Goal: Ask a question: Seek information or help from site administrators or community

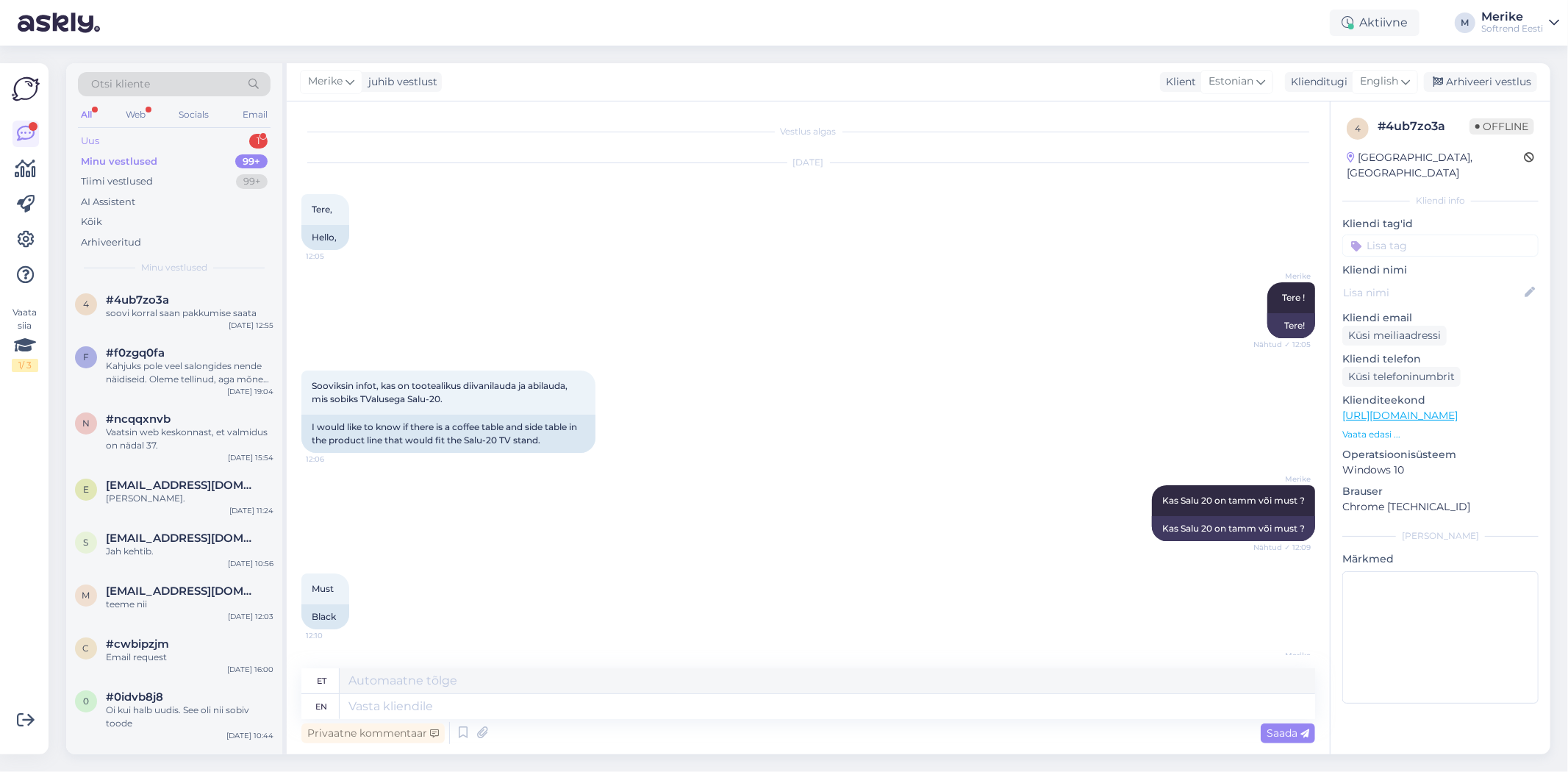
scroll to position [605, 0]
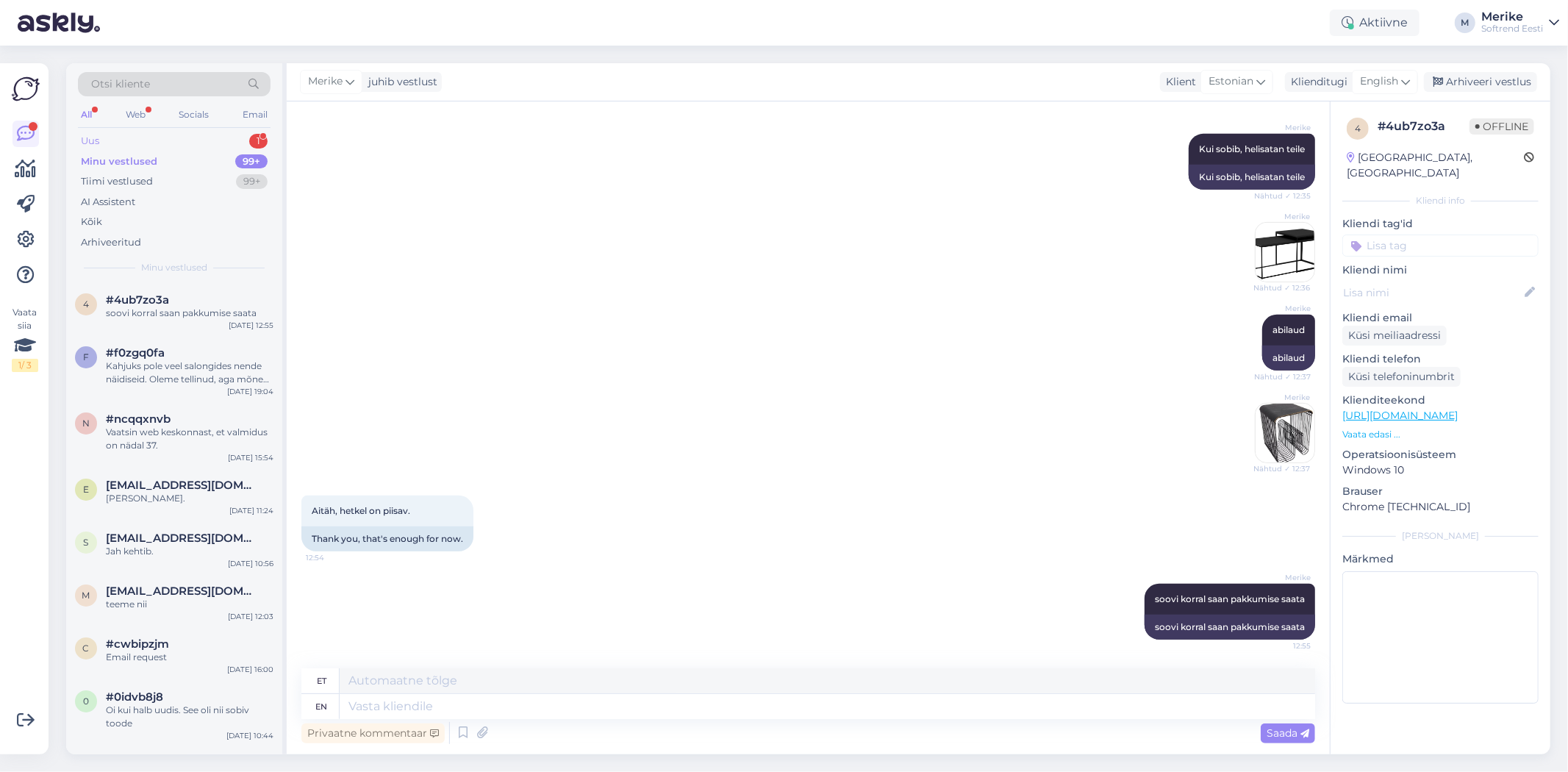
click at [89, 139] on div "Uus" at bounding box center [90, 141] width 18 height 14
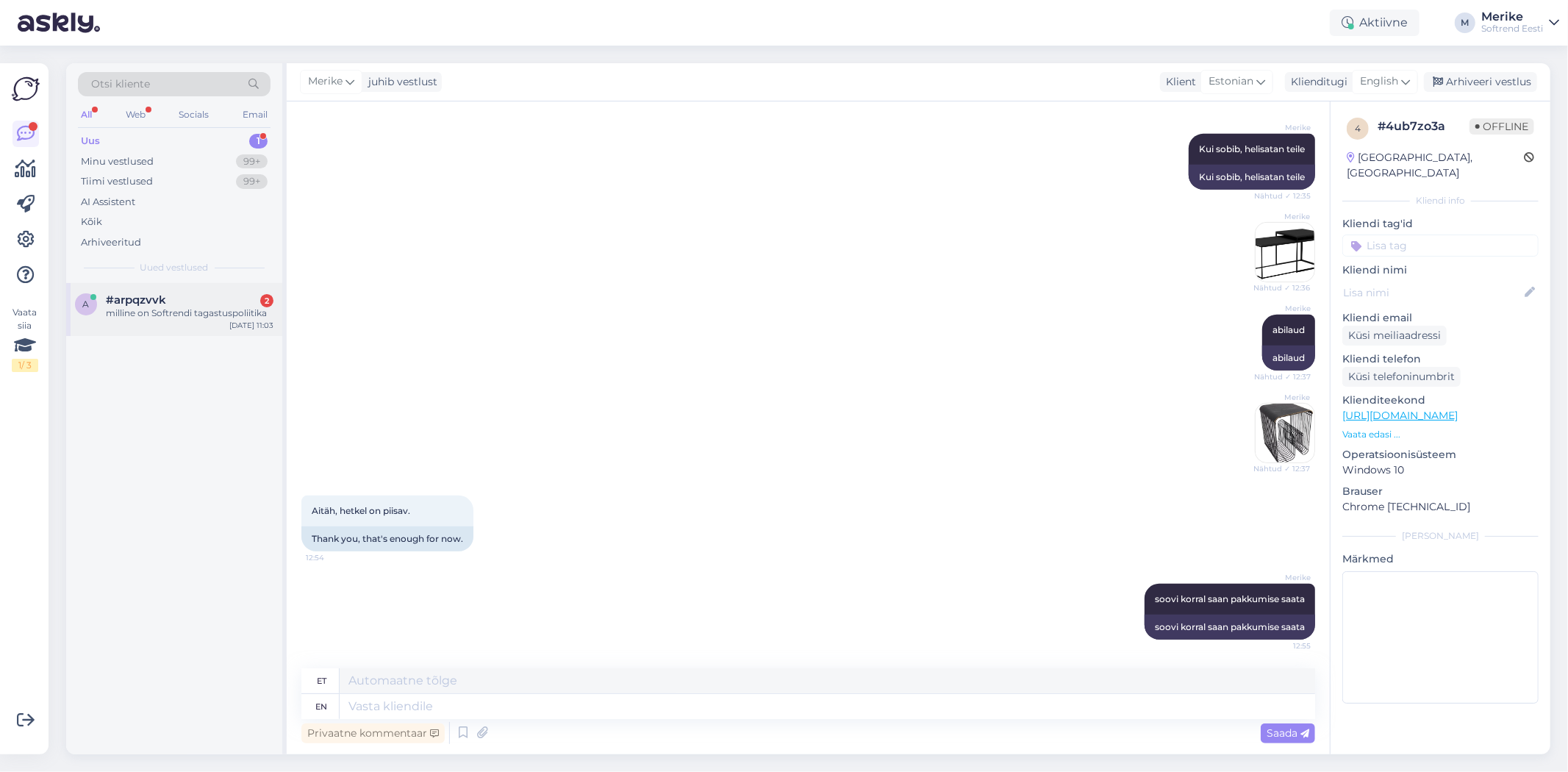
click at [142, 300] on span "#arpqzvvk" at bounding box center [136, 299] width 60 height 13
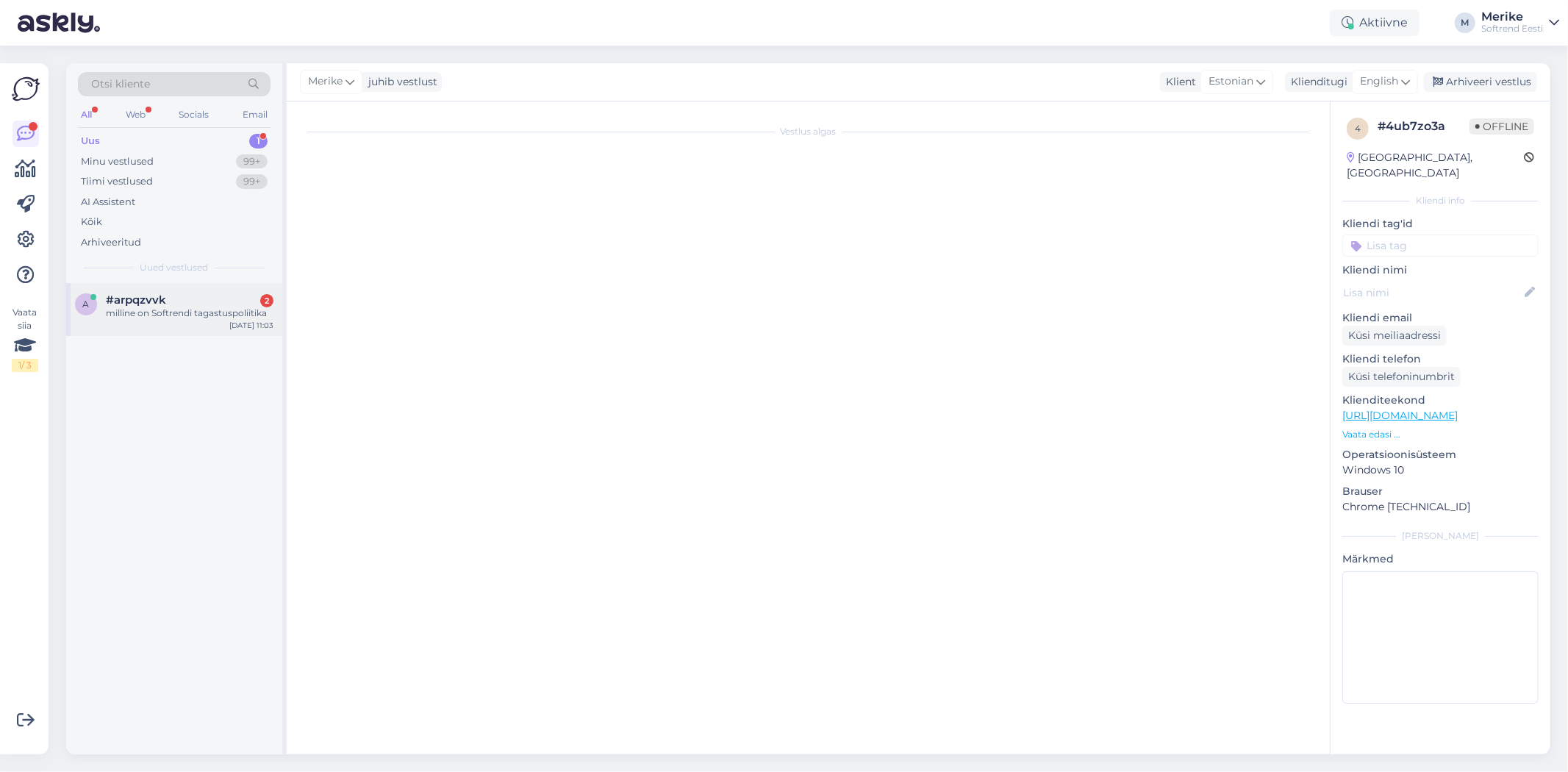
scroll to position [0, 0]
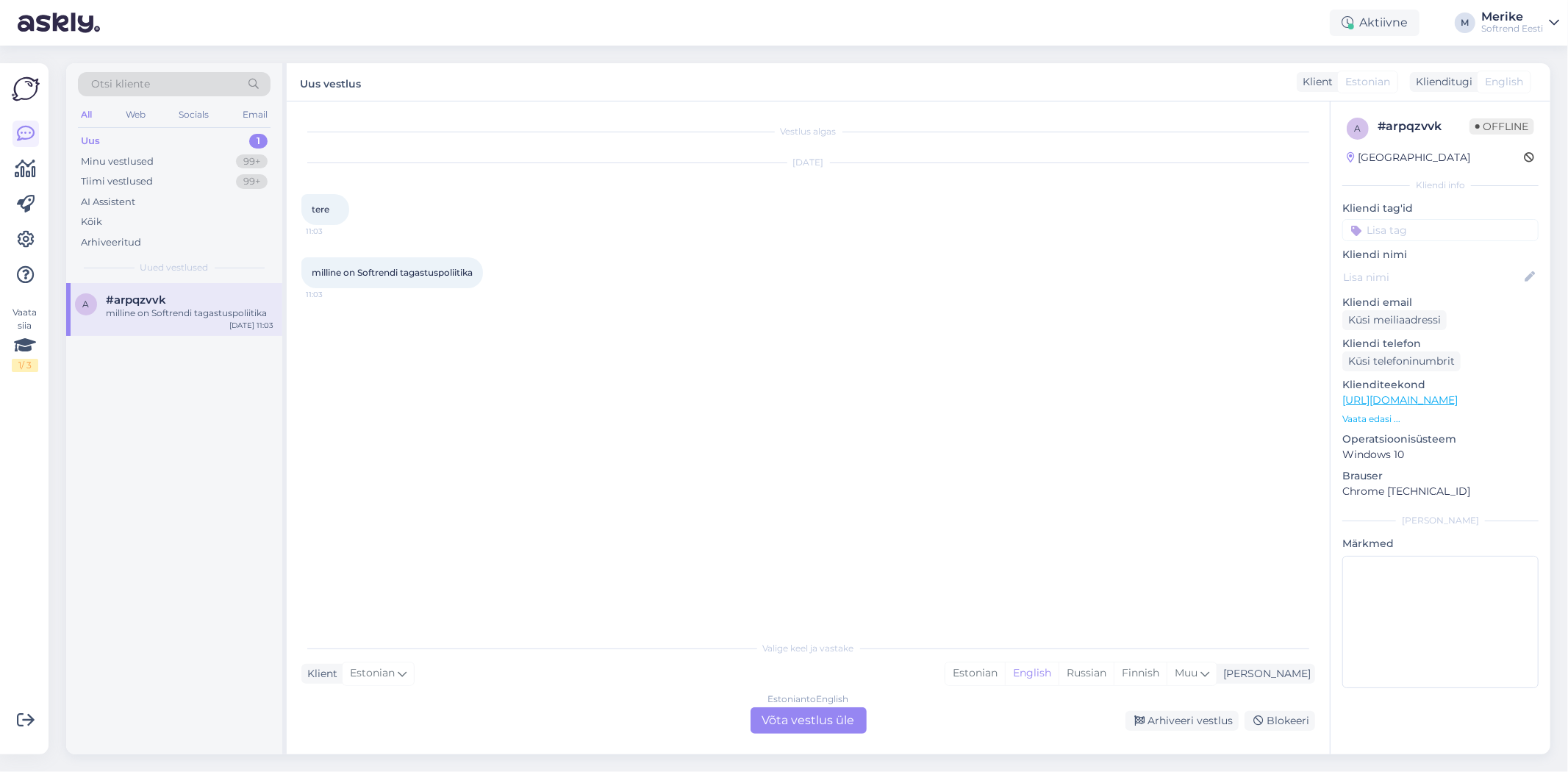
click at [843, 716] on div "Estonian to English Võta vestlus üle" at bounding box center [809, 720] width 117 height 27
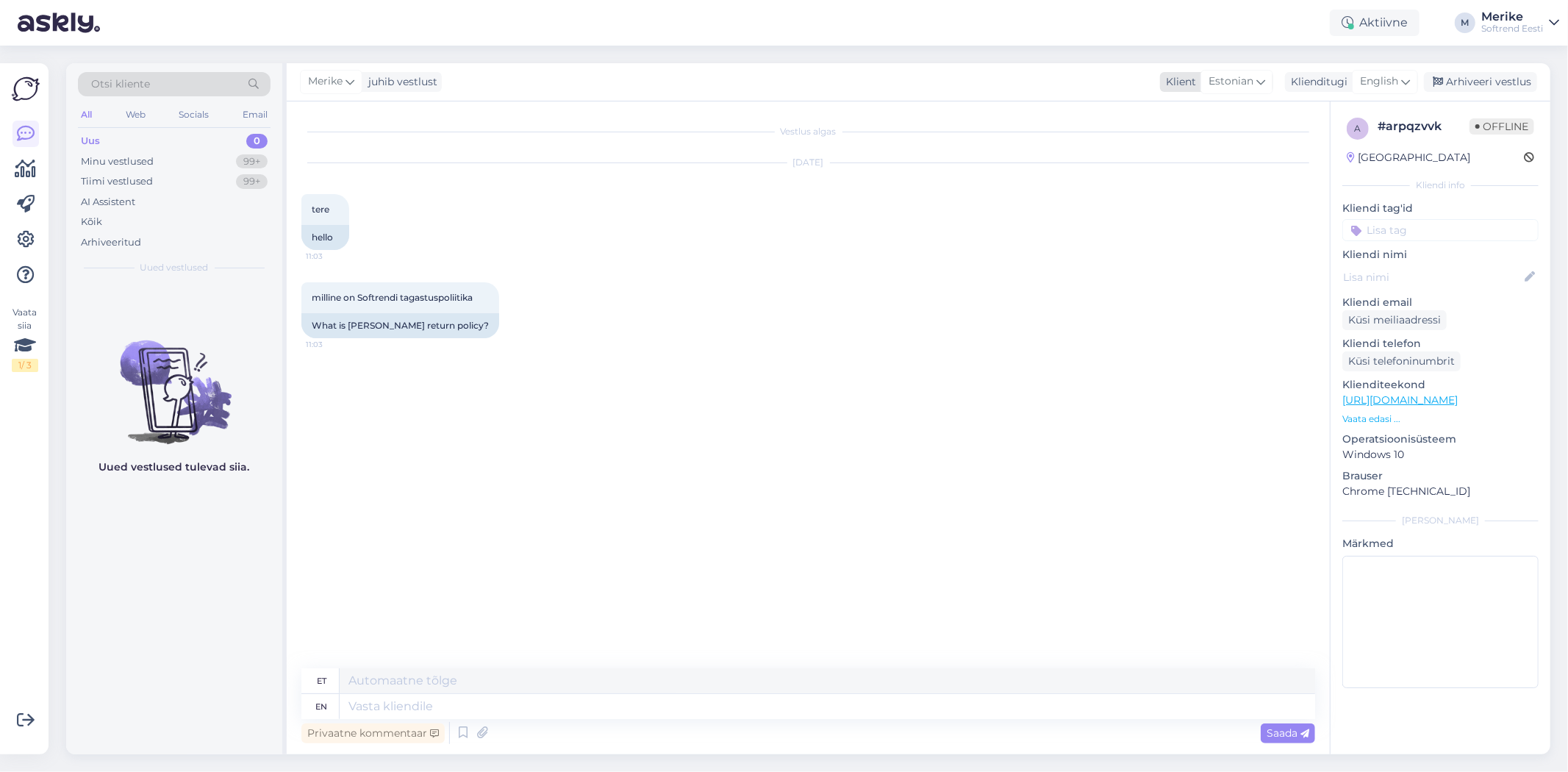
click at [1257, 75] on icon at bounding box center [1261, 81] width 9 height 16
click at [1222, 467] on div "Vestlus algas [DATE] tere 11:03 hello milline on Softrendi tagastuspoliitika 11…" at bounding box center [815, 386] width 1027 height 539
click at [1401, 77] on icon at bounding box center [1406, 81] width 9 height 16
click at [1320, 324] on link "Estonian" at bounding box center [1352, 335] width 161 height 24
click at [333, 709] on textarea at bounding box center [808, 703] width 1014 height 31
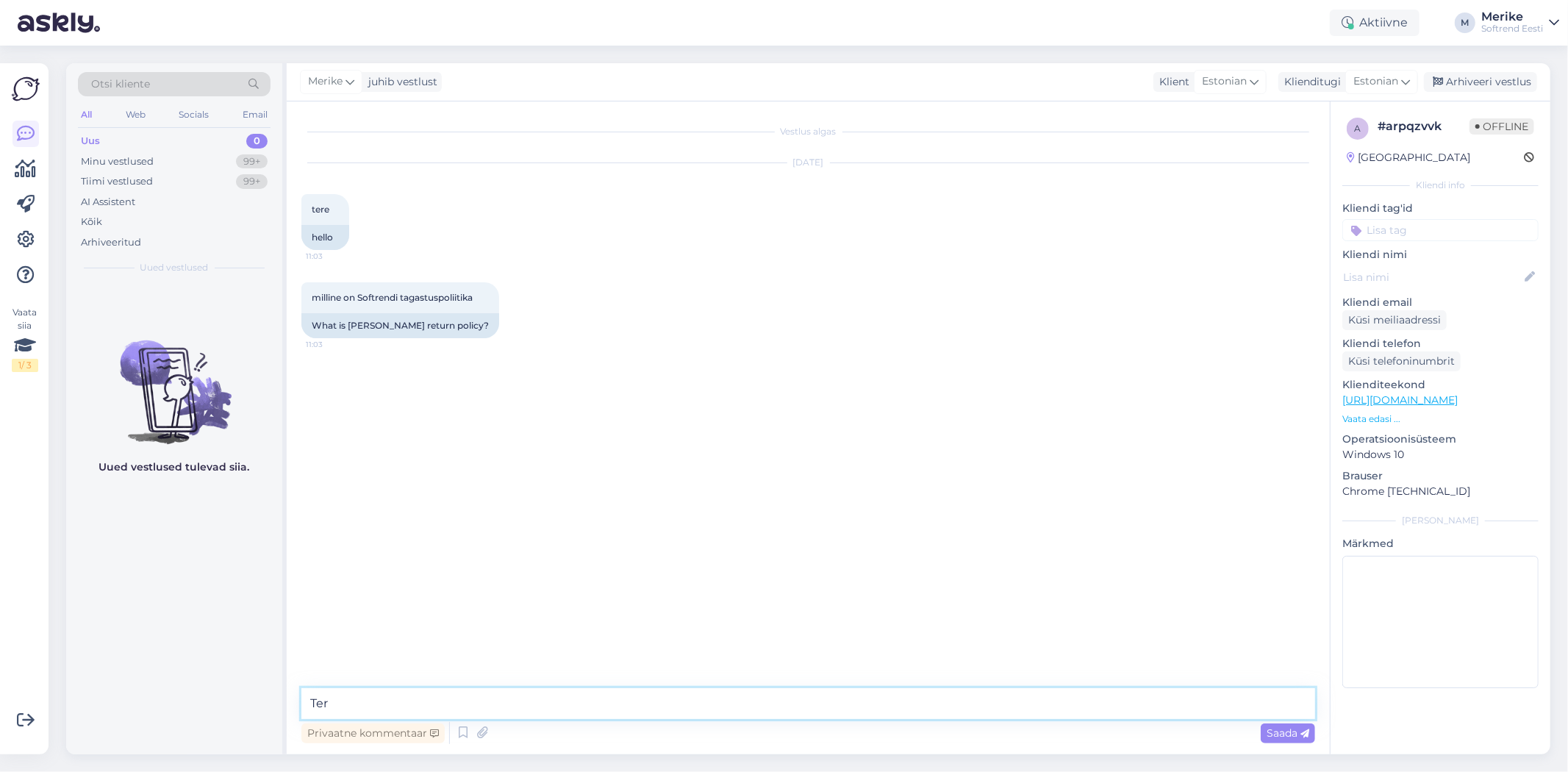
type textarea "Tere"
type textarea "Küsin, mis tootega on tegu ja kas ostsite E-post või salongist ?"
click at [1291, 733] on span "Saada" at bounding box center [1288, 732] width 43 height 13
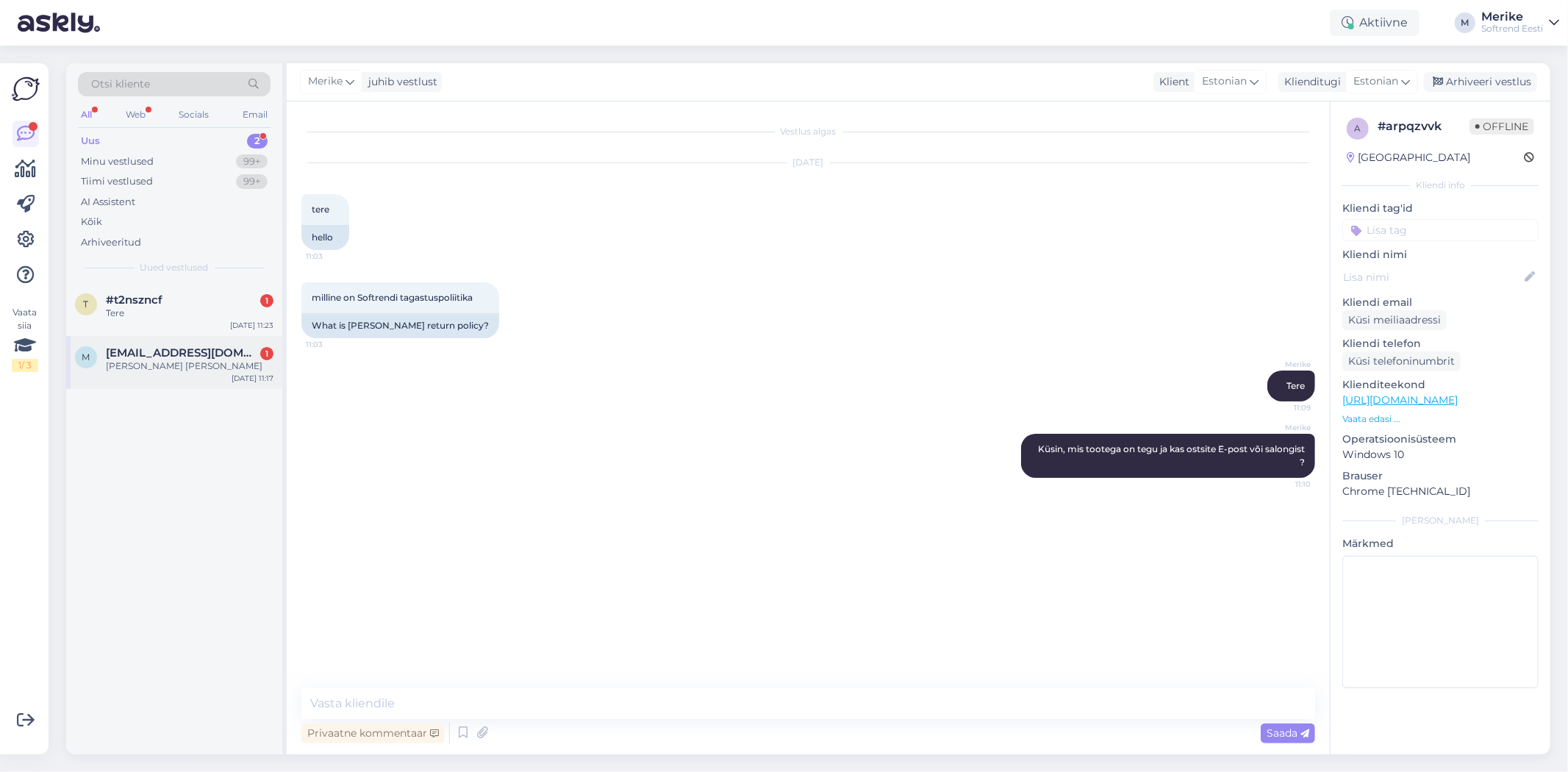
click at [159, 361] on div "[PERSON_NAME] [PERSON_NAME]" at bounding box center [190, 365] width 168 height 13
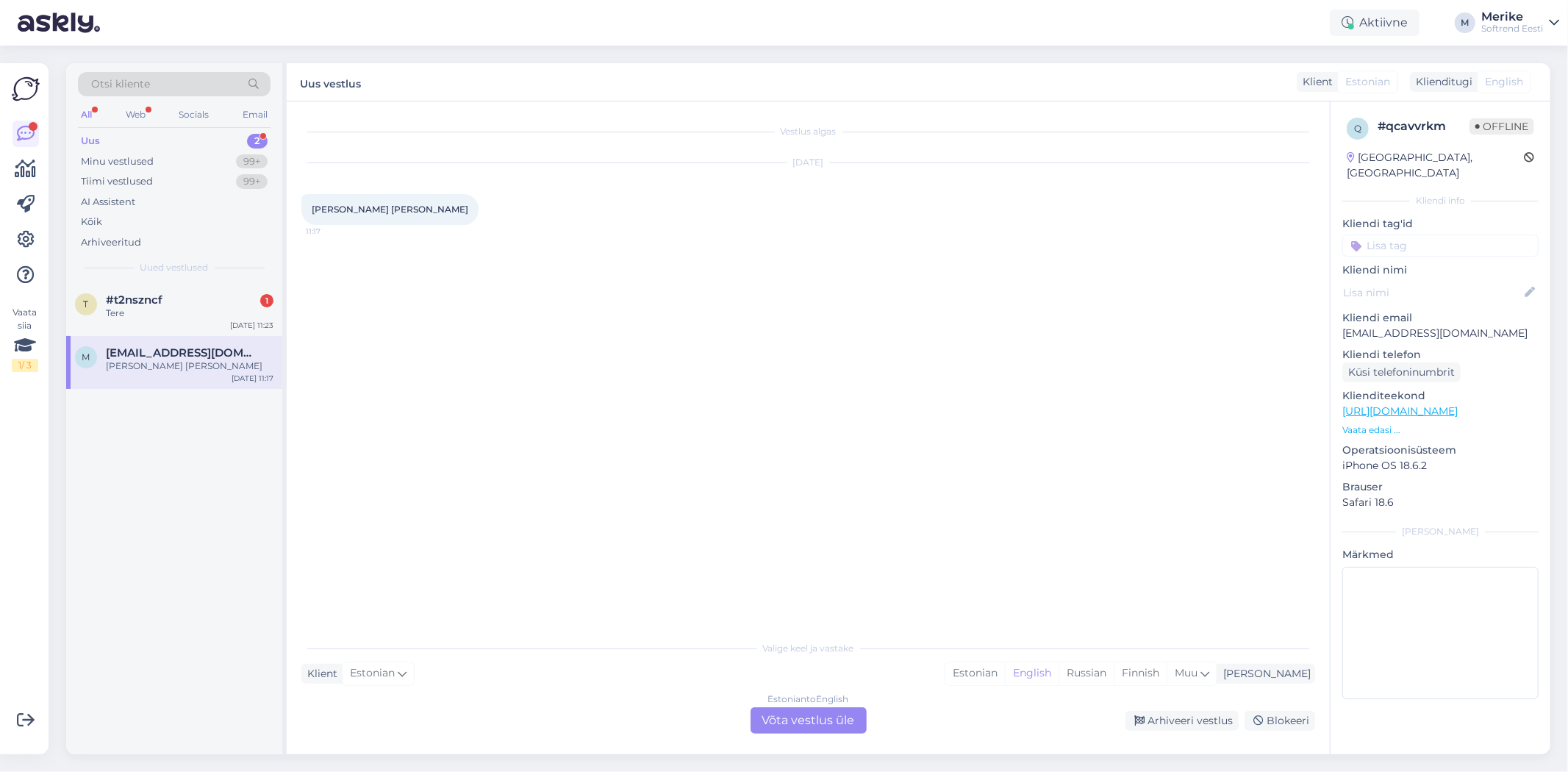
click at [839, 710] on div "Estonian to English Võta vestlus üle" at bounding box center [809, 720] width 117 height 27
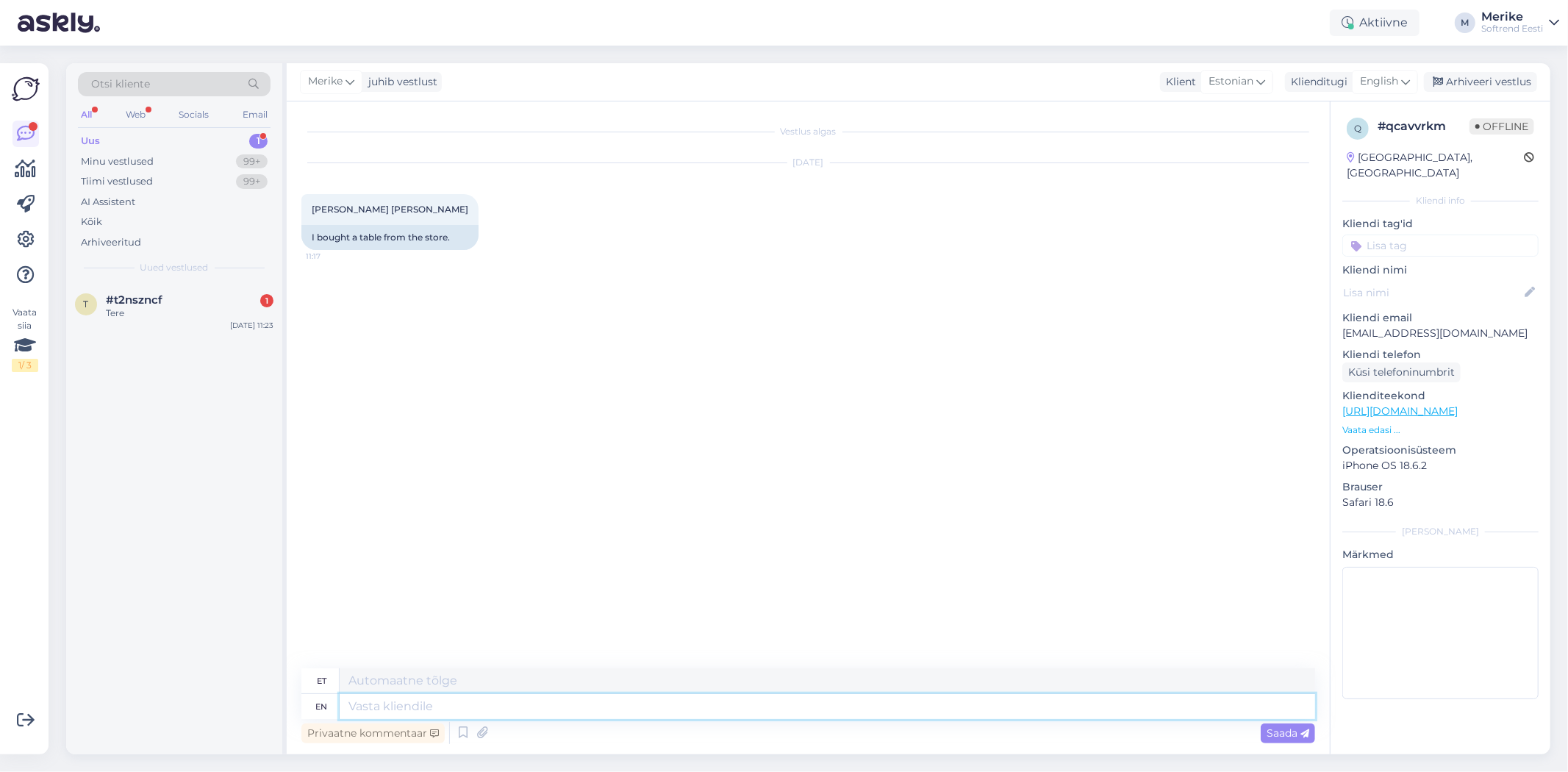
click at [354, 710] on textarea at bounding box center [827, 706] width 976 height 25
click at [357, 717] on textarea at bounding box center [827, 706] width 976 height 25
paste textarea "Mööblile ja aksessuaaridele 14 päeva tasuta tagastus Kui sa leiad, et tellitud …"
type textarea "Mööblile ja aksessuaaridele 14 päeva tasuta tagastus Kui sa leiad, et tellitud …"
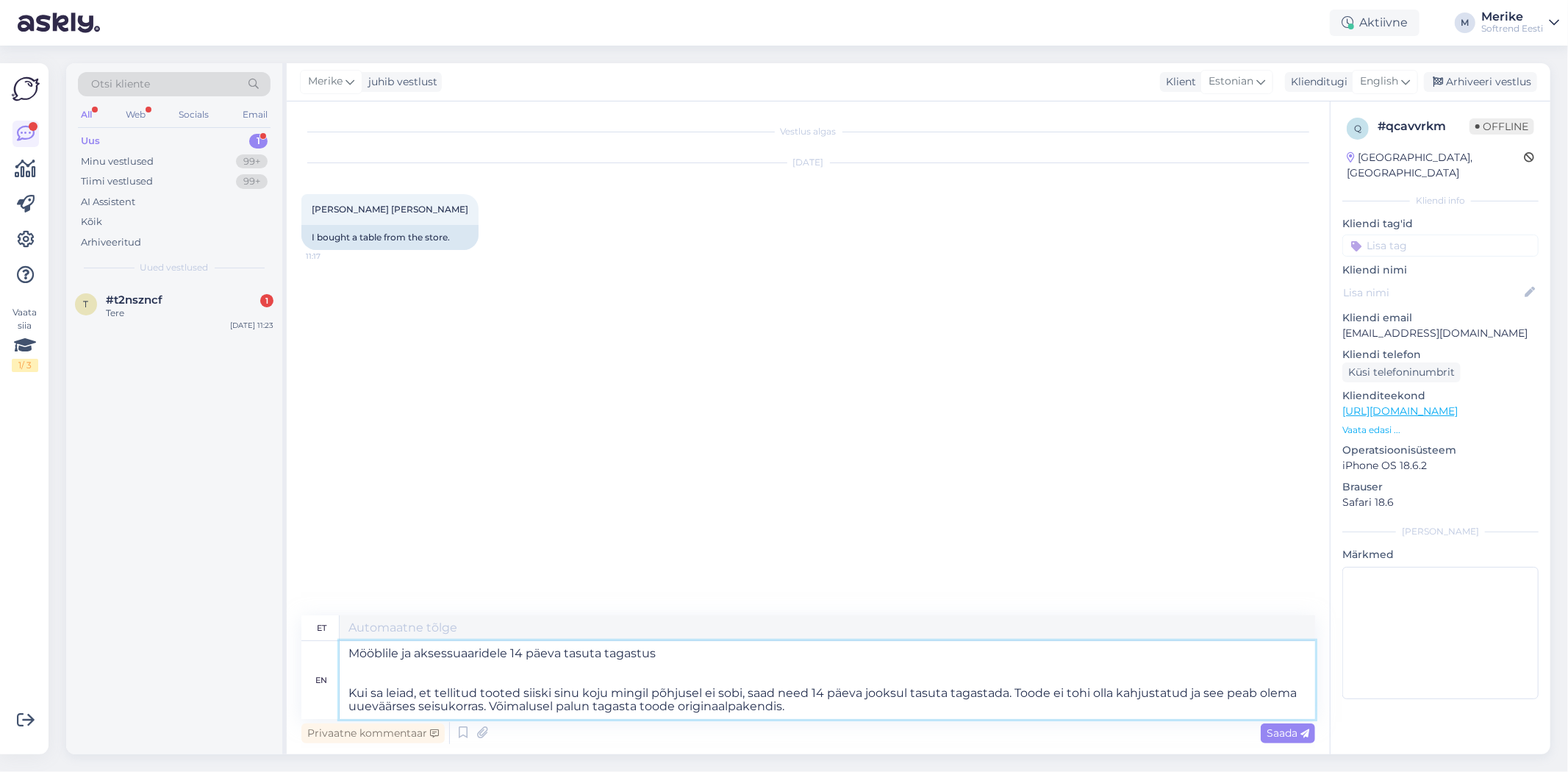
type textarea "Mööblile ja aksessuaaridele 14 päeva tasuta tagastus Kui sa leiad, et tellitud …"
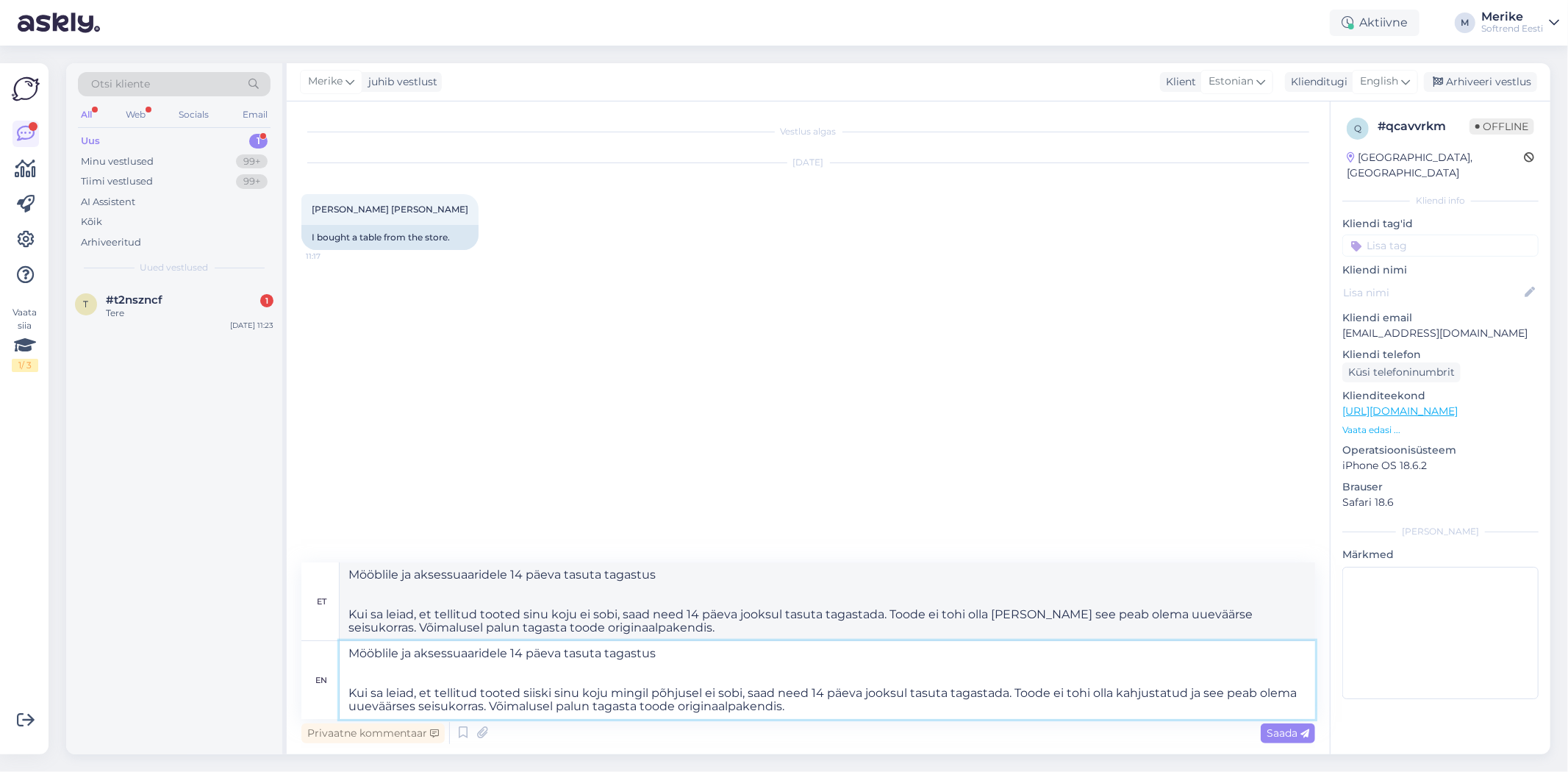
click at [346, 691] on textarea "Mööblile ja aksessuaaridele 14 päeva tasuta tagastus Kui sa leiad, et tellitud …" at bounding box center [827, 680] width 976 height 78
type textarea "Mööblile ja aksessuaaridele 14 päeva tasuta tagastus Kui sa leiad, et tellitud …"
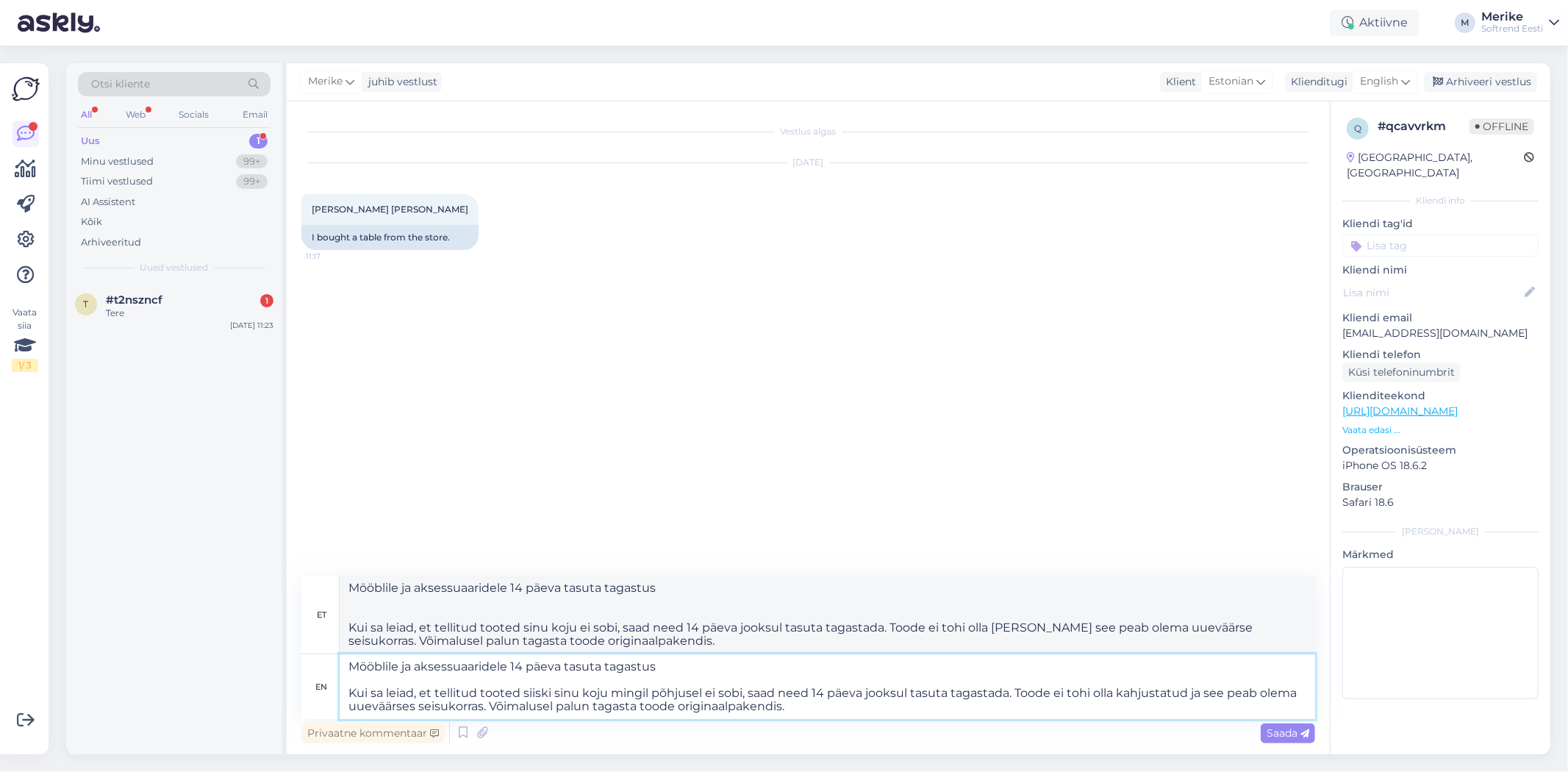
type textarea "Mööblile ja aksessuaaridele 14 päeva tasuta tagastus Kui sa leiad, et tellitud …"
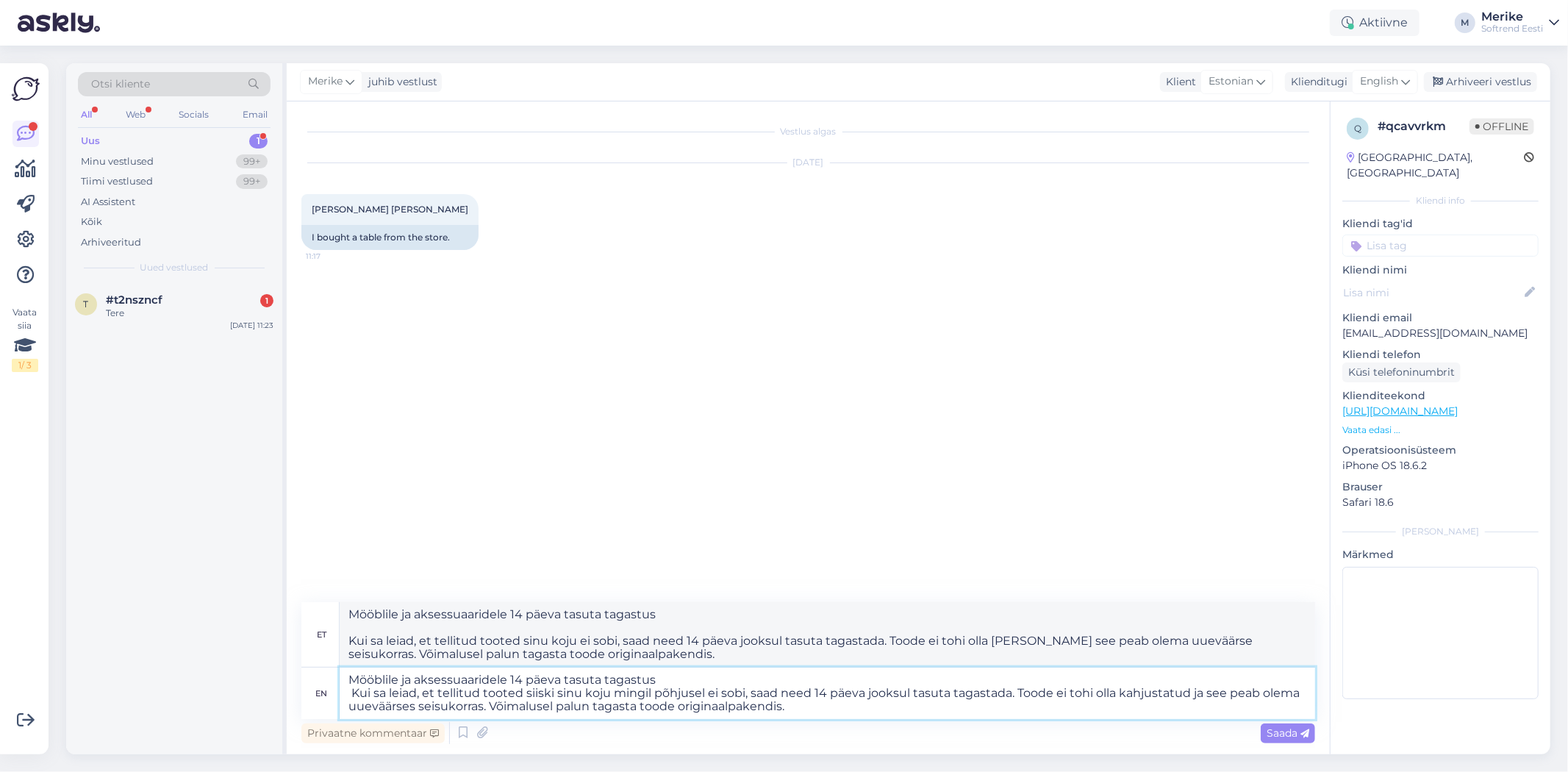
type textarea "Mööblile ja aksessuaaridele 14 päeva tasuta tagastus Kui sa leiad, et tellitud …"
drag, startPoint x: 360, startPoint y: 672, endPoint x: 1320, endPoint y: 703, distance: 960.5
click at [1320, 703] on div "Vestlus algas [DATE] Laua Ostsin [PERSON_NAME] 11:17 I bought a table from the …" at bounding box center [808, 427] width 1043 height 652
type textarea "Mööblile ja aksessuaaridele 14 päeva tasuta tagastus Kui sa leiad, et tellitud …"
click at [835, 421] on div "Vestlus algas [DATE] Laua Ostsin [PERSON_NAME] 11:17 I bought a table from the …" at bounding box center [815, 359] width 1027 height 486
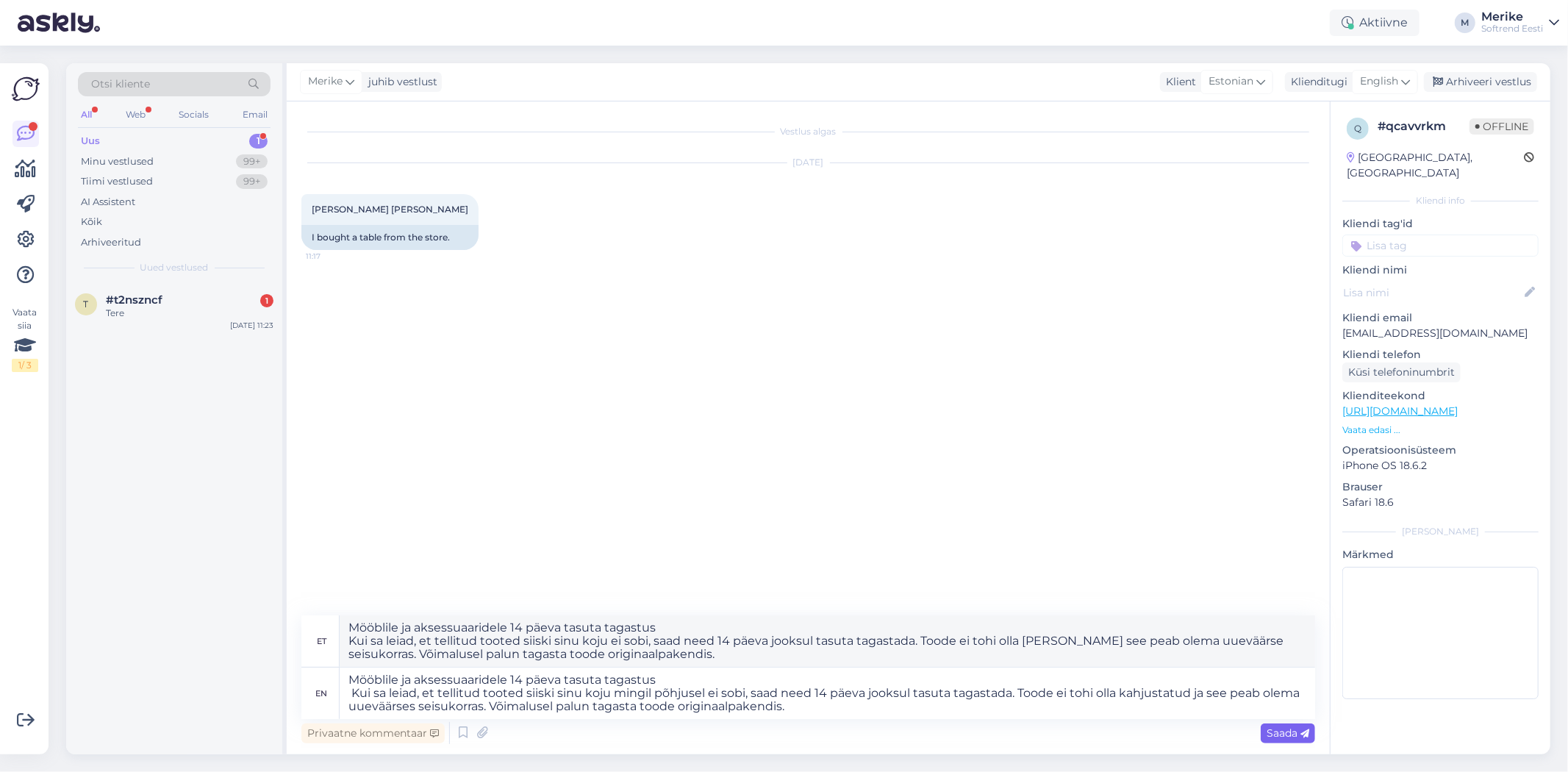
click at [1295, 735] on span "Saada" at bounding box center [1288, 732] width 43 height 13
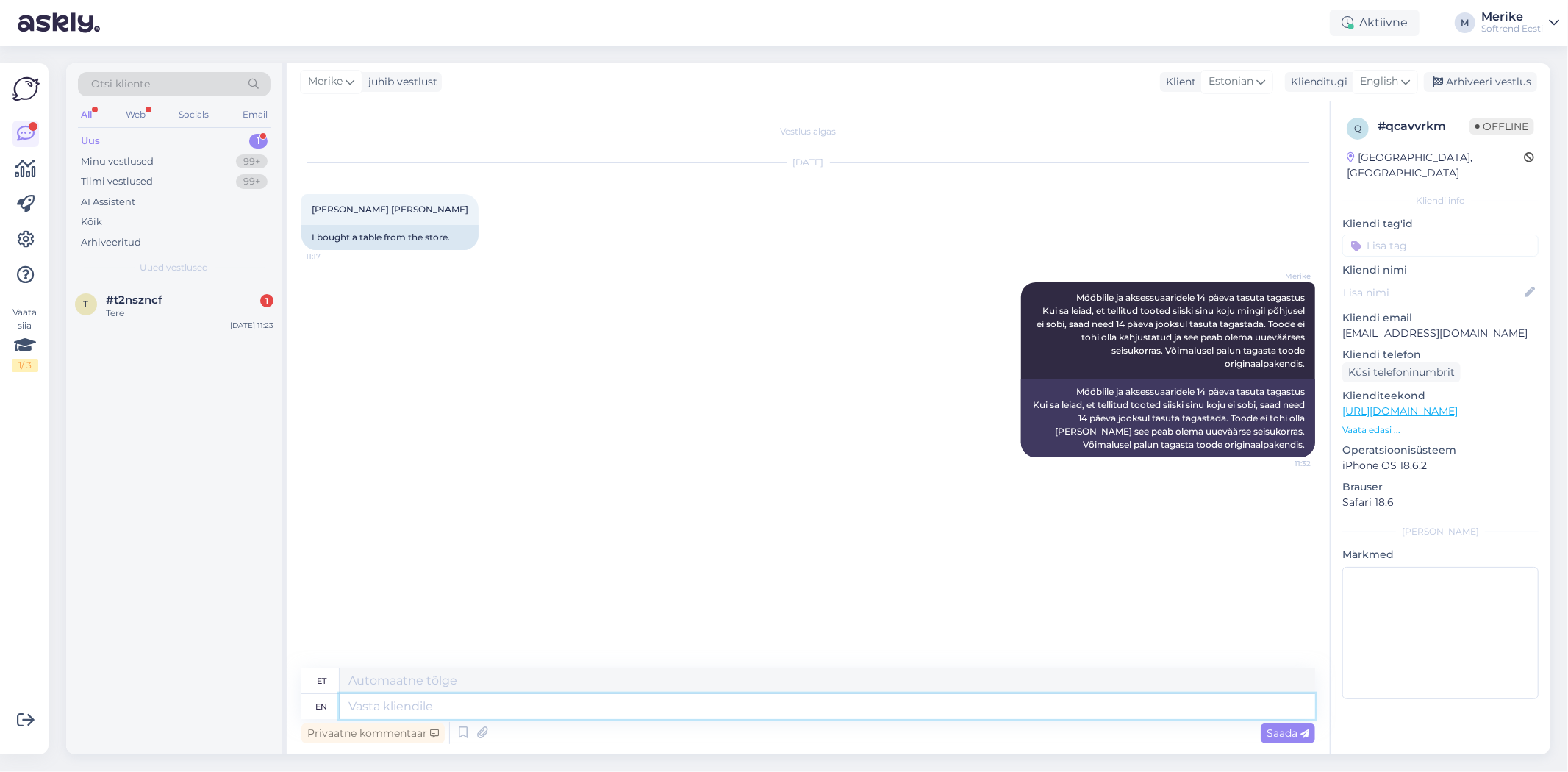
click at [353, 713] on textarea at bounding box center [827, 706] width 976 height 25
type textarea "Mis"
type textarea "Preili"
type textarea "Mis"
type textarea "Mis t"
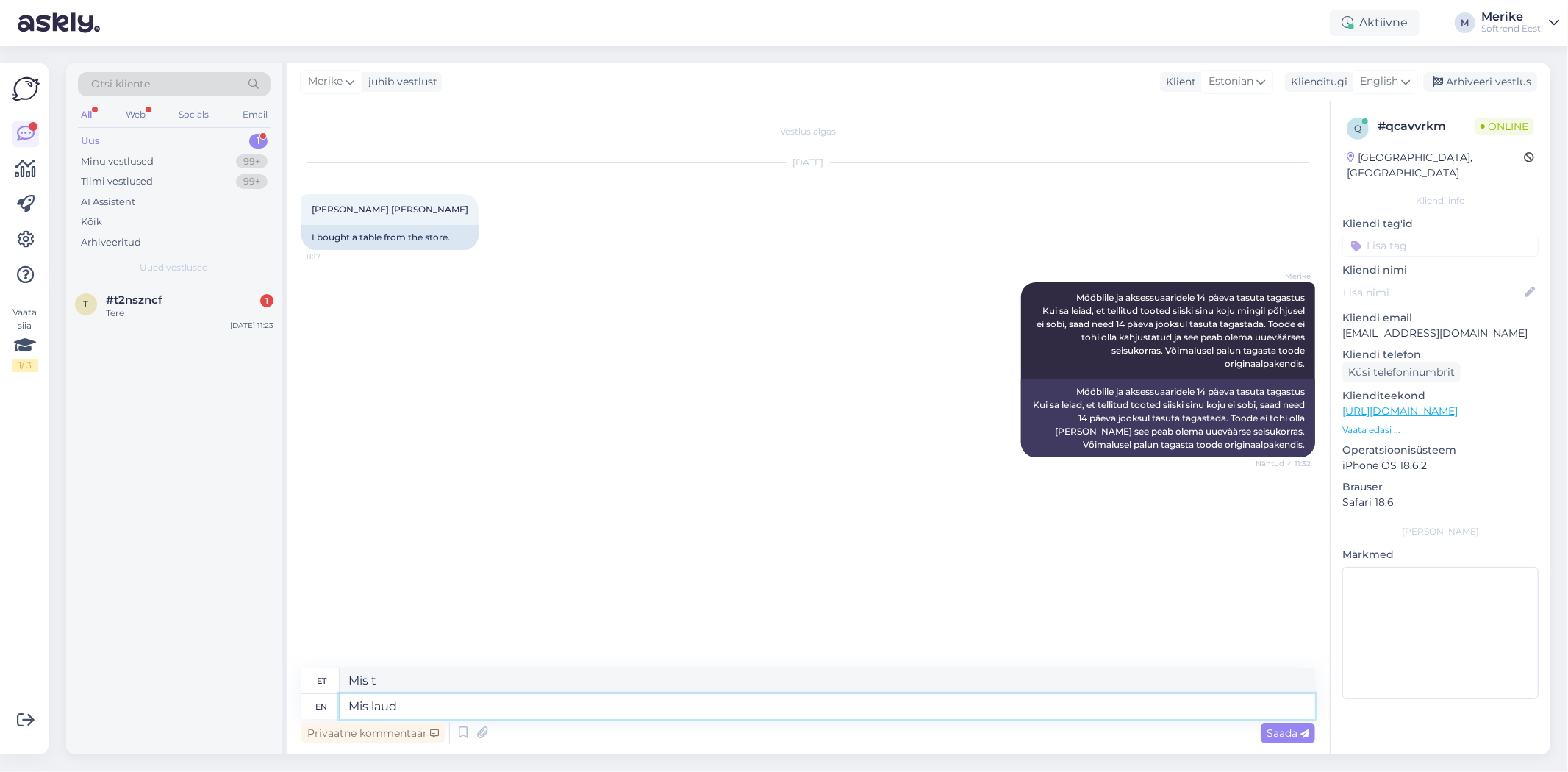
type textarea "Mis laud"
type textarea "Mis laud teil o"
type textarea "Mis laud teil"
type textarea "Mis laud teil on"
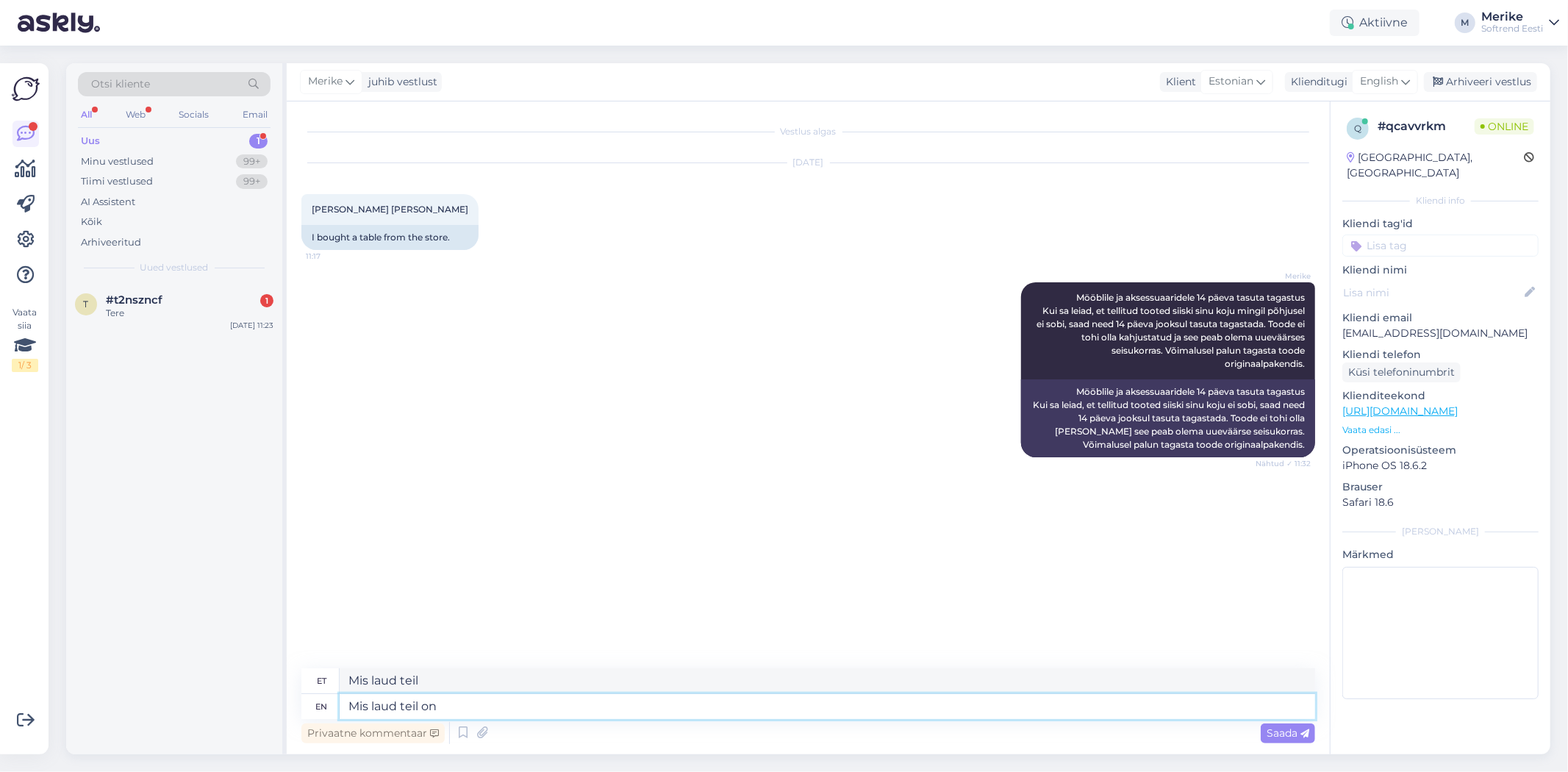
type textarea "Mis laud teil on"
type textarea "Mis laud"
type textarea "Mis laud teil"
type textarea "Mis"
type textarea "Mis laud"
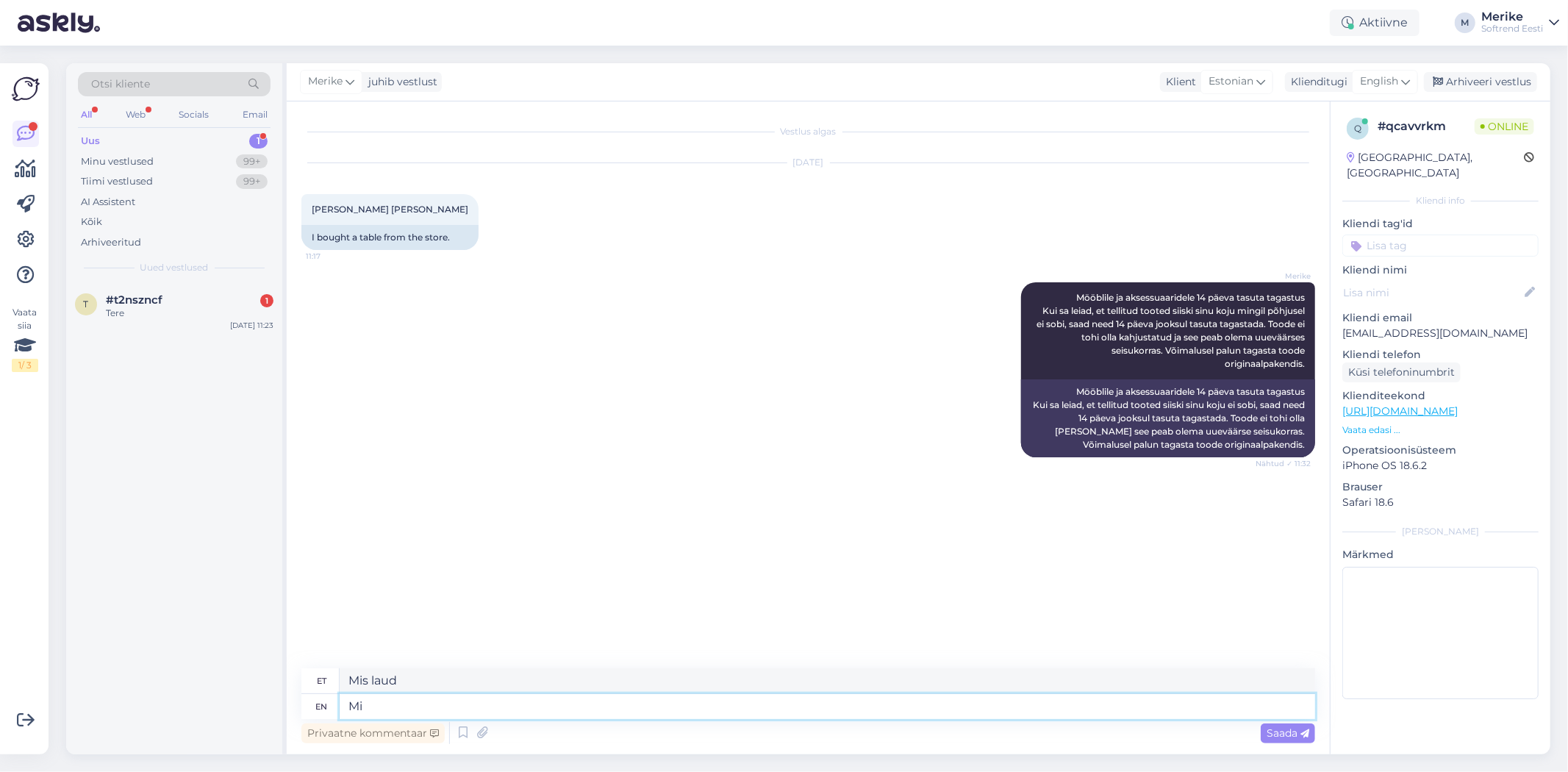
type textarea "M"
type textarea "Preili"
type textarea "mis"
type textarea "vale"
type textarea "m"
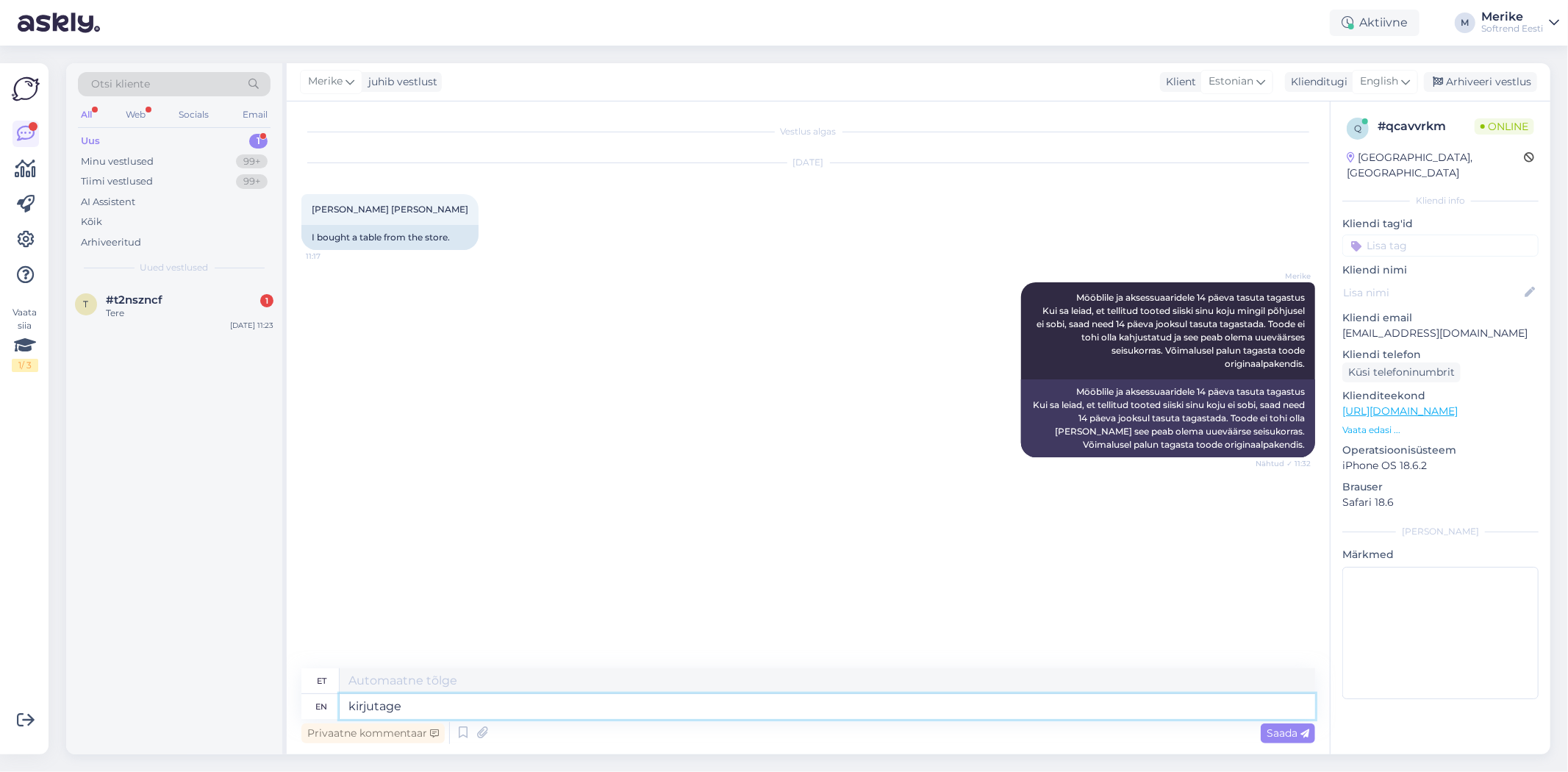
type textarea "kirjutage"
type textarea "kirjutage palun"
type textarea "kirjutage palun tagastuss"
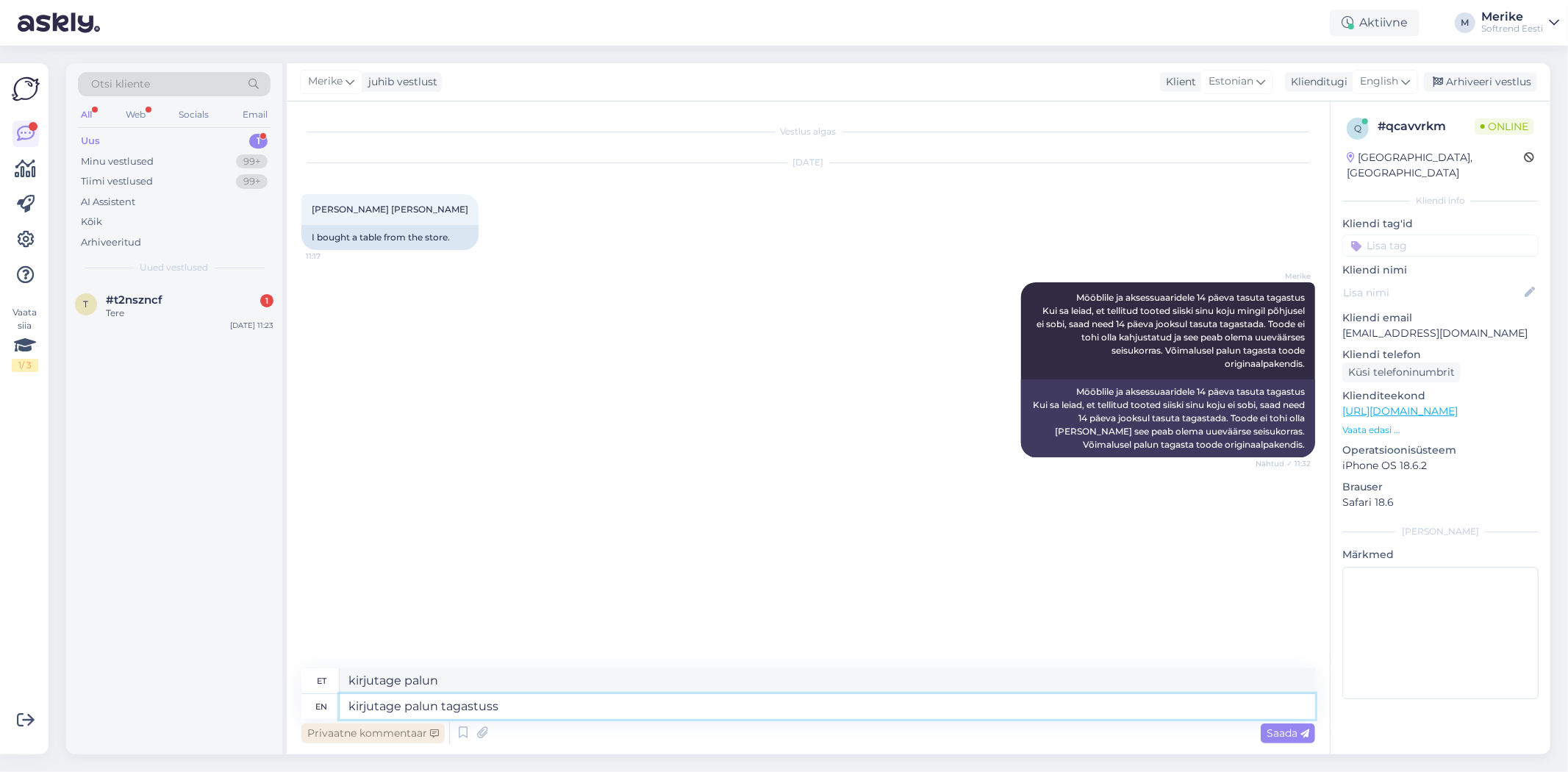
type textarea "kirjutamise palu tagasis"
type textarea "kirjutage palun tagastus"
type textarea "kirjutage palun tagasi"
type textarea "kirjutage palun tagastus sooviba"
type textarea "kirjutage palun tagastus soovib"
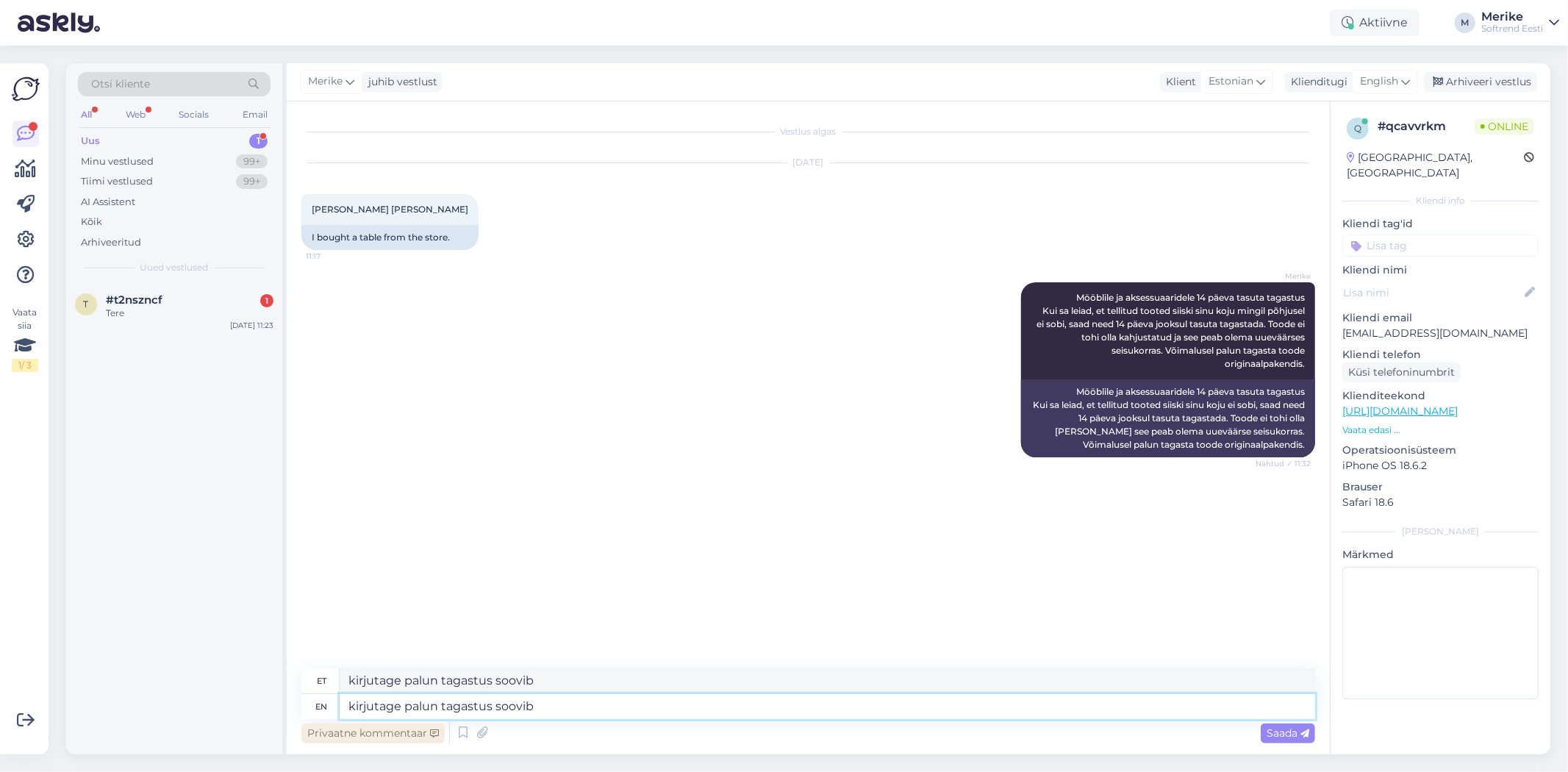
type textarea "kirjutage palun tagastus soovi"
type textarea "kirjutage palun tagastus sooviga"
click at [534, 703] on textarea "kirjutage palun tagastus sooviga" at bounding box center [827, 706] width 976 height 25
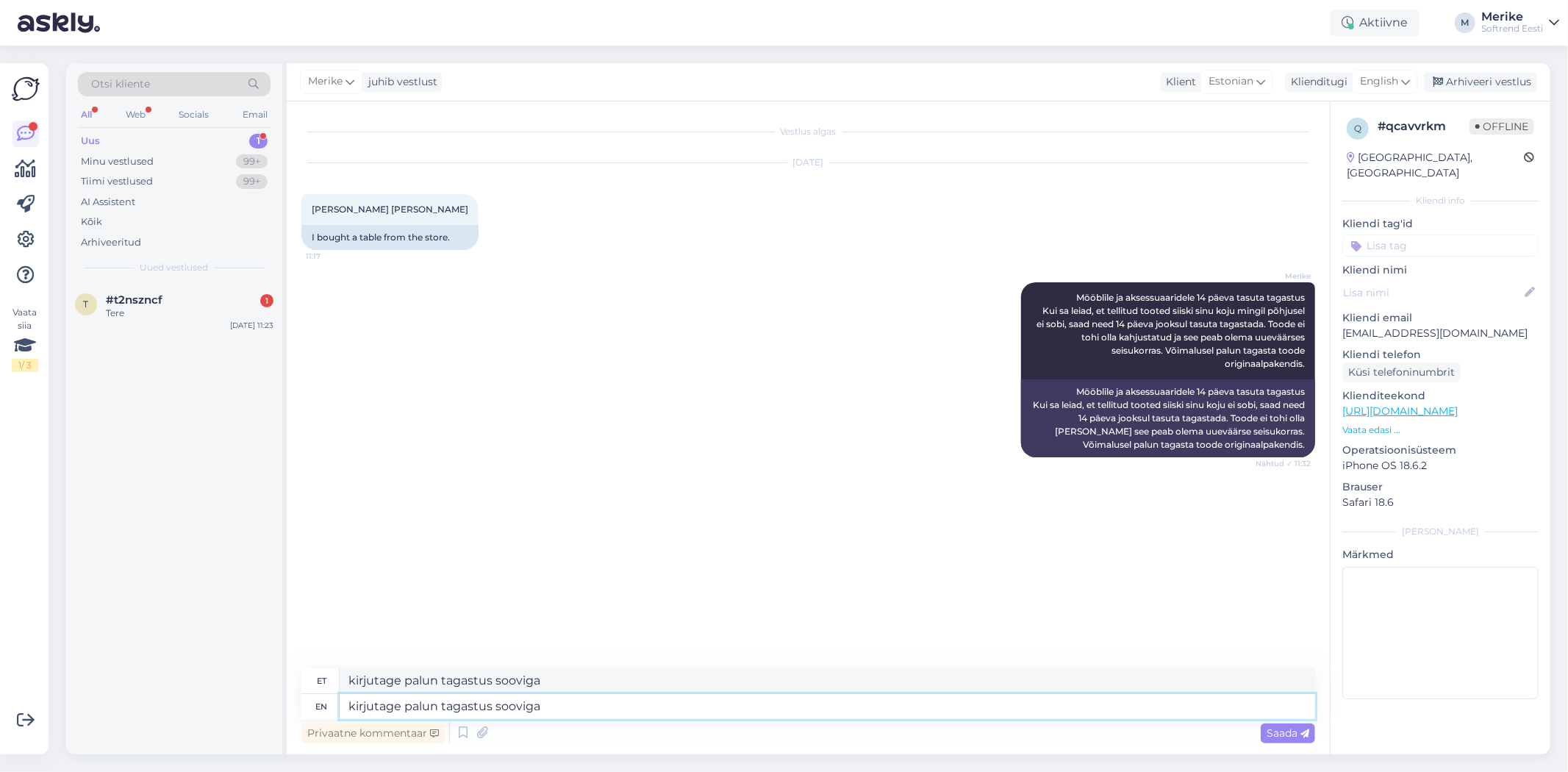
type textarea "kirjutage palun tagastussooviga"
type textarea "kirjutage palun tagastus sooviga"
click at [615, 716] on textarea "kirjutage palun tagastus sooviga" at bounding box center [827, 706] width 976 height 25
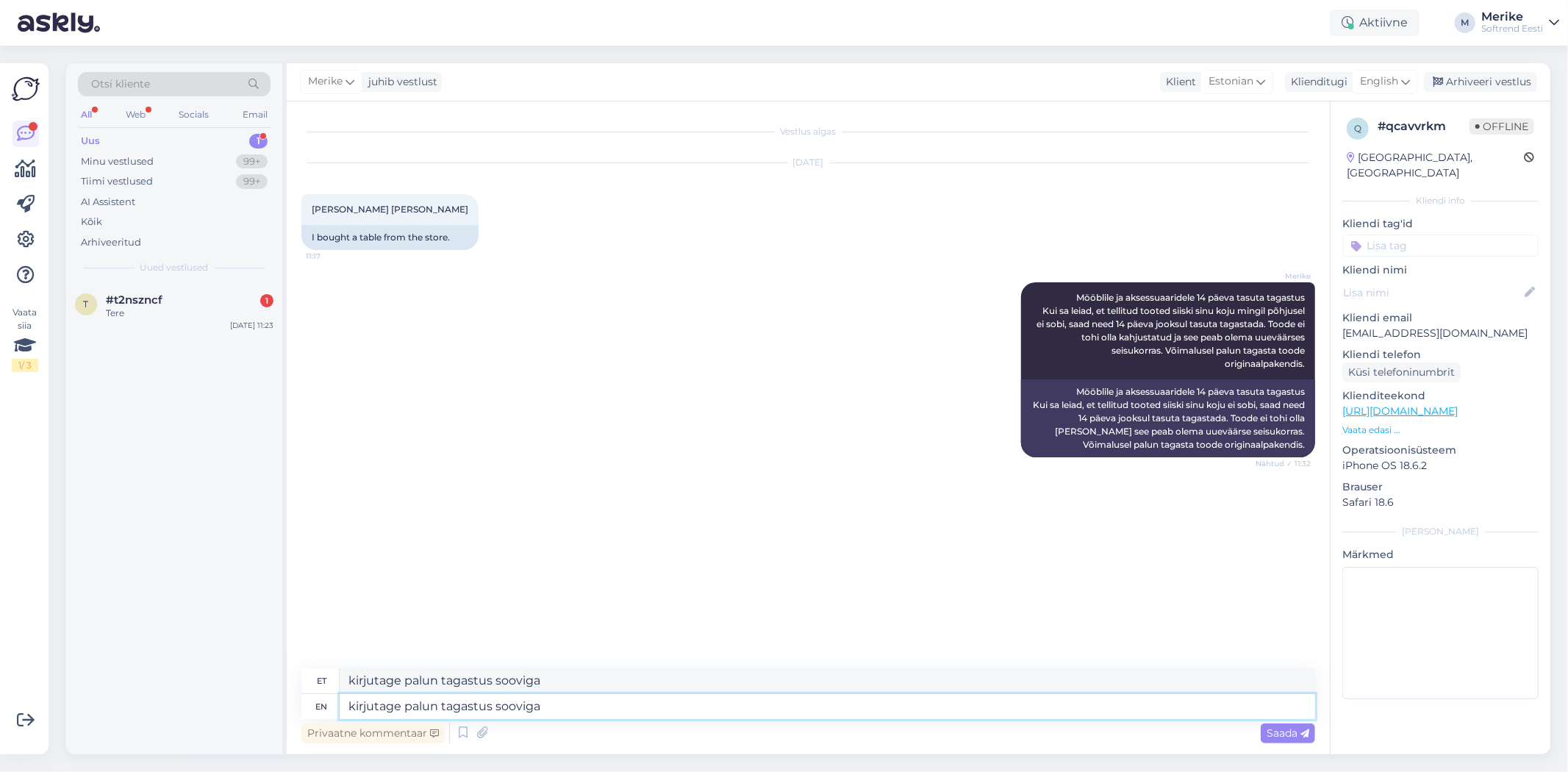
paste textarea "[PERSON_NAME][EMAIL_ADDRESS][DOMAIN_NAME]"
type textarea "kirjutage palun tagastus sooviga [PERSON_NAME][EMAIL_ADDRESS][DOMAIN_NAME]"
click at [1287, 730] on span "Saada" at bounding box center [1288, 732] width 43 height 13
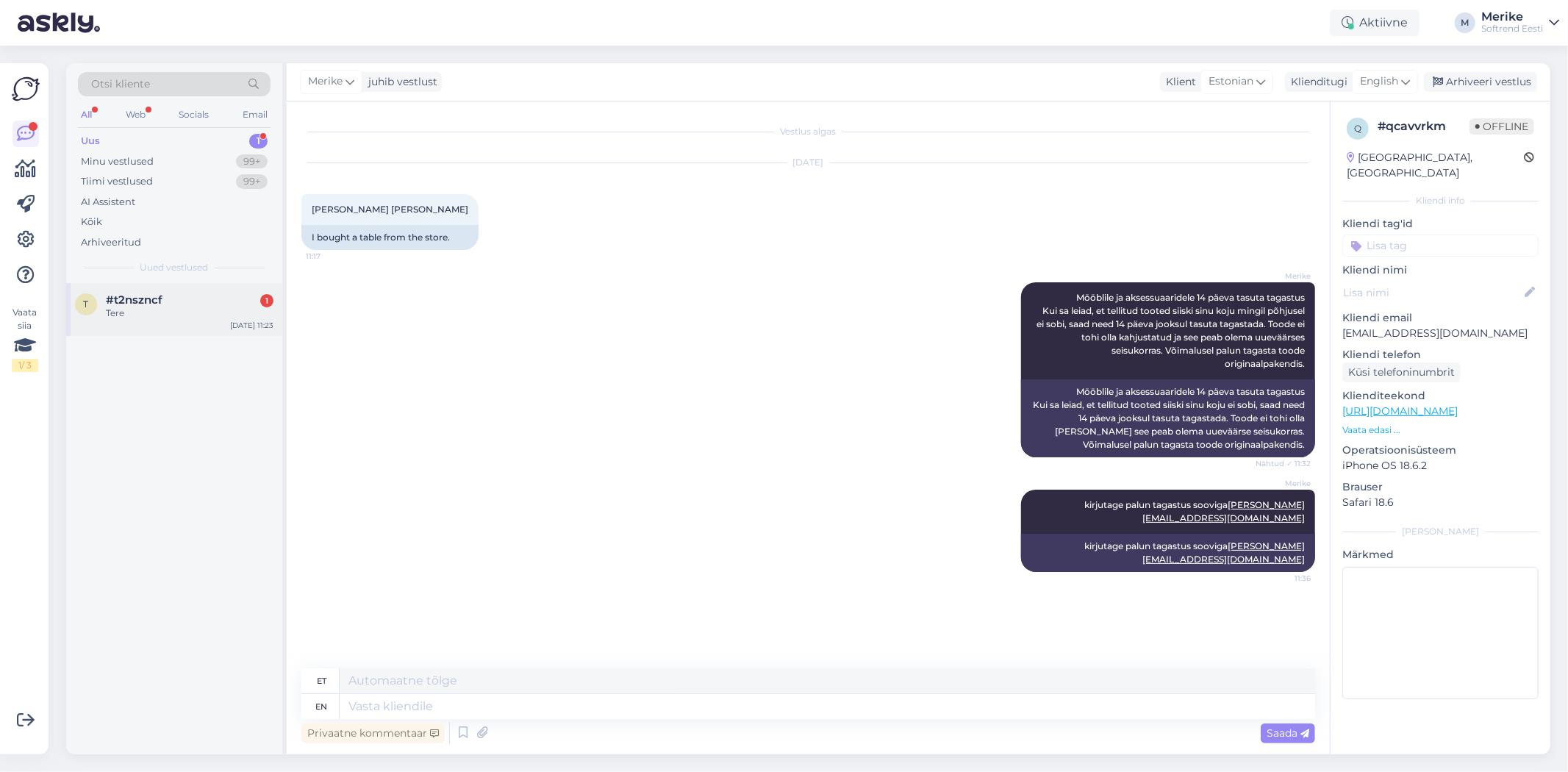
click at [129, 299] on span "#t2nszncf" at bounding box center [134, 299] width 56 height 13
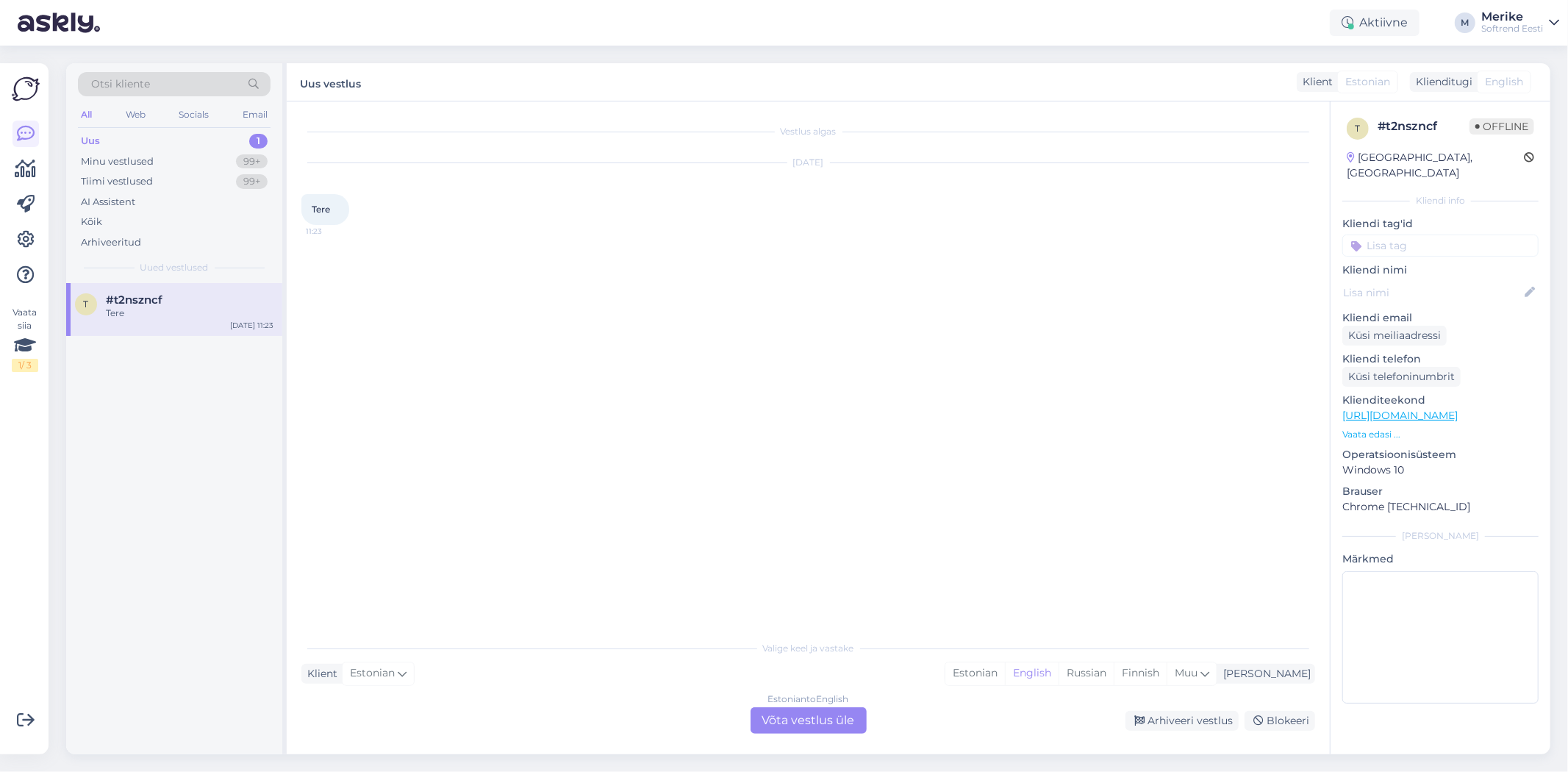
click at [777, 716] on div "Estonian to English Võta vestlus üle" at bounding box center [809, 720] width 117 height 27
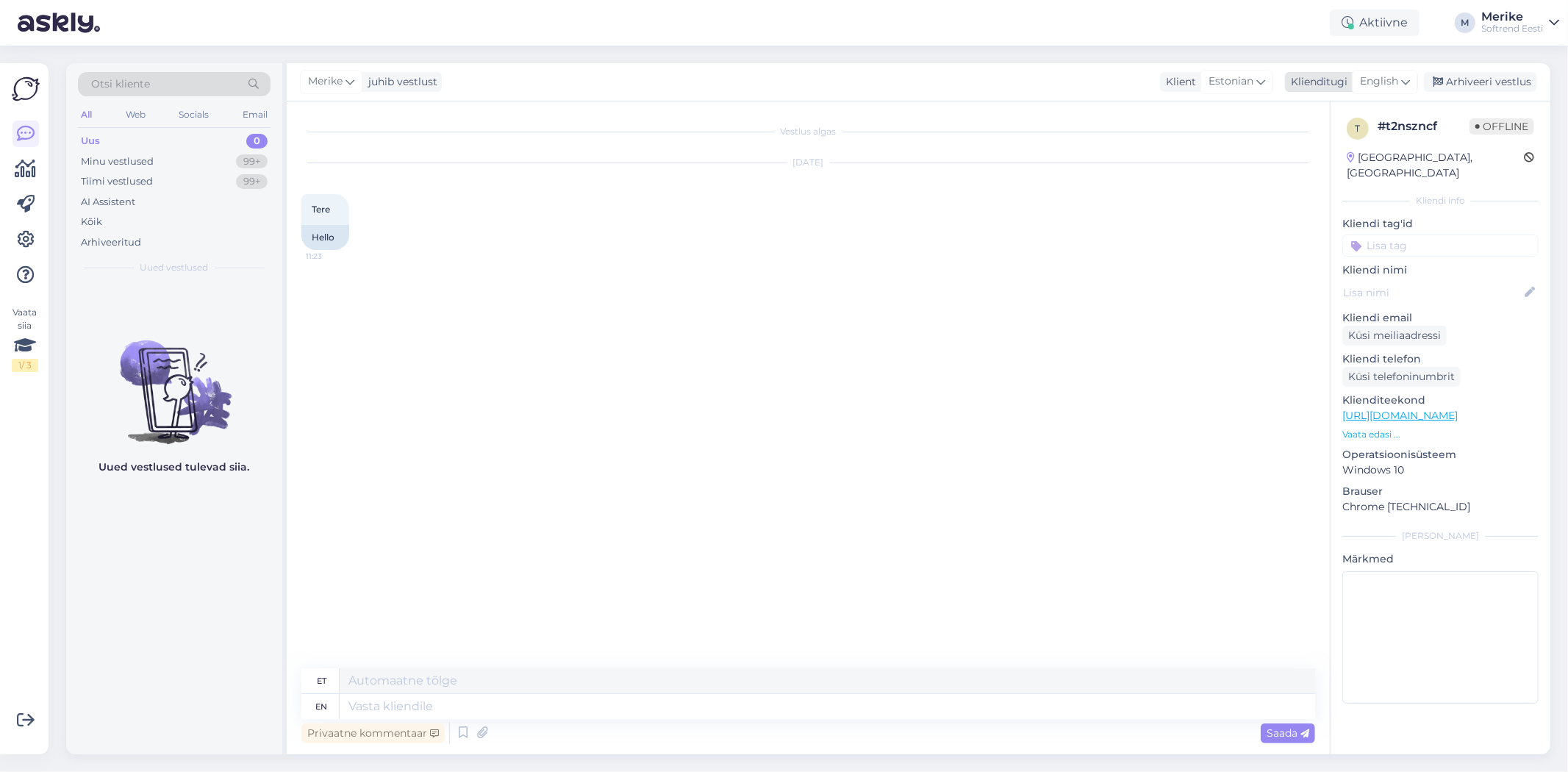
click at [1403, 79] on icon at bounding box center [1406, 81] width 9 height 16
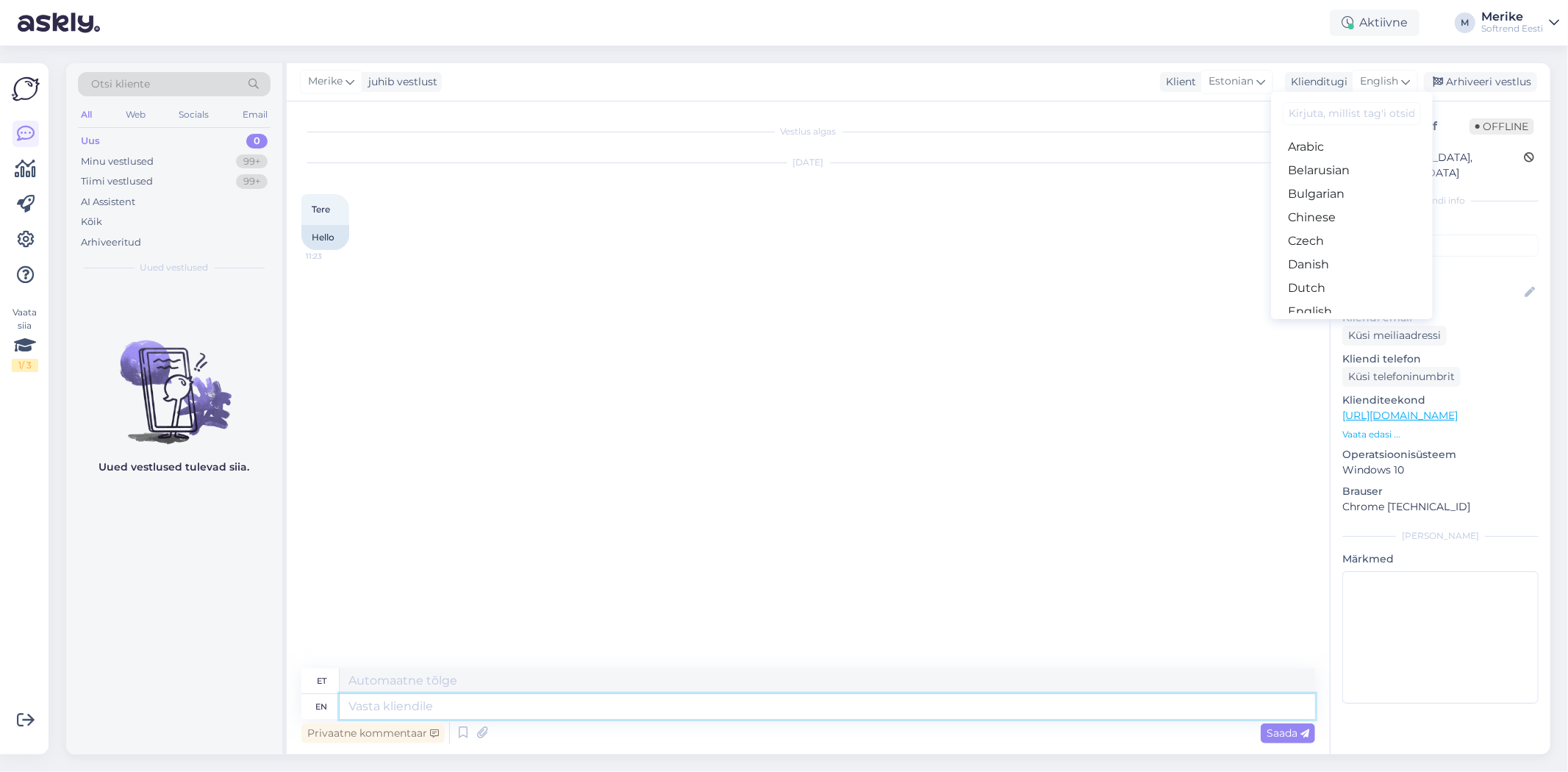
click at [354, 709] on textarea at bounding box center [827, 706] width 976 height 25
type textarea "Tere"
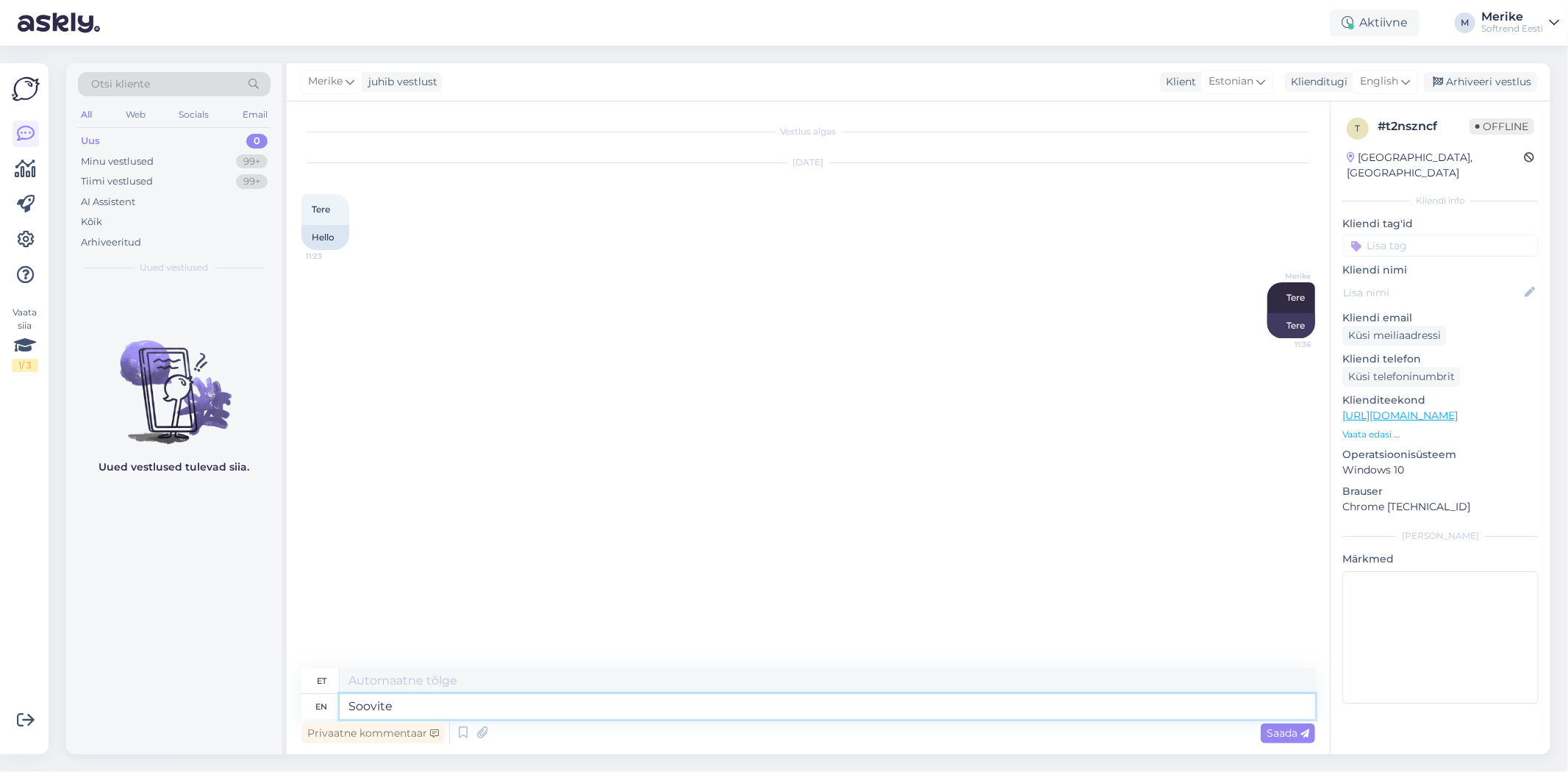
type textarea "Soovite"
type textarea "Soovite küsida"
type textarea "Soovite küsida ?"
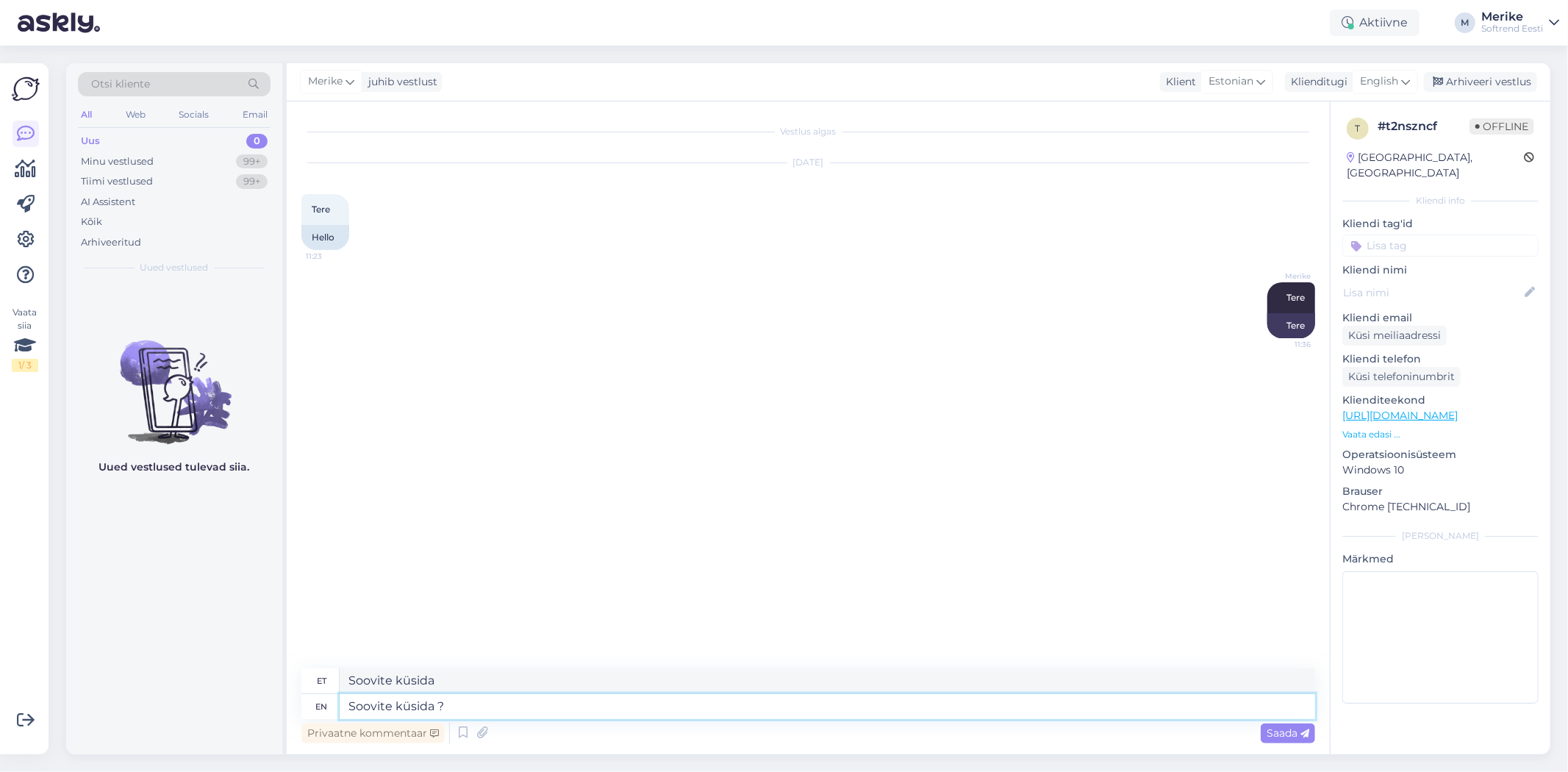
type textarea "Soovite küsida?"
type textarea "Soovite küsida ?"
click at [1286, 726] on span "Saada" at bounding box center [1288, 732] width 43 height 13
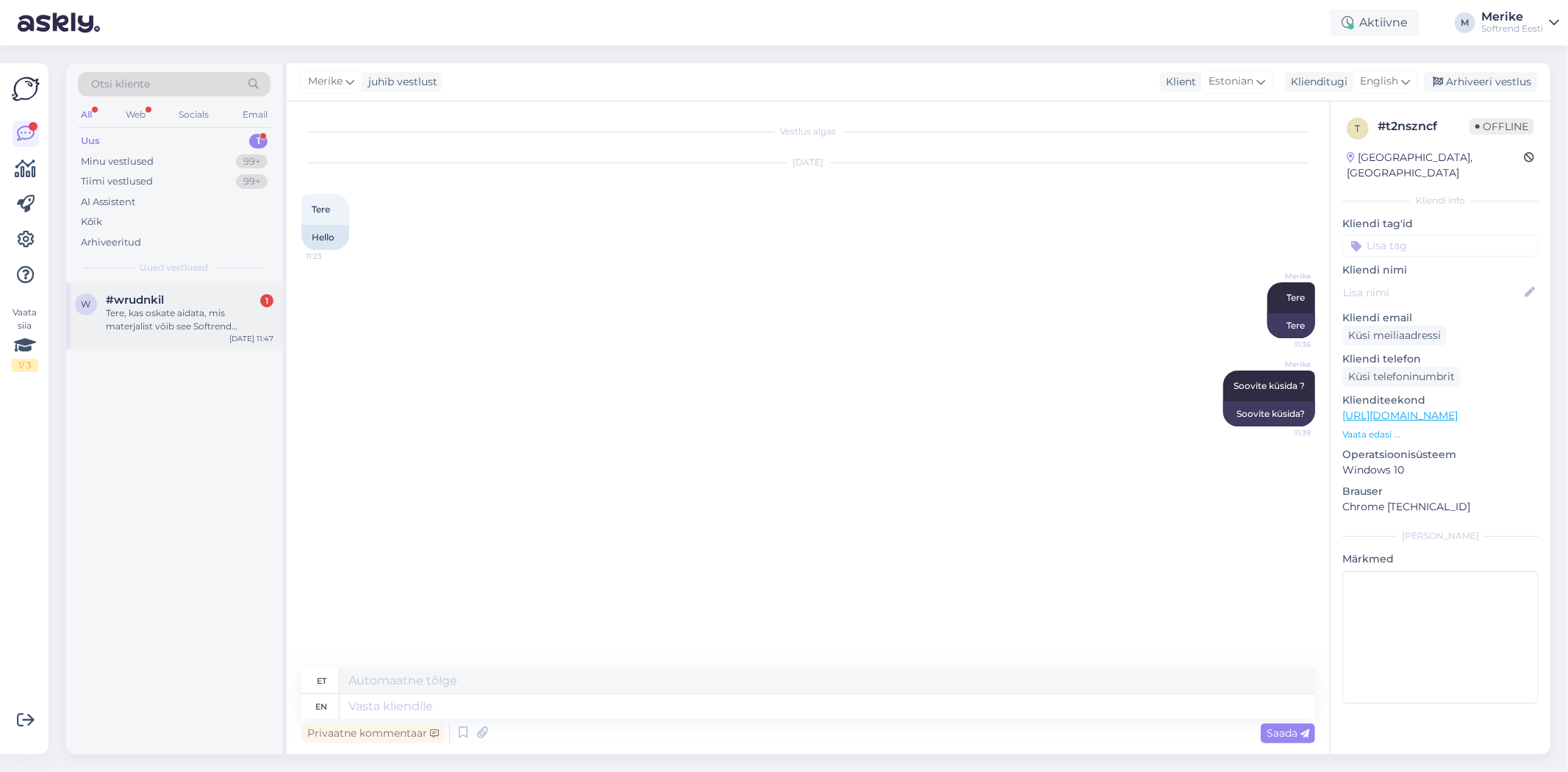
click at [159, 308] on div "Tere, kas oskate aidata, mis materjalist võib see Softrend diivanikate olla? Ma…" at bounding box center [190, 320] width 168 height 27
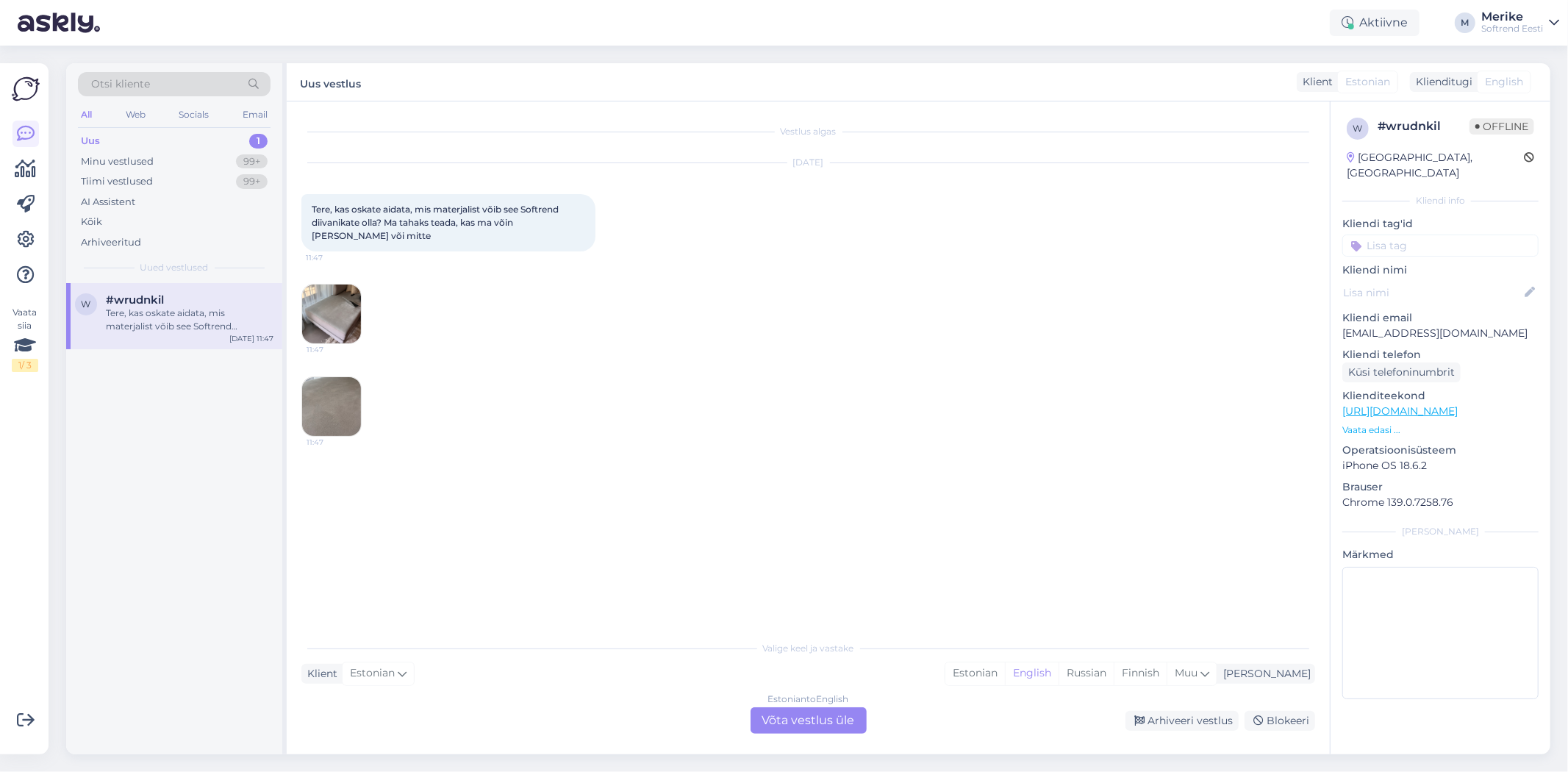
click at [328, 317] on img at bounding box center [331, 314] width 59 height 59
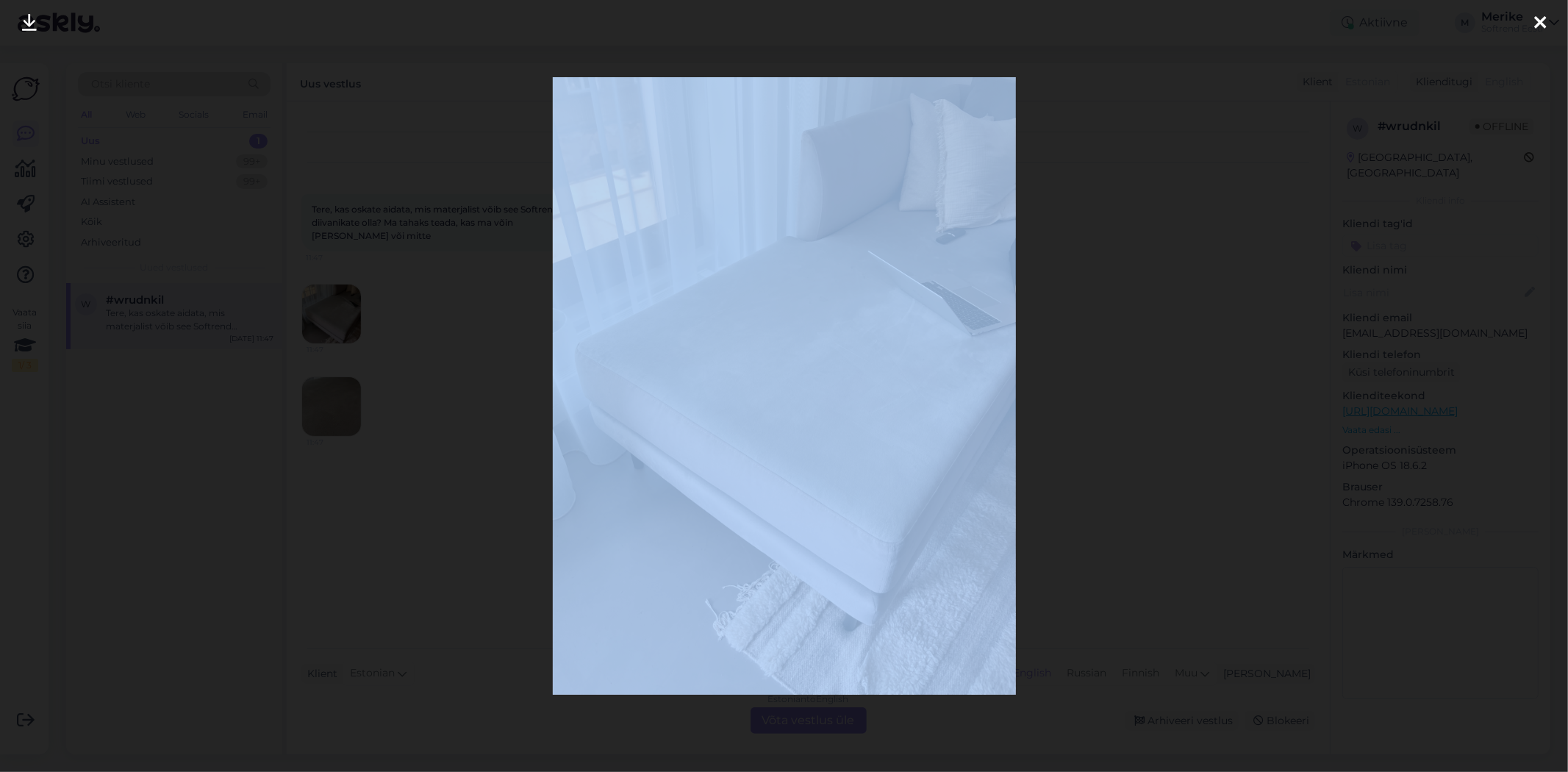
click at [328, 317] on div at bounding box center [784, 386] width 1568 height 772
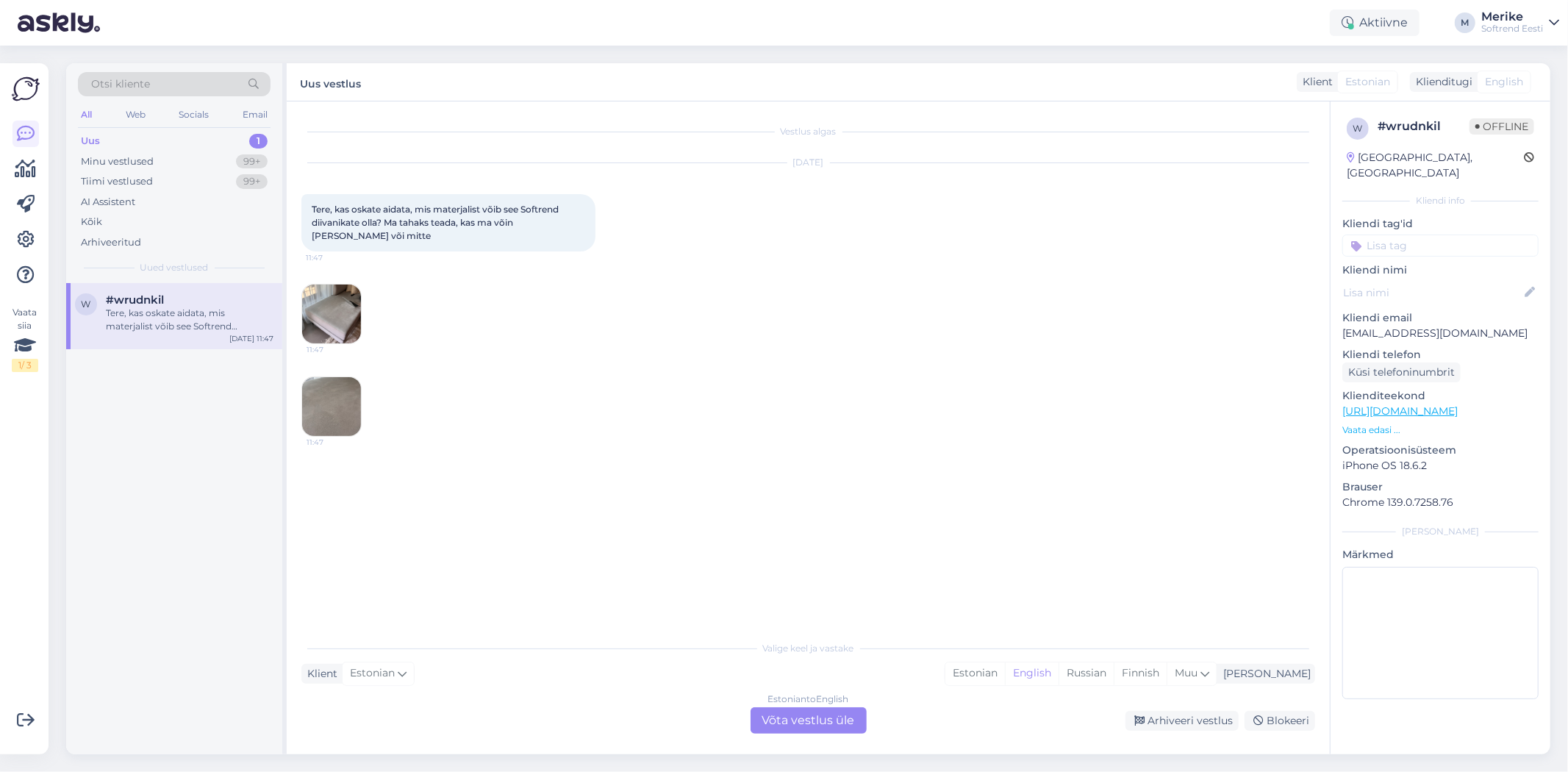
click at [335, 312] on img at bounding box center [331, 314] width 59 height 59
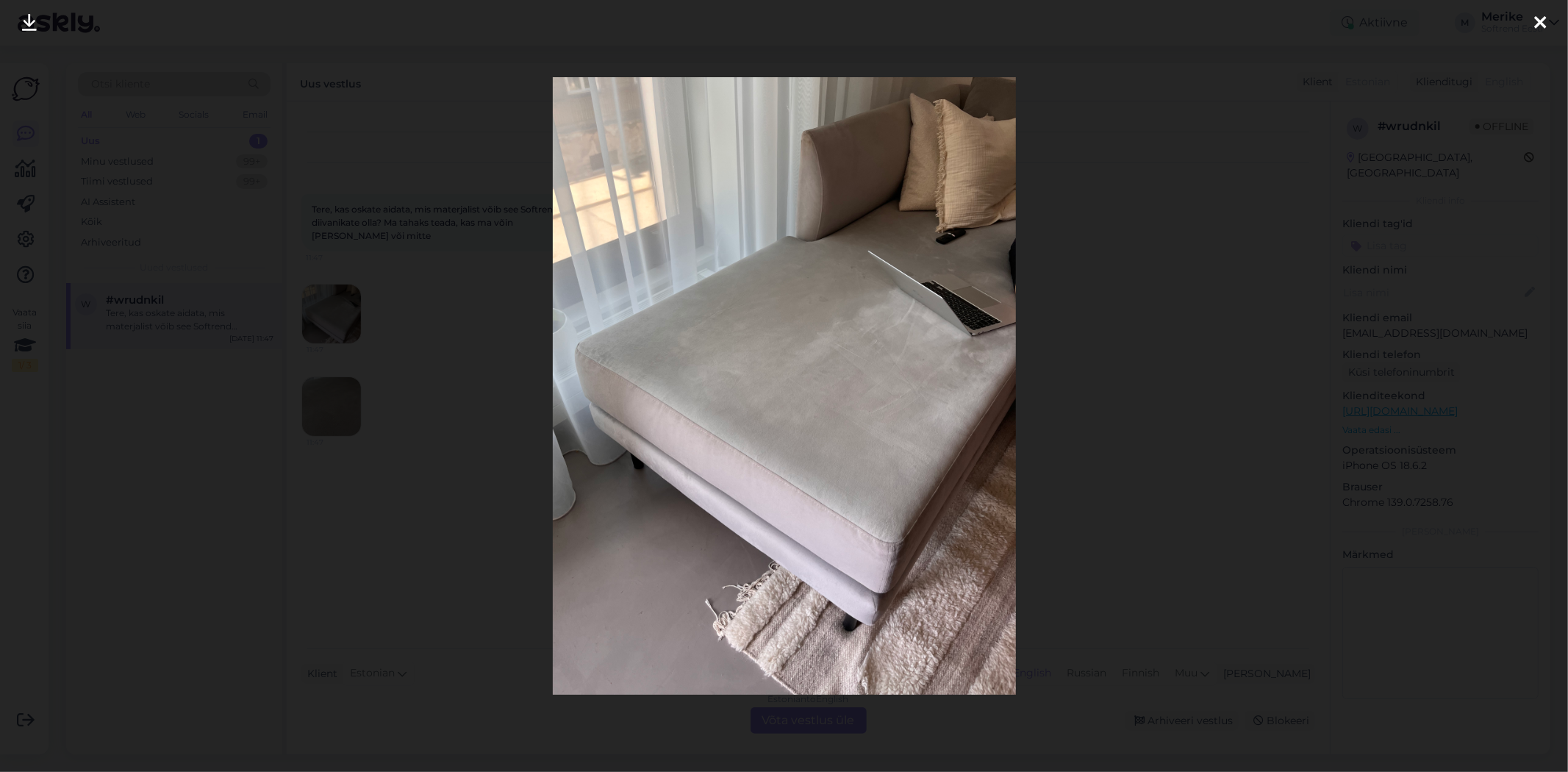
click at [1542, 15] on icon at bounding box center [1540, 23] width 11 height 19
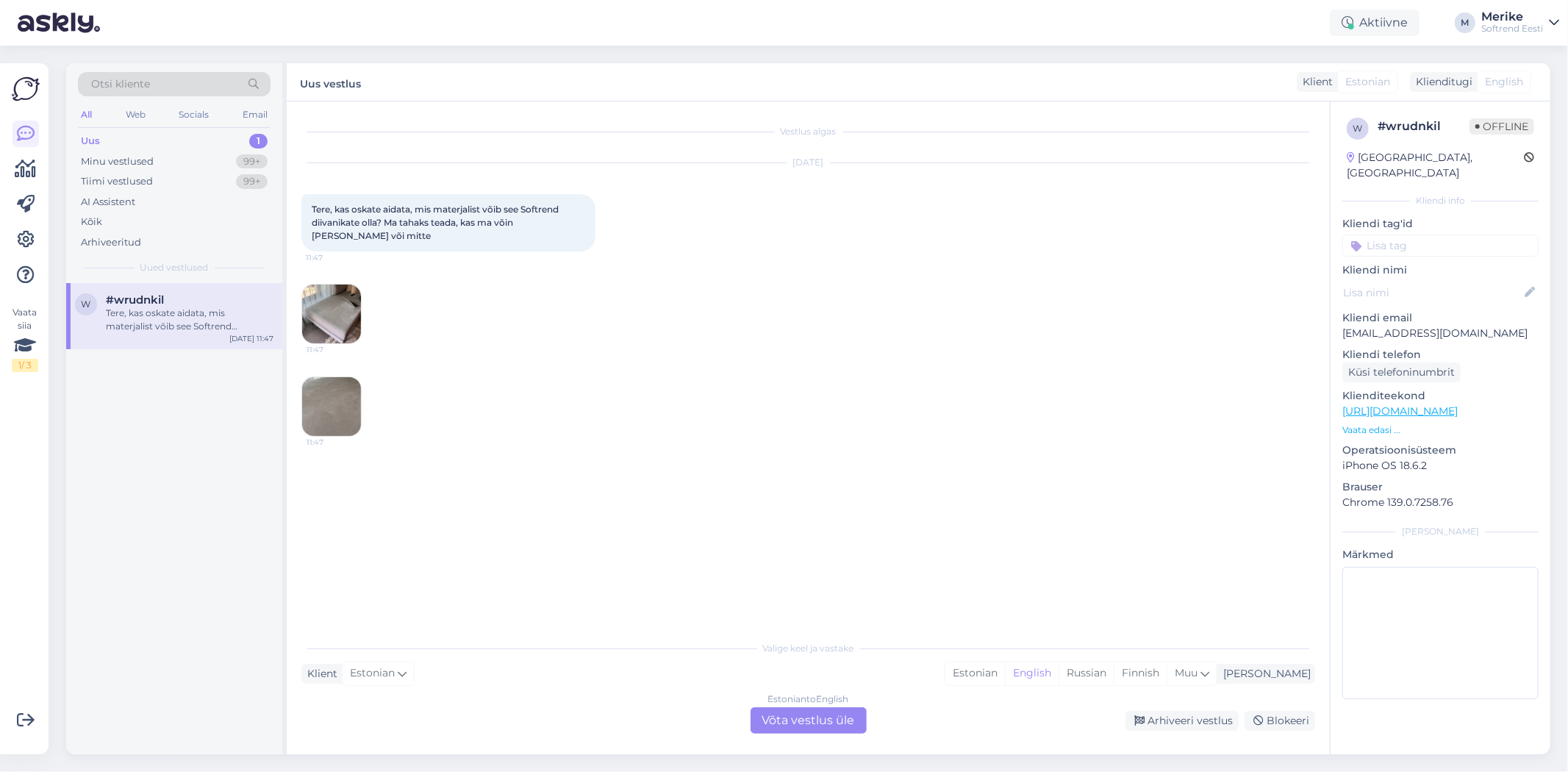
click at [326, 400] on img at bounding box center [331, 406] width 59 height 59
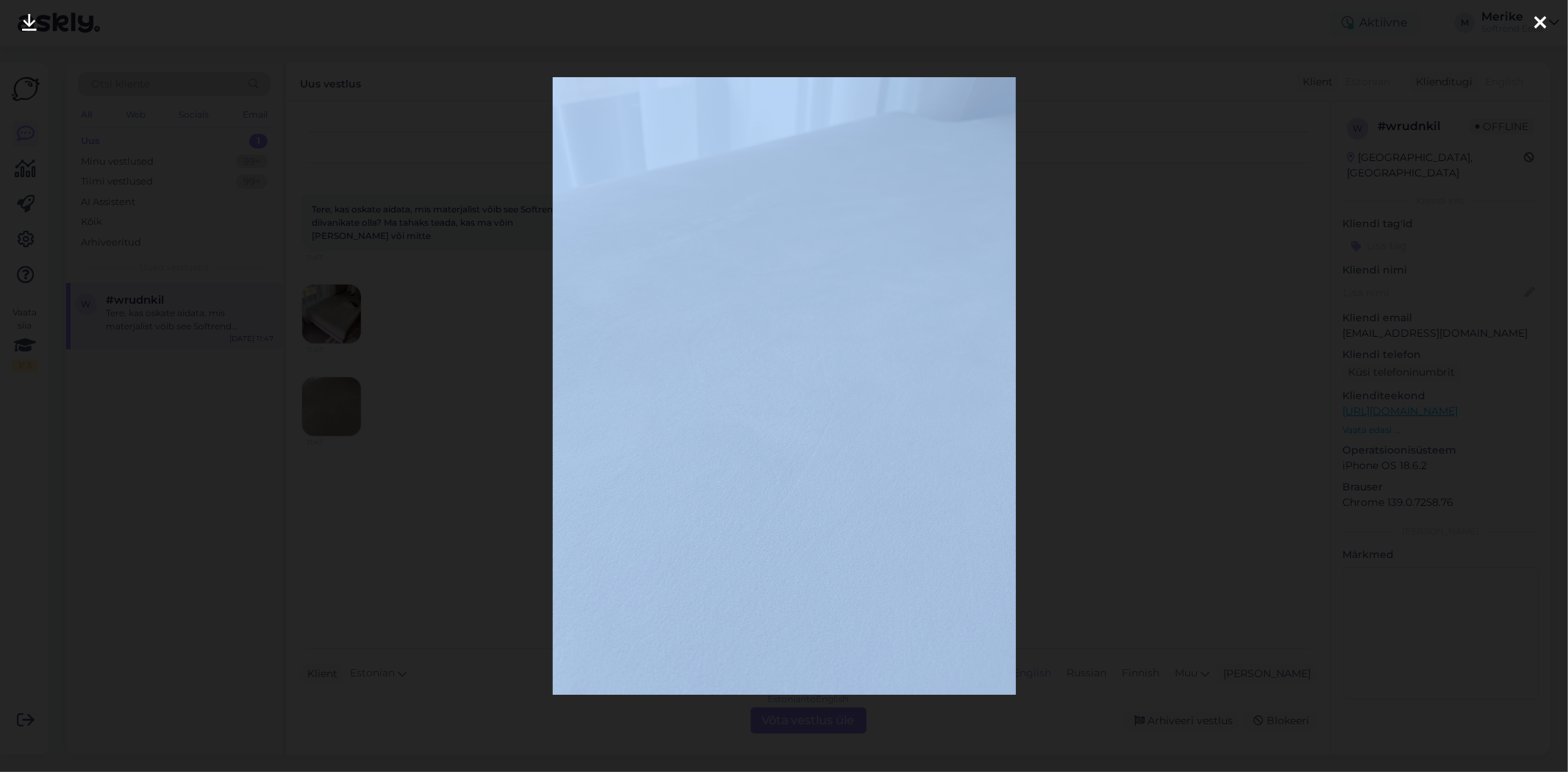
click at [326, 400] on div at bounding box center [784, 386] width 1568 height 772
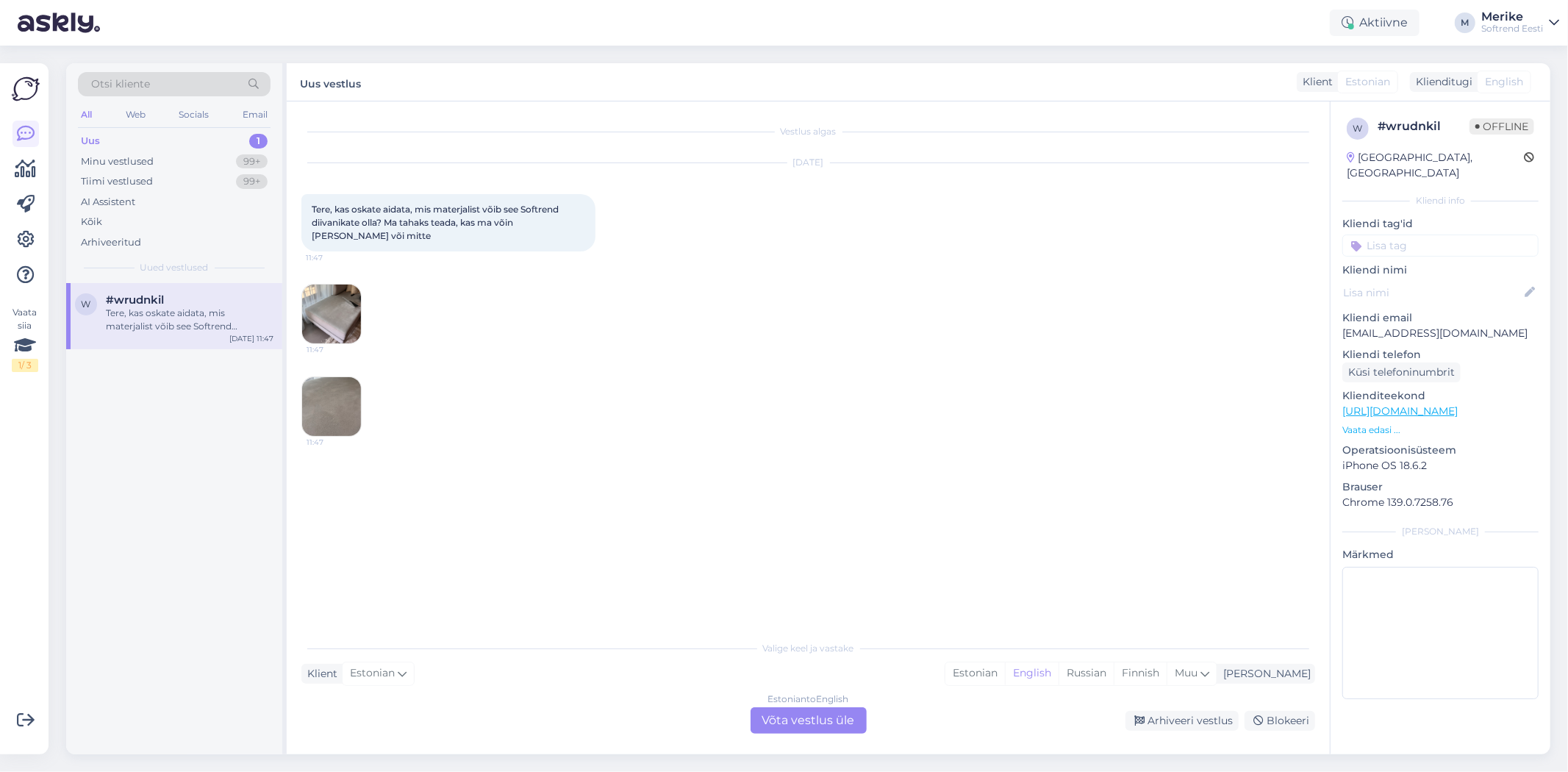
click at [321, 390] on img at bounding box center [331, 406] width 59 height 59
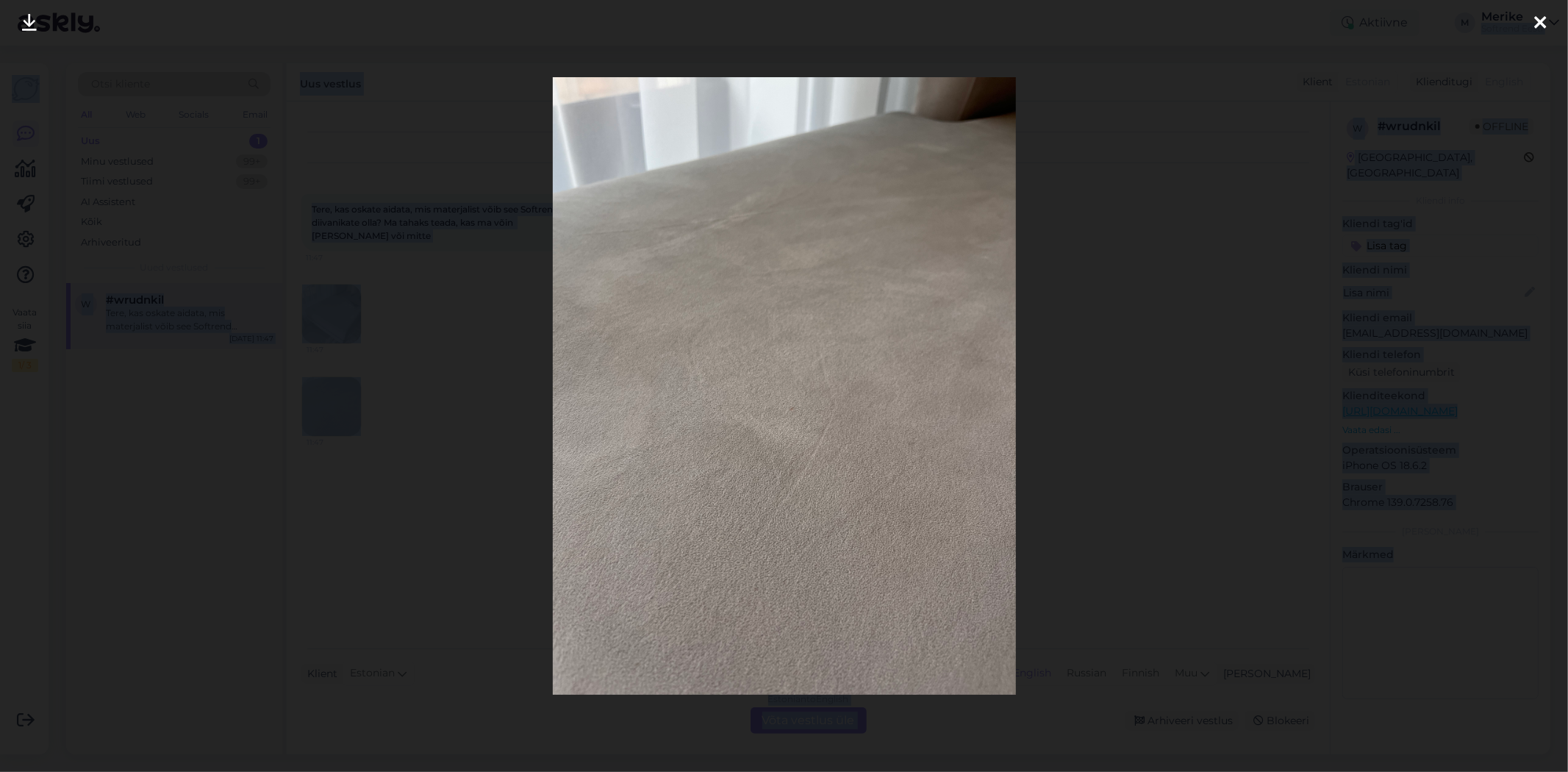
drag, startPoint x: 1541, startPoint y: -2, endPoint x: 1519, endPoint y: 33, distance: 41.3
click at [1541, 0] on div at bounding box center [1540, 23] width 30 height 46
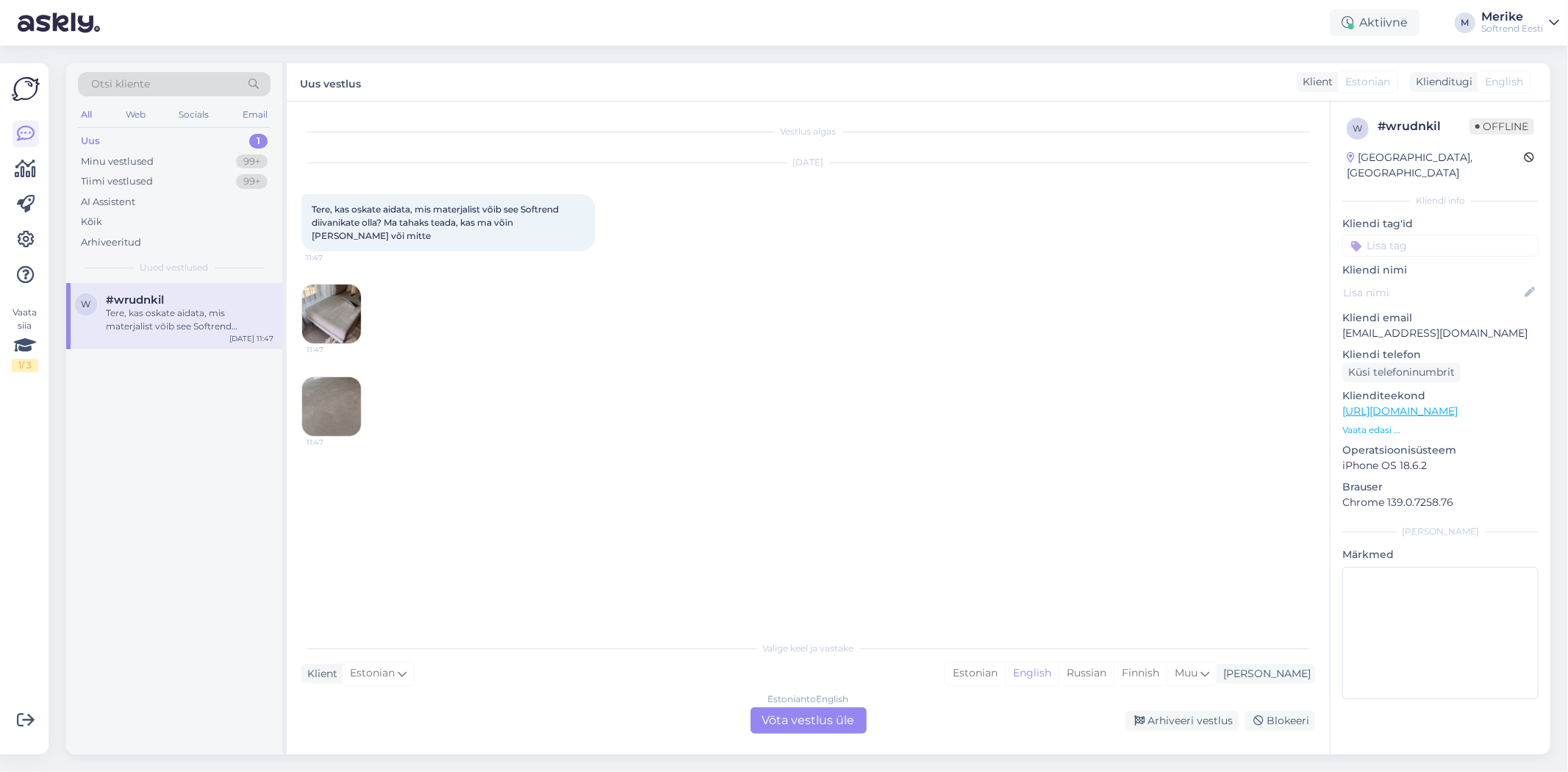
click at [332, 304] on img at bounding box center [331, 314] width 59 height 59
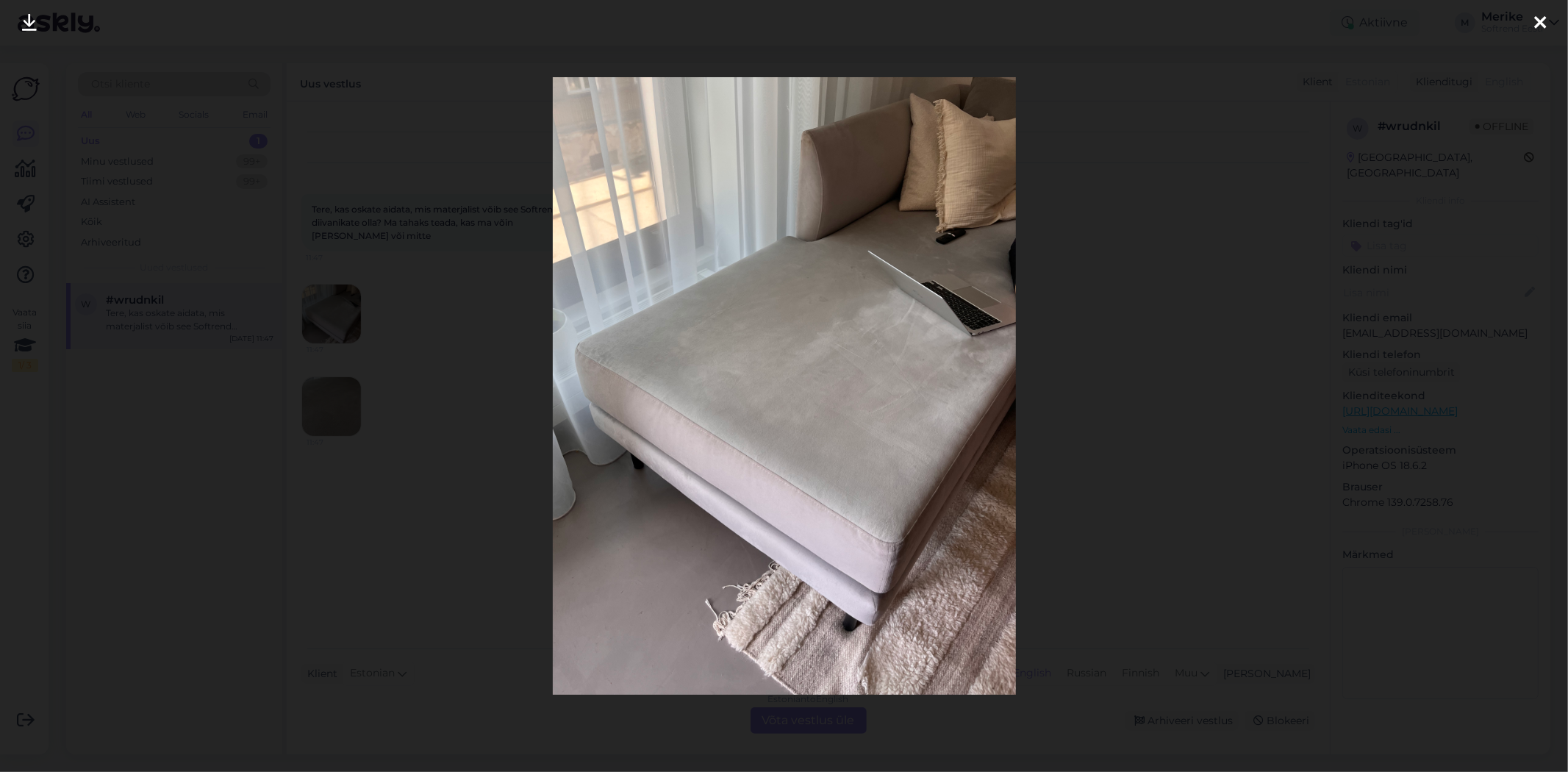
click at [1544, 17] on icon at bounding box center [1540, 23] width 11 height 19
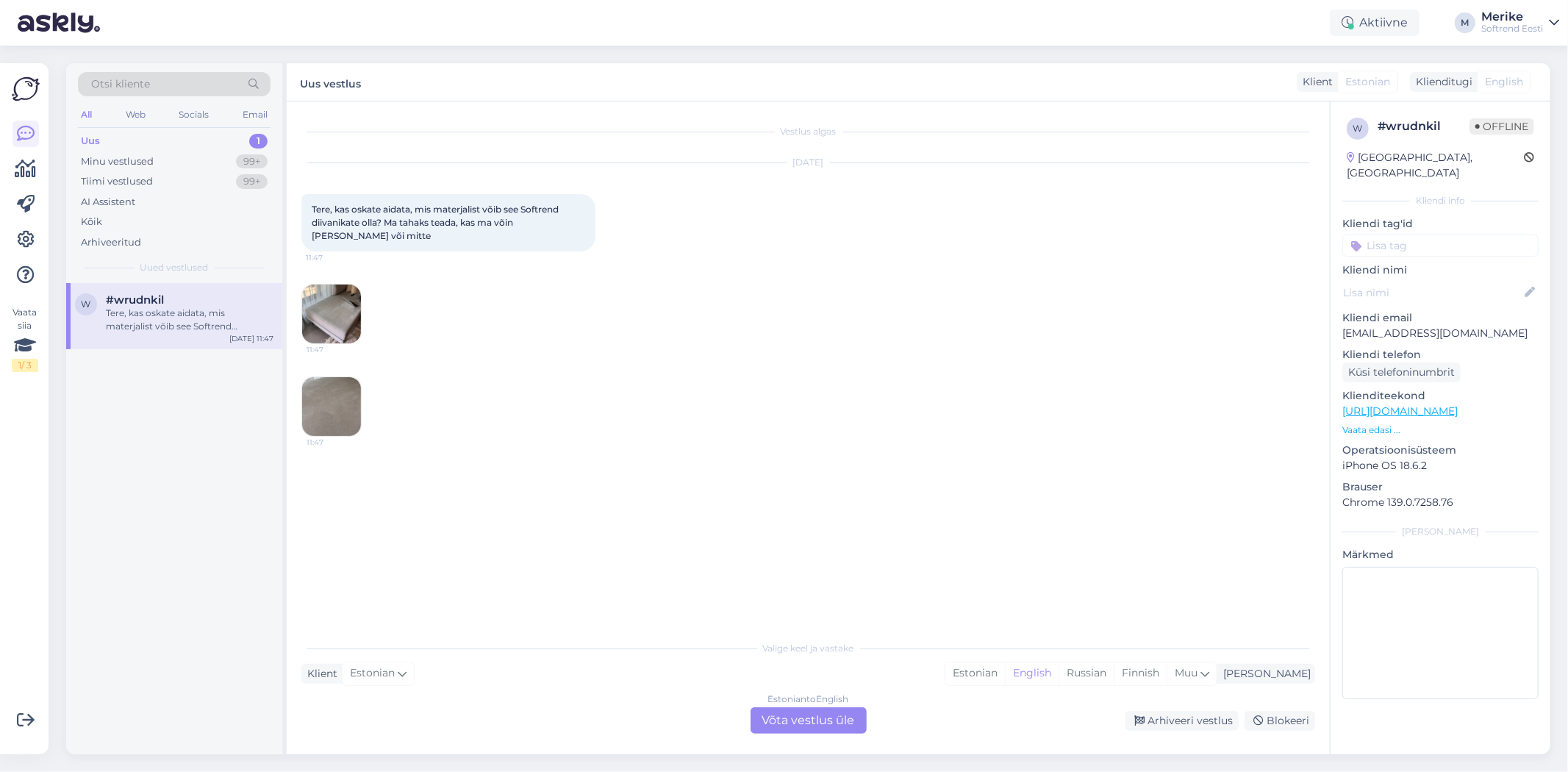
click at [787, 716] on div "Estonian to English Võta vestlus üle" at bounding box center [809, 720] width 117 height 27
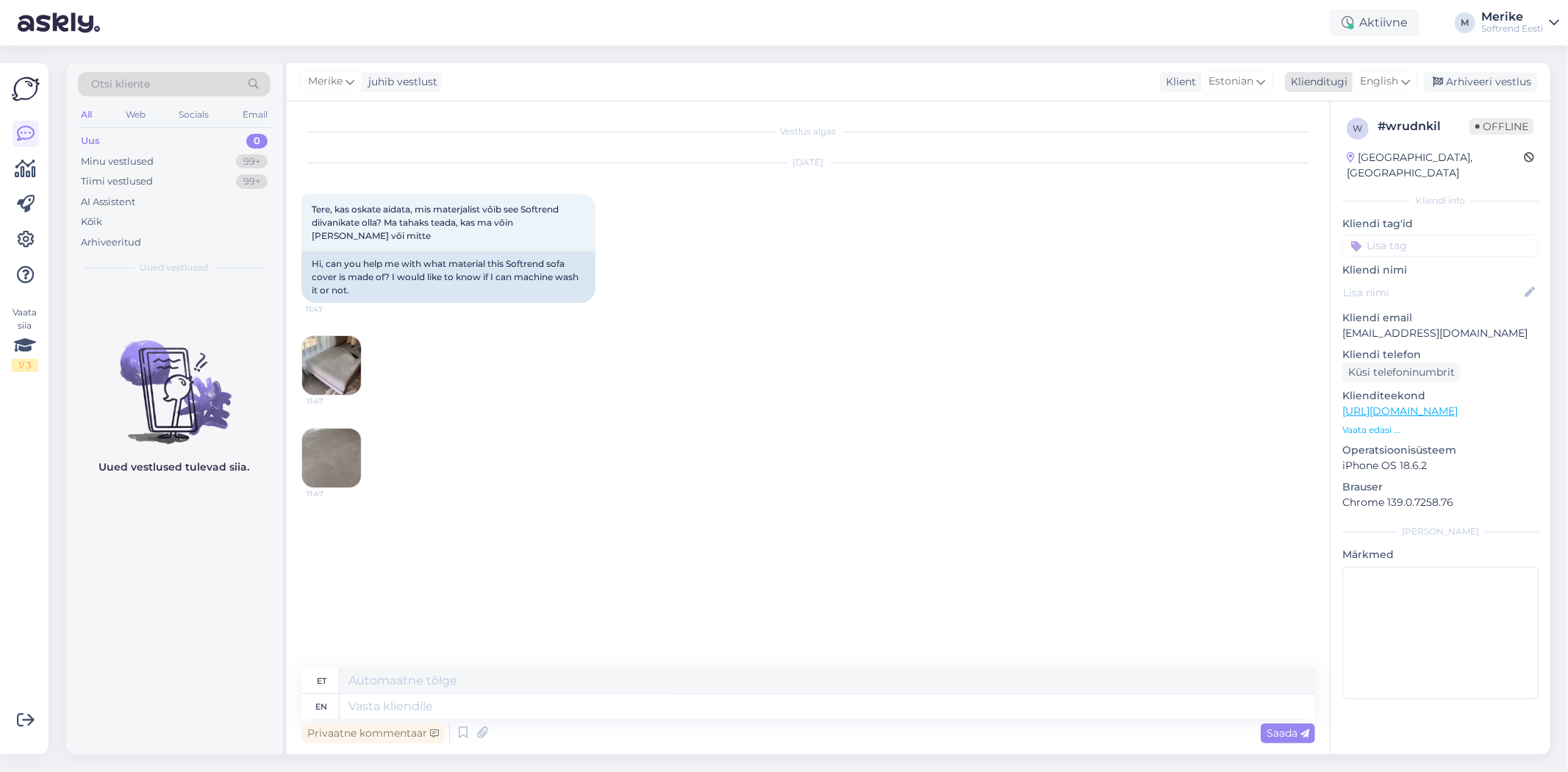
click at [1402, 78] on icon at bounding box center [1406, 81] width 9 height 16
drag, startPoint x: 1305, startPoint y: 244, endPoint x: 1311, endPoint y: 244, distance: 6.0
click at [1305, 241] on ul "Arabic Belarusian Bulgarian Chinese Czech Danish Dutch English Estonian Finnish…" at bounding box center [1352, 221] width 161 height 183
click at [362, 707] on textarea at bounding box center [827, 706] width 976 height 25
type textarea "Tere."
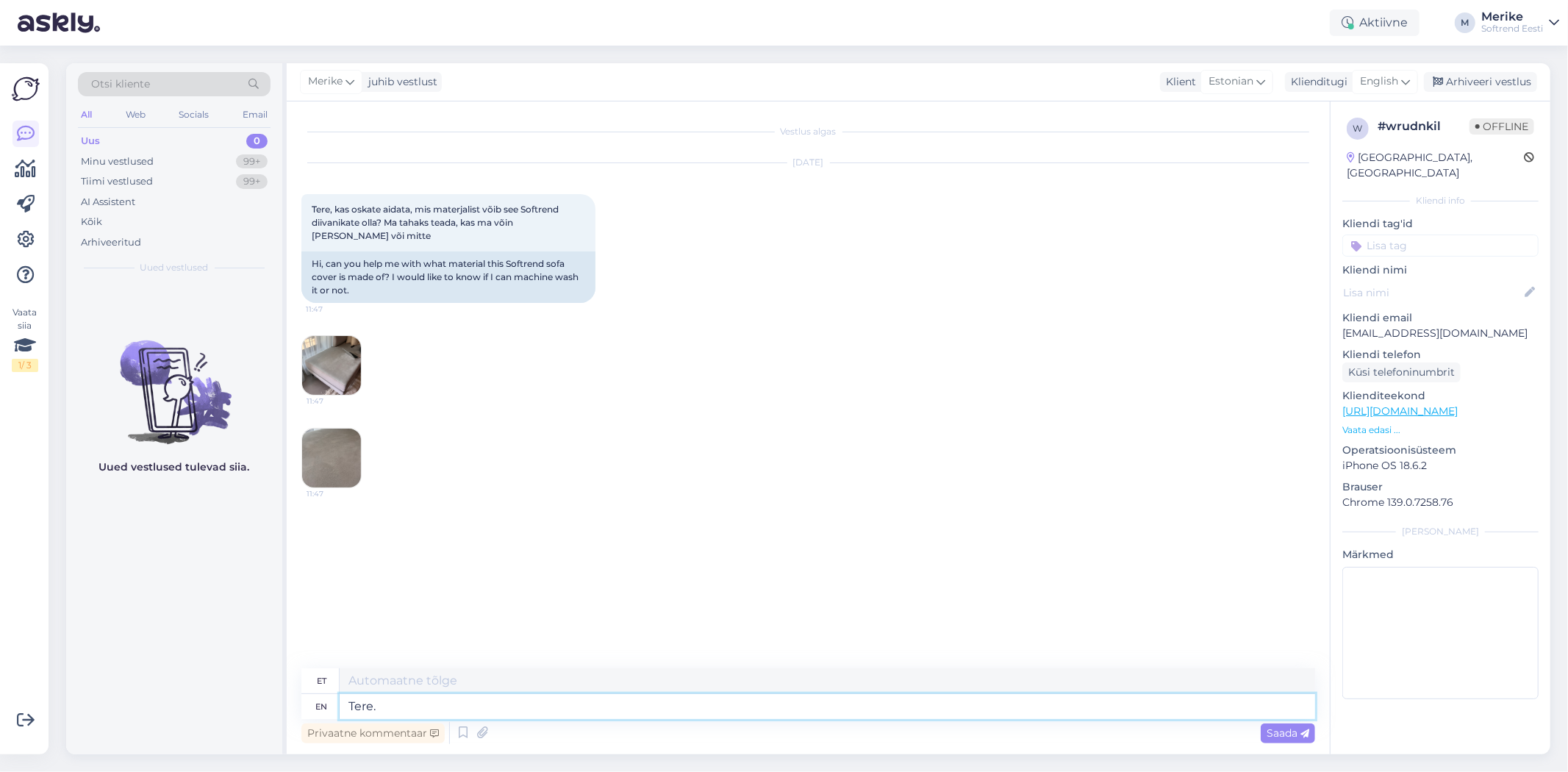
type textarea "Tere"
type textarea "Tere."
type textarea "Tere. [GEOGRAPHIC_DATA]"
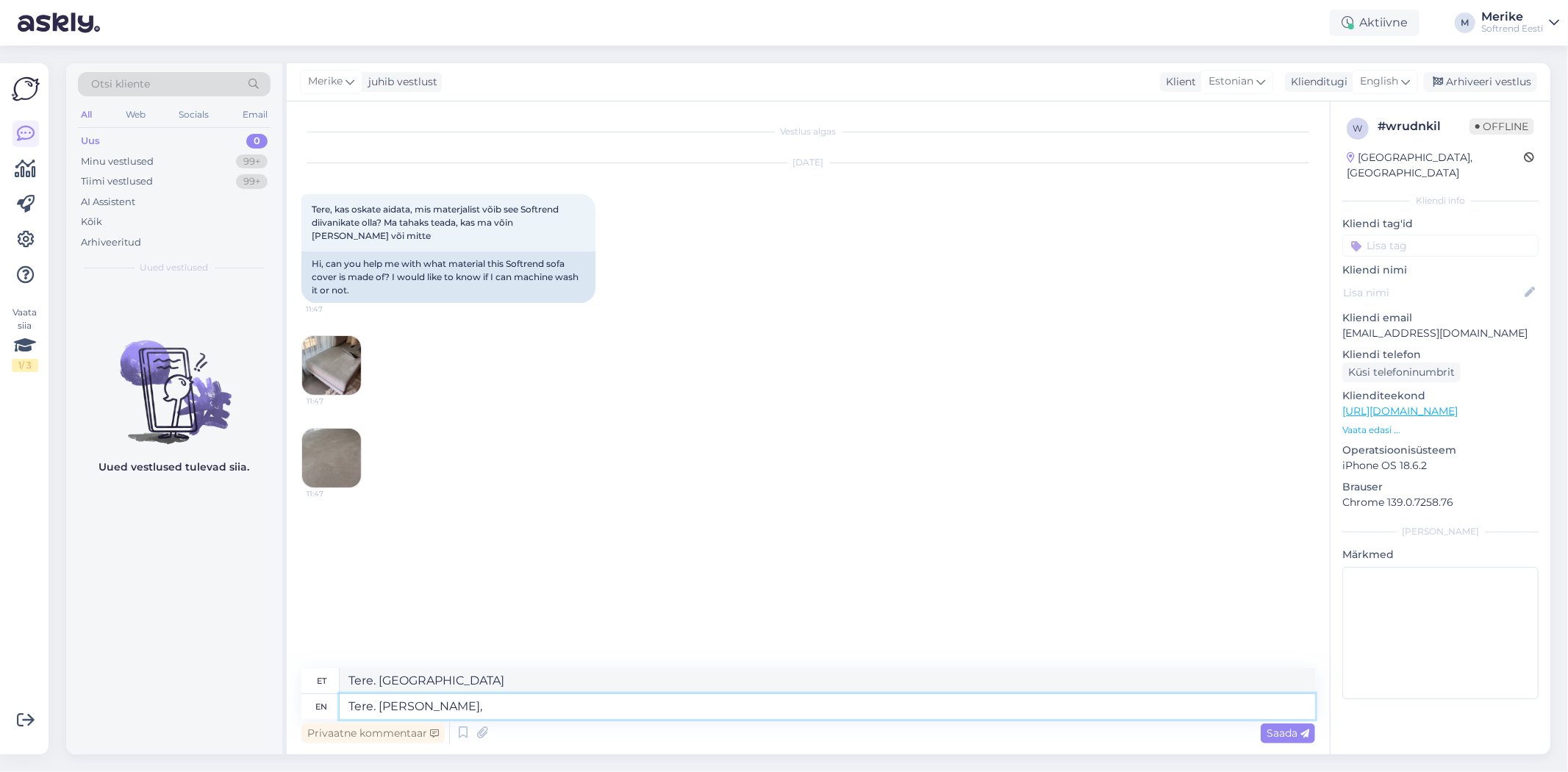
type textarea "Tere. [PERSON_NAME],"
type textarea "Tere. [PERSON_NAME], et"
type textarea "Tere. [PERSON_NAME] jne"
type textarea "Tere. [PERSON_NAME], et see o"
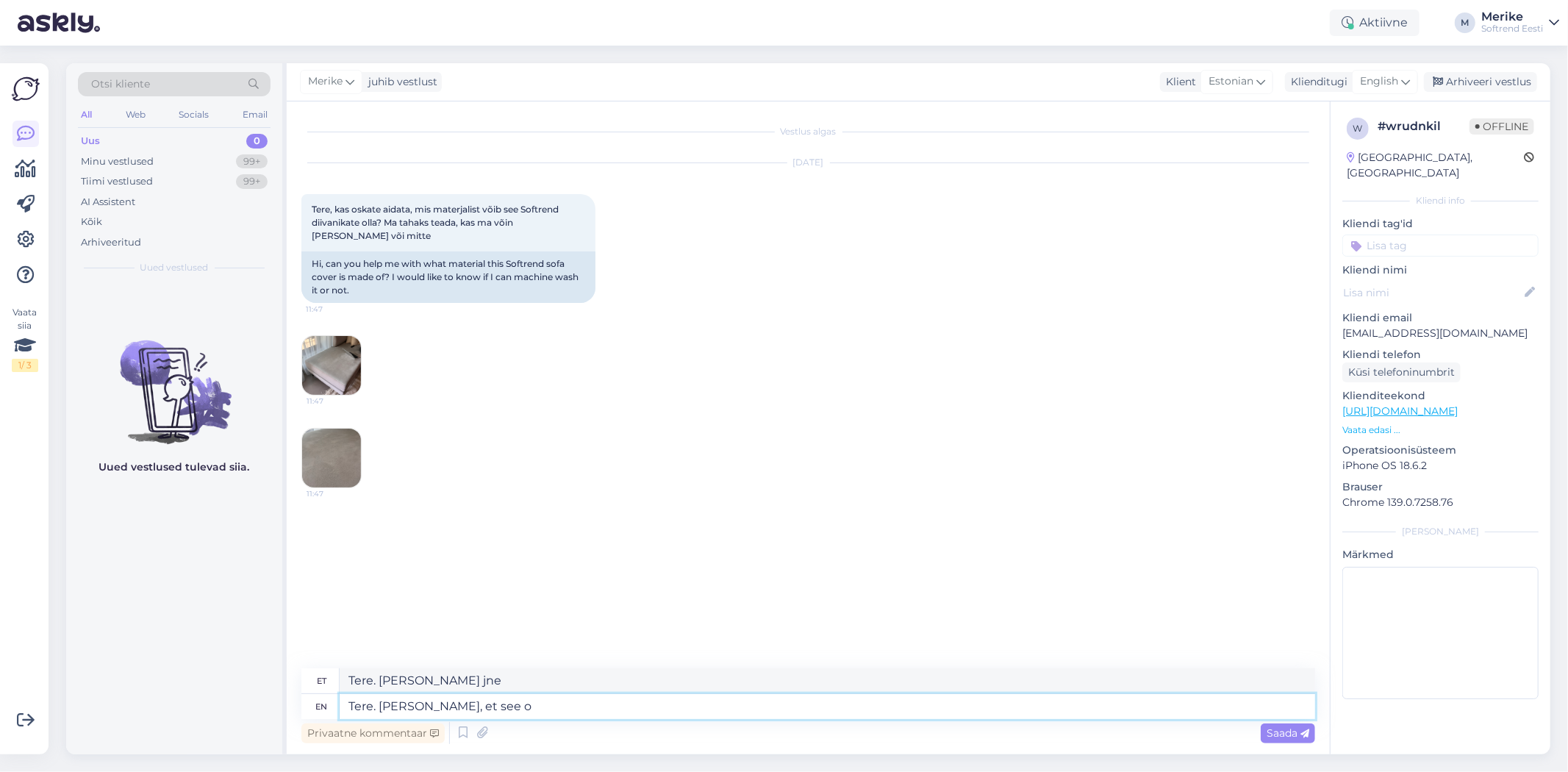
type textarea "Tere. Olete [PERSON_NAME] vaata"
type textarea "Tere. [PERSON_NAME], et see on"
type textarea "Tere. Olete [PERSON_NAME] vaata edasi"
type textarea "Tere. [PERSON_NAME], et see on Softrend"
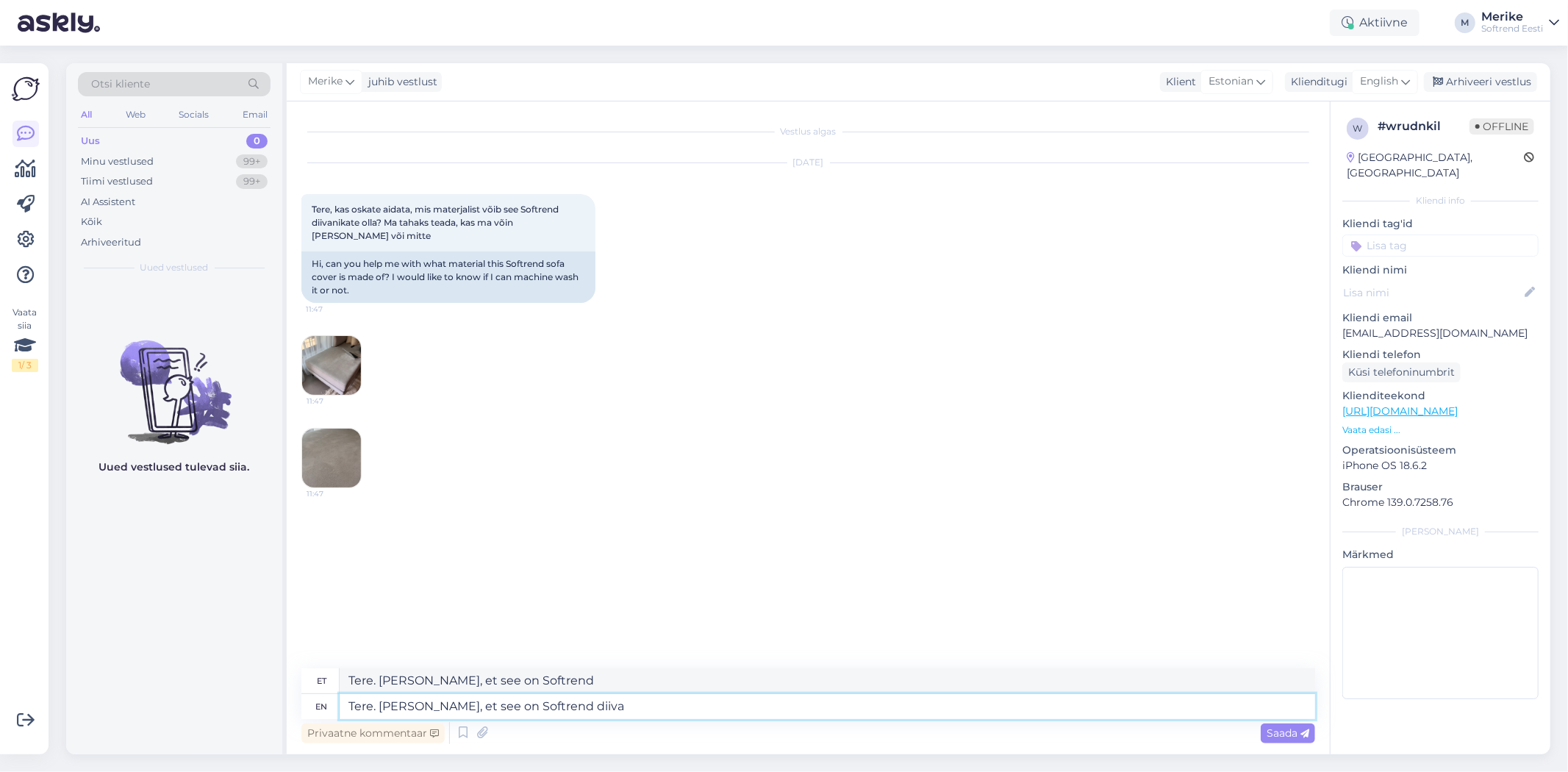
type textarea "Tere. [PERSON_NAME], et see on Softrend diivan"
type textarea "Tere. [PERSON_NAME], et see on Softrend diivan..."
type textarea "Tere. [PERSON_NAME], et see on Softrend diivan... mulle"
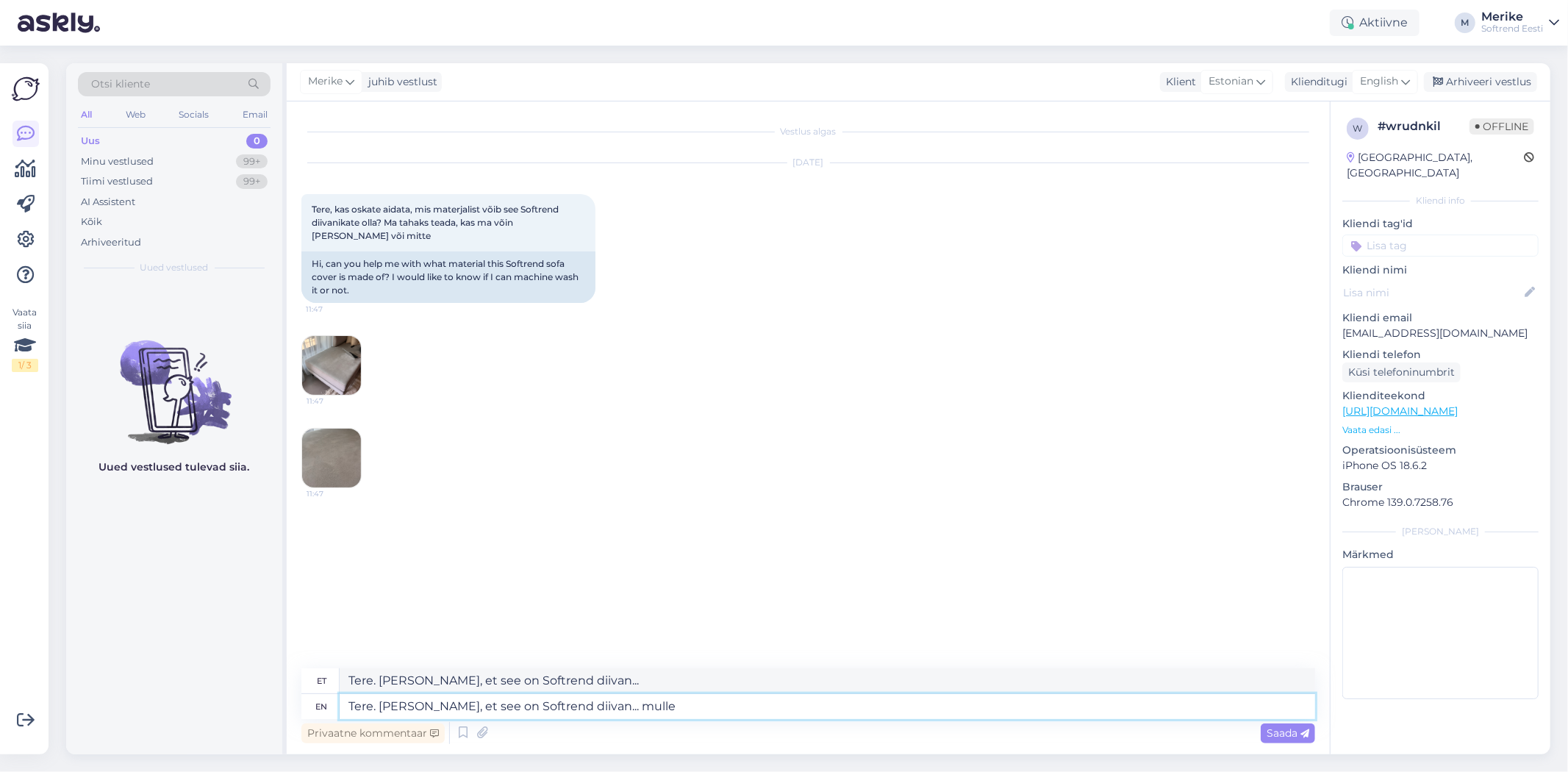
type textarea "Tere. [PERSON_NAME], et see on Softrend diivan... mulle"
type textarea "Tere. [PERSON_NAME], et see on Softrend diivan... mulle tundu"
type textarea "Tere. [PERSON_NAME], et see on Softrend diivan... mulle tundub,"
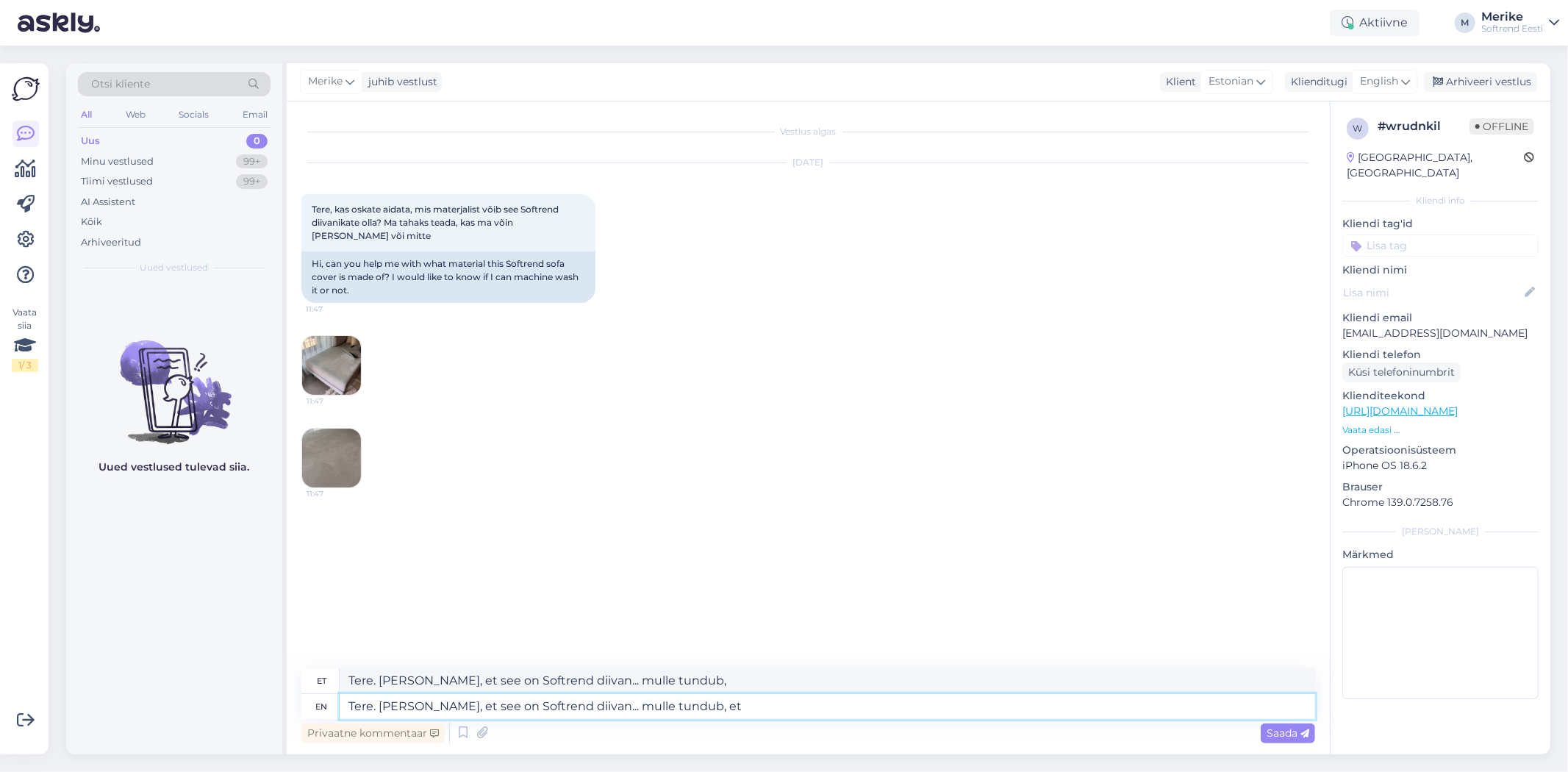
type textarea "Tere. [PERSON_NAME], et see on Softrend diivan... mulle tundub, et"
type textarea "Tere. [PERSON_NAME], et see on Softrend diivan... mulle tundub, et ei o"
type textarea "Tere. [PERSON_NAME], et see on Softrend diivan... mulle tundub, et ei"
type textarea "Tere. [PERSON_NAME], et see on Softrend diivan... mulle tundub, et ei ole"
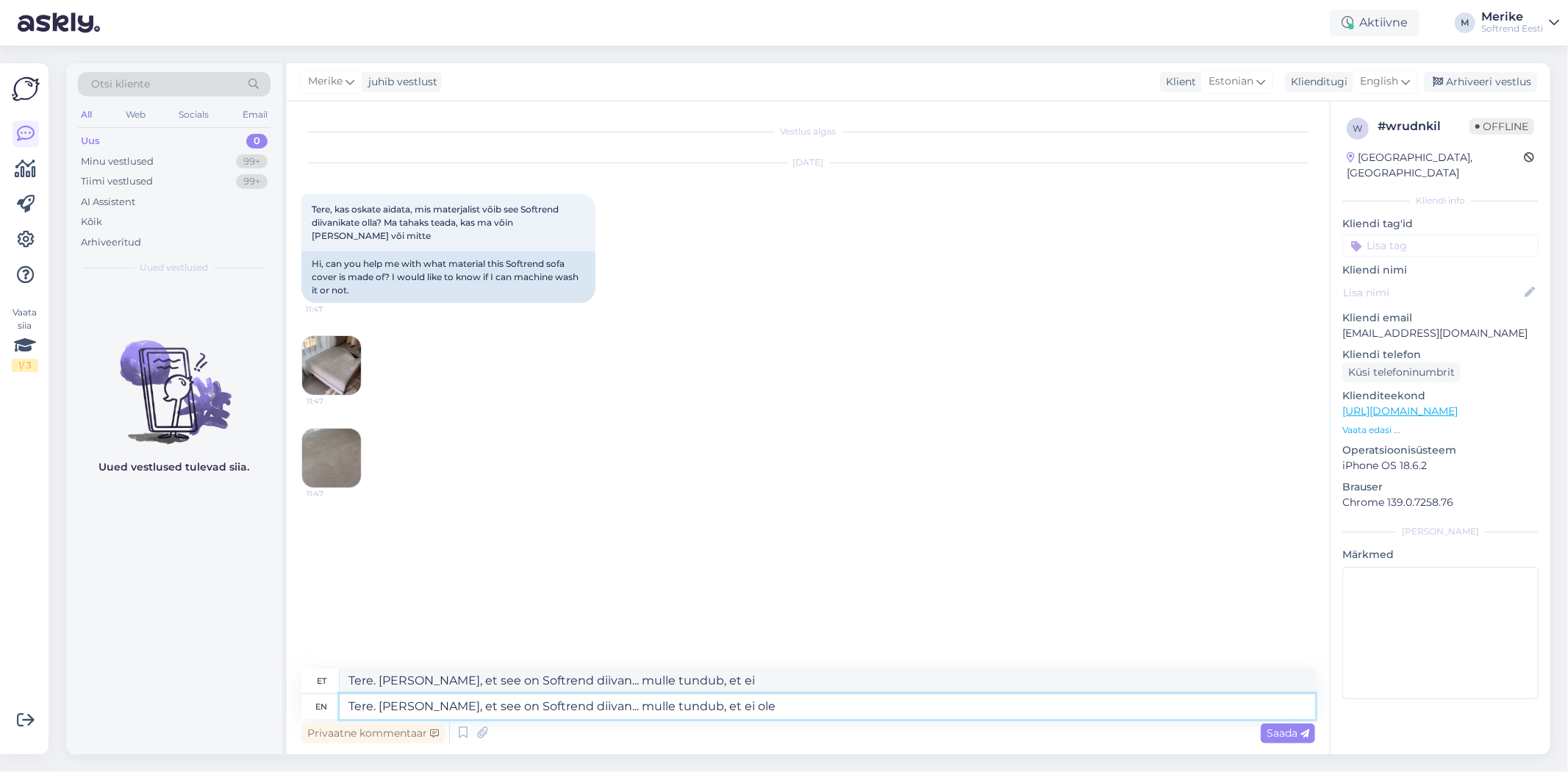
type textarea "Tere. [PERSON_NAME], et see on Softrend diivan... mulle tundub, et ei ole"
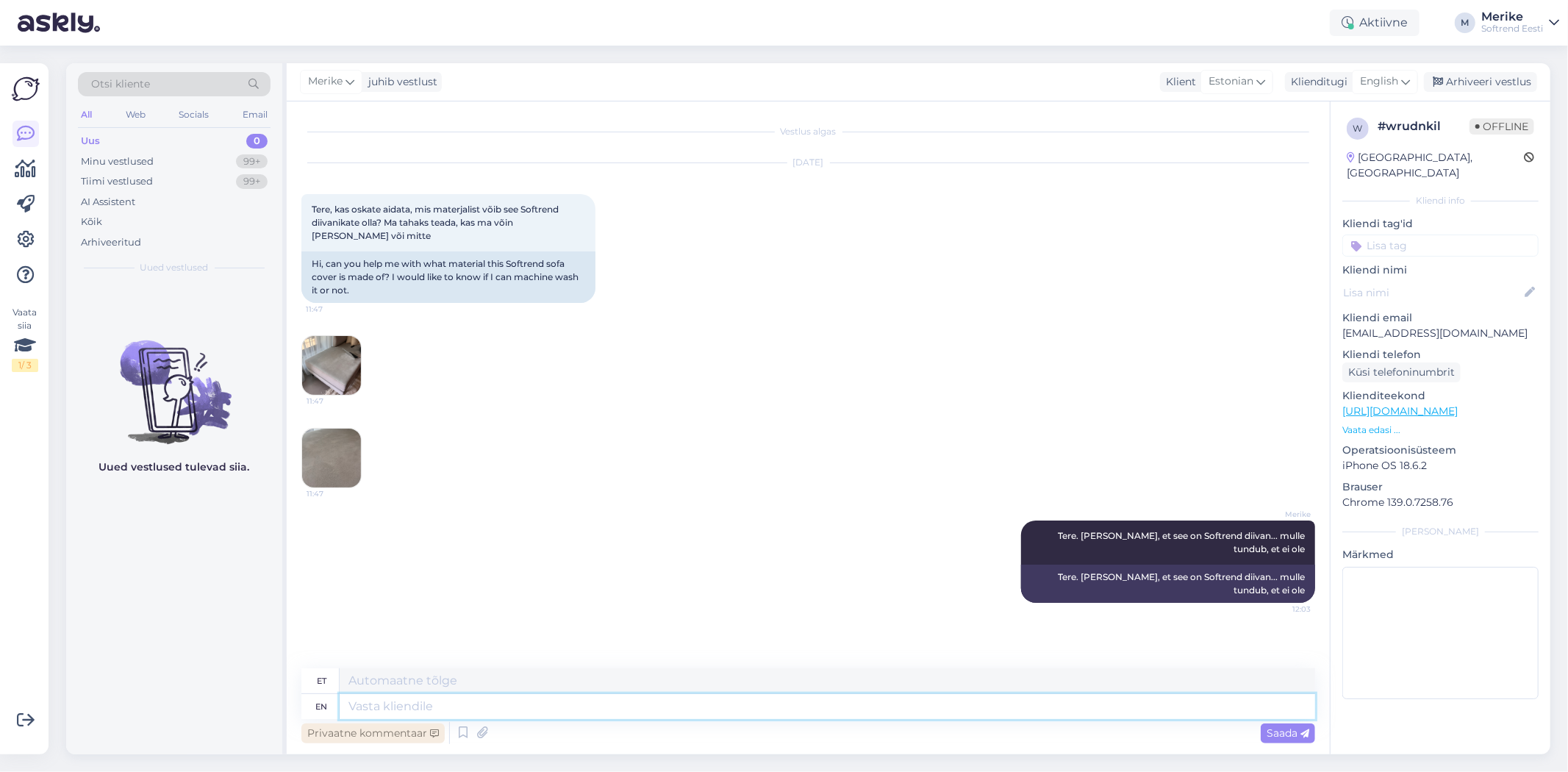
type textarea "A"
type textarea "ehk"
type textarea "ehk leiate"
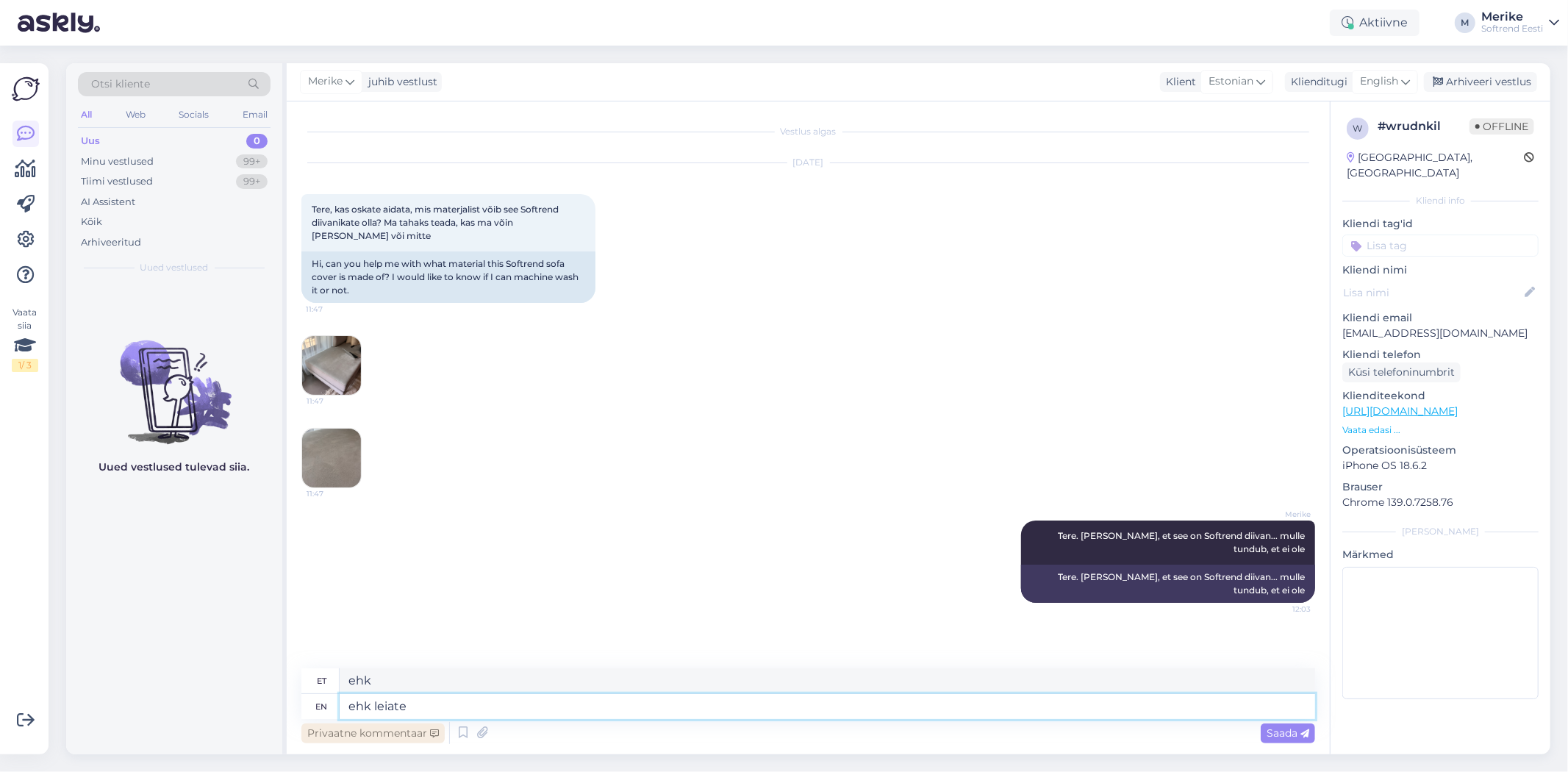
type textarea "ehk leiate"
type textarea "ehk leiate ming"
type textarea "ehk leiate min"
type textarea "ehk leiate mingi"
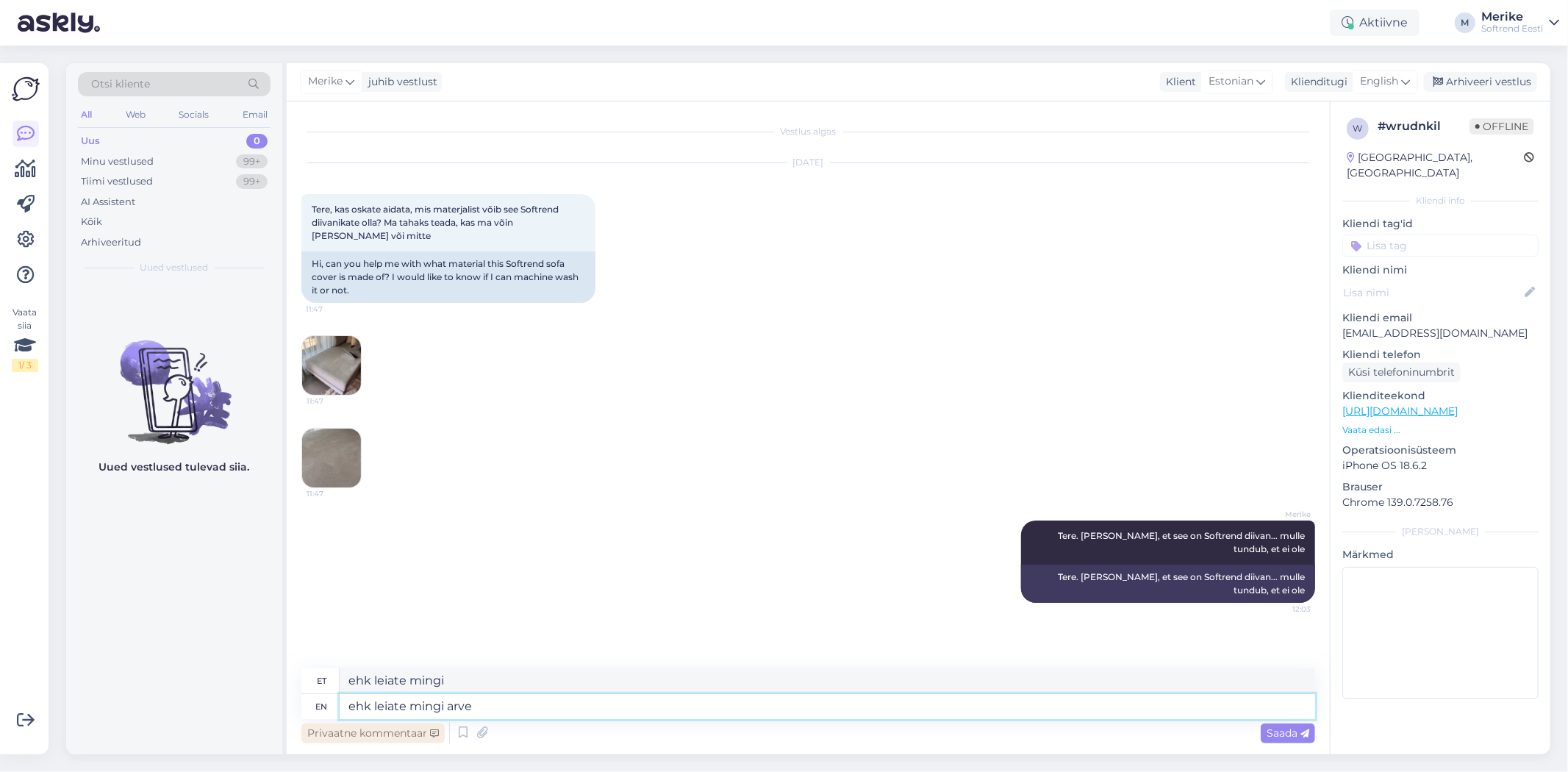
type textarea "ehk leiate mingi arve v"
type textarea "ehk leiate mingi arve"
type textarea "ehk leiate mingi arve või"
type textarea "ehk leia mingi arve või"
type textarea "ehk leiate mingi arve või yellimuse,"
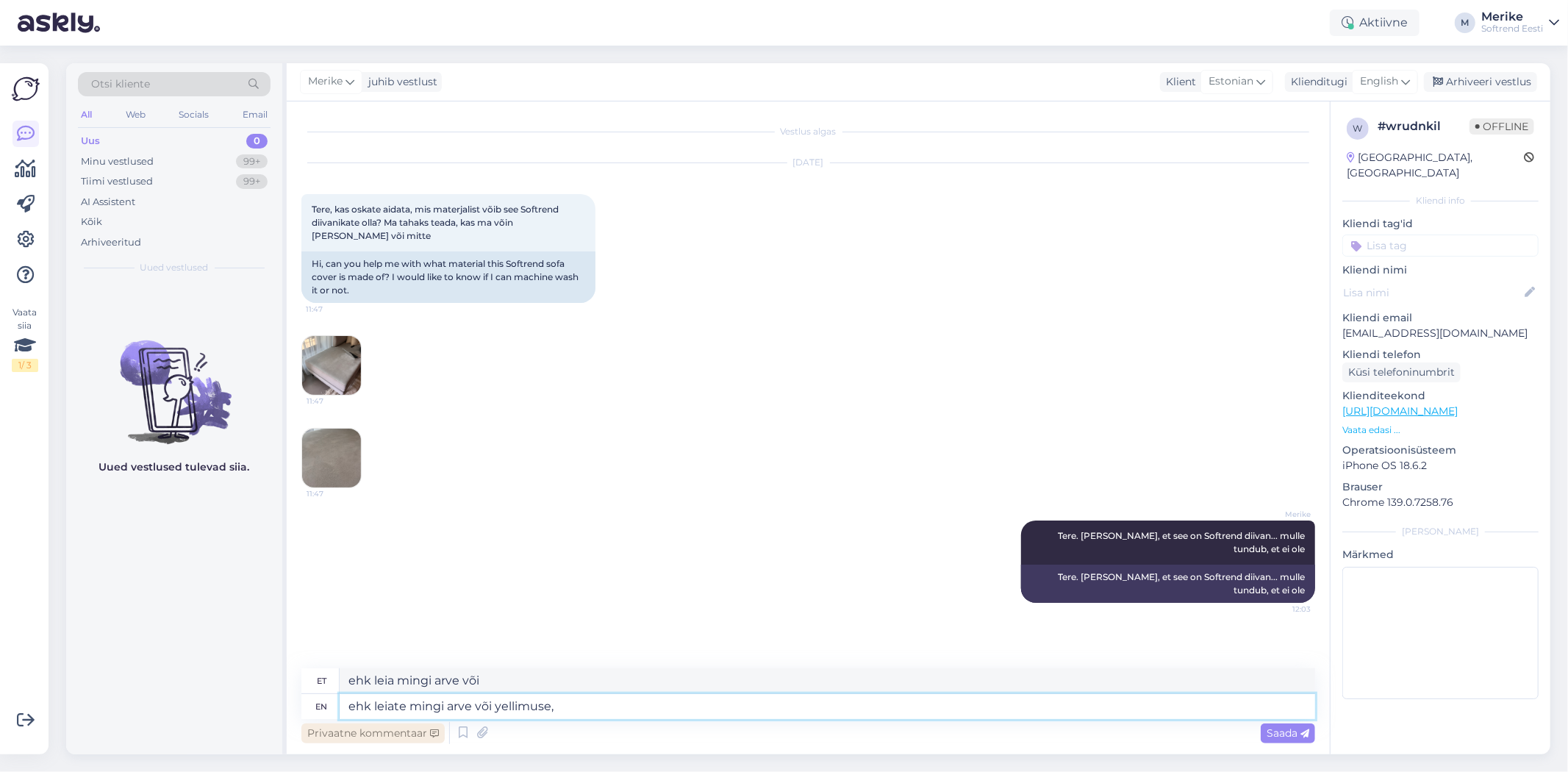
type textarea "ehk mingi arve või yellimuse,"
type textarea "ehk leiate mingi arve või yellimuse, siis"
type textarea "ehk mingi arve või yellimuse, siis"
type textarea "ehk leiate mingi arve või yellimuse, siis saan"
type textarea "ehk mingi arve või yellimuse, siis saan"
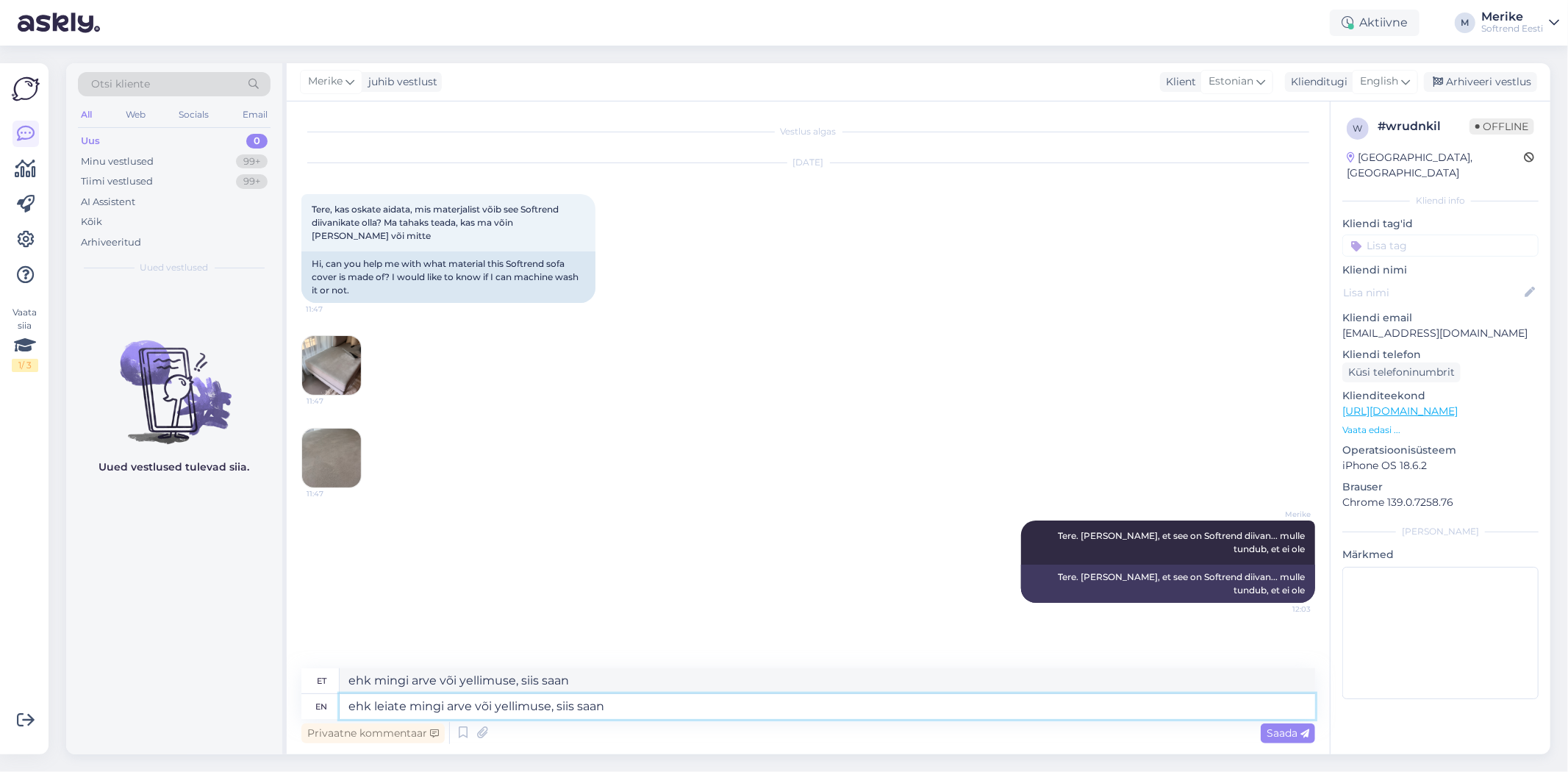
click at [539, 707] on textarea "ehk leiate mingi arve või yellimuse, siis saan" at bounding box center [827, 706] width 976 height 25
type textarea "ehk leiate mingi arve või ellimuse, siis saan"
type textarea "ehk mingi arve või ellimuse, siis saan"
type textarea "ehk leiate mingi arve või tellimuse, siis saan"
type textarea "ehk mingi arve või tellimuse, siis saan"
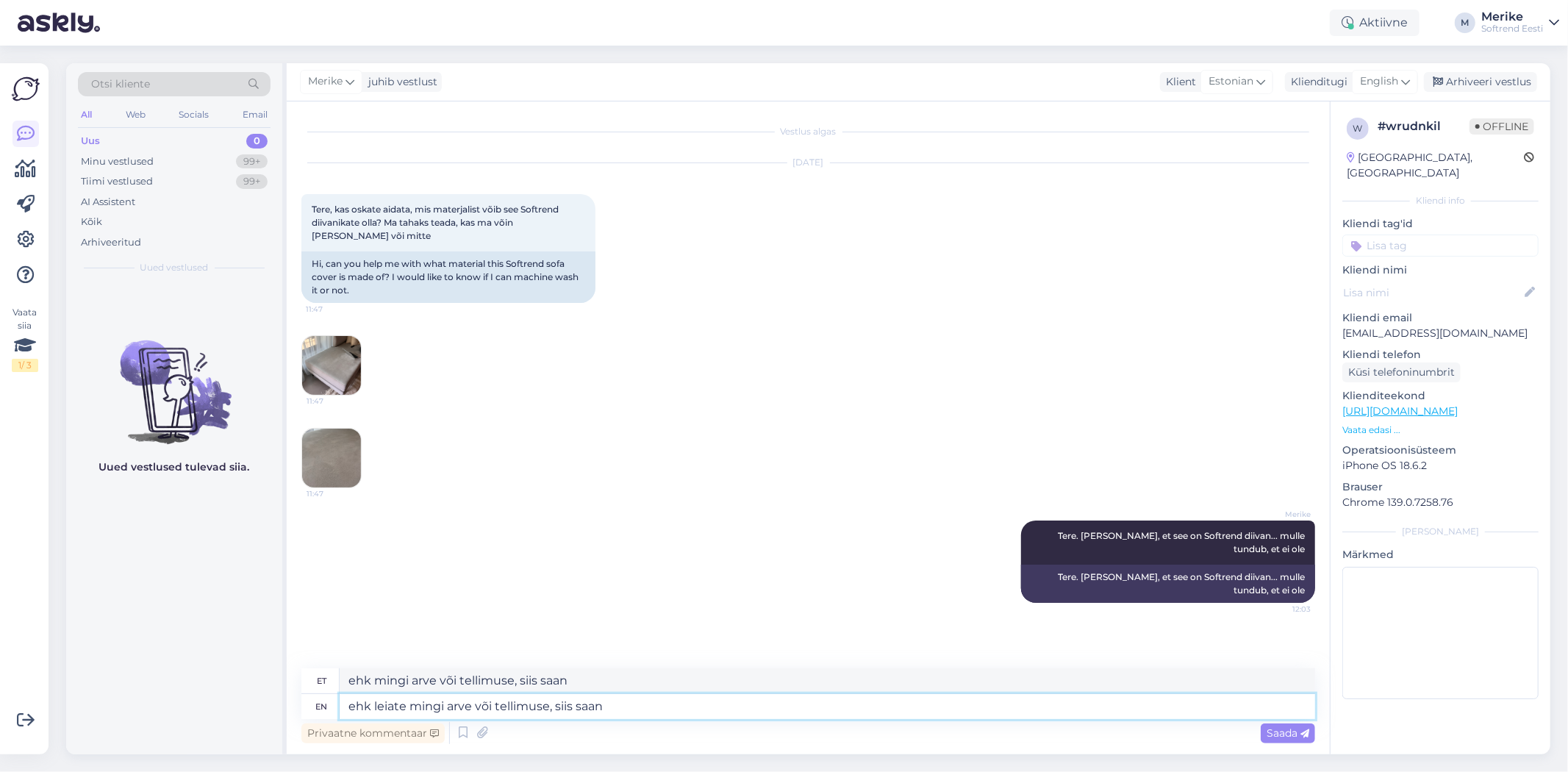
click at [711, 707] on textarea "ehk leiate mingi arve või tellimuse, siis saan" at bounding box center [827, 706] width 976 height 25
type textarea "ehk leiate mingi arve või tellimuse, siis saan vaadata, m"
type textarea "ehk mingi arve või tellimuse, siis saan vaadata,"
type textarea "ehk leiate mingi arve või tellimuse, siis saan vaadata, mis"
type textarea "ehk mingi arve või tellimuse, siis saan vaadata, mis"
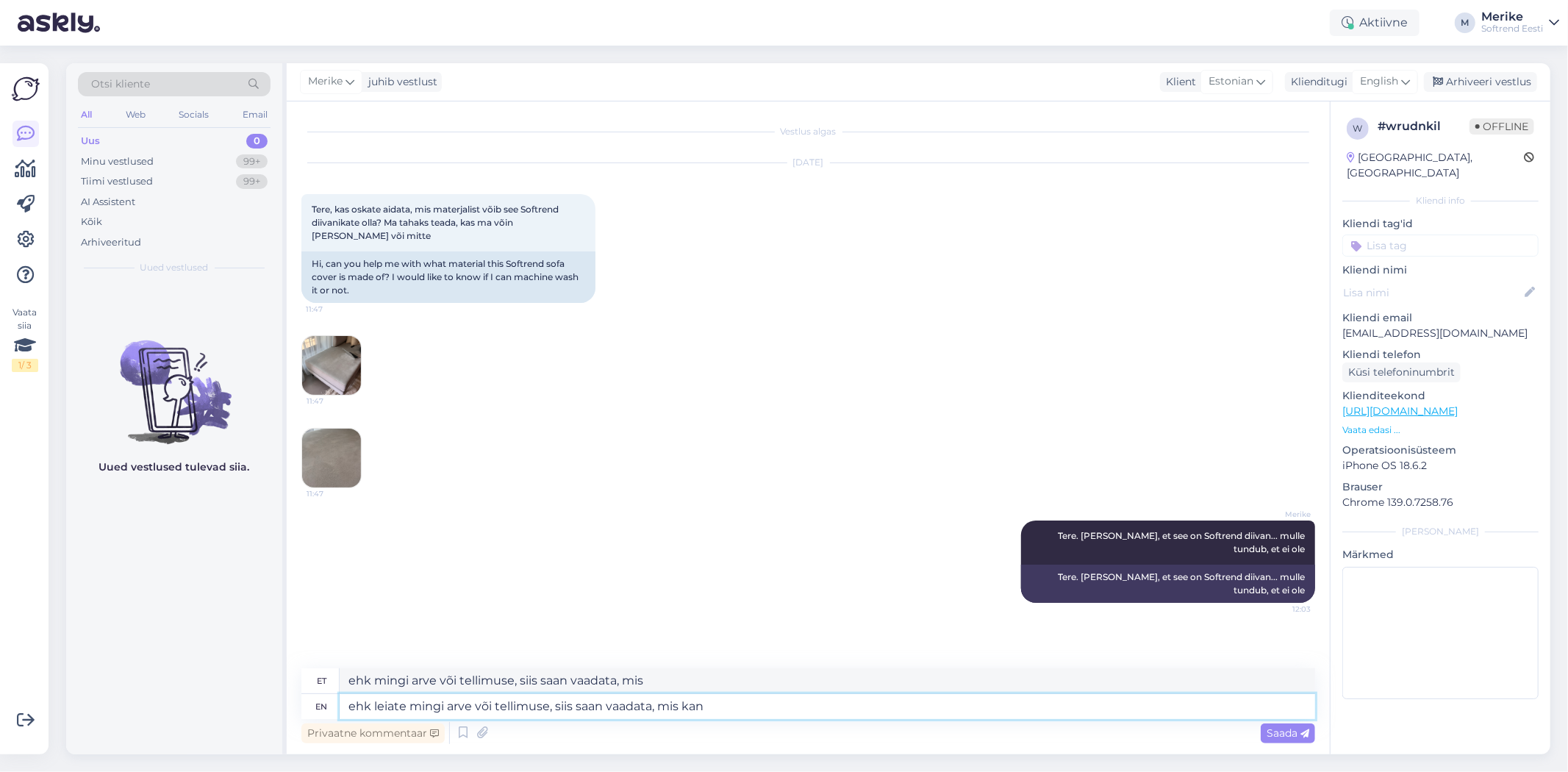
type textarea "ehk leiate mingi arve või tellimuse, siis saan vaadata, mis kang"
type textarea "ehk mingi arve või tellimuse, siis saan vaadata, mis ka"
type textarea "ehk leiate mingi arve või tellimuse, siis saan vaadata, mis kangaga"
type textarea "ehk mingi arve või tellimuse, siis saan vaadata, mis kangaga"
type textarea "ehk leiate mingi arve või tellimuse, siis saan vaadata, mis kangaga tegu"
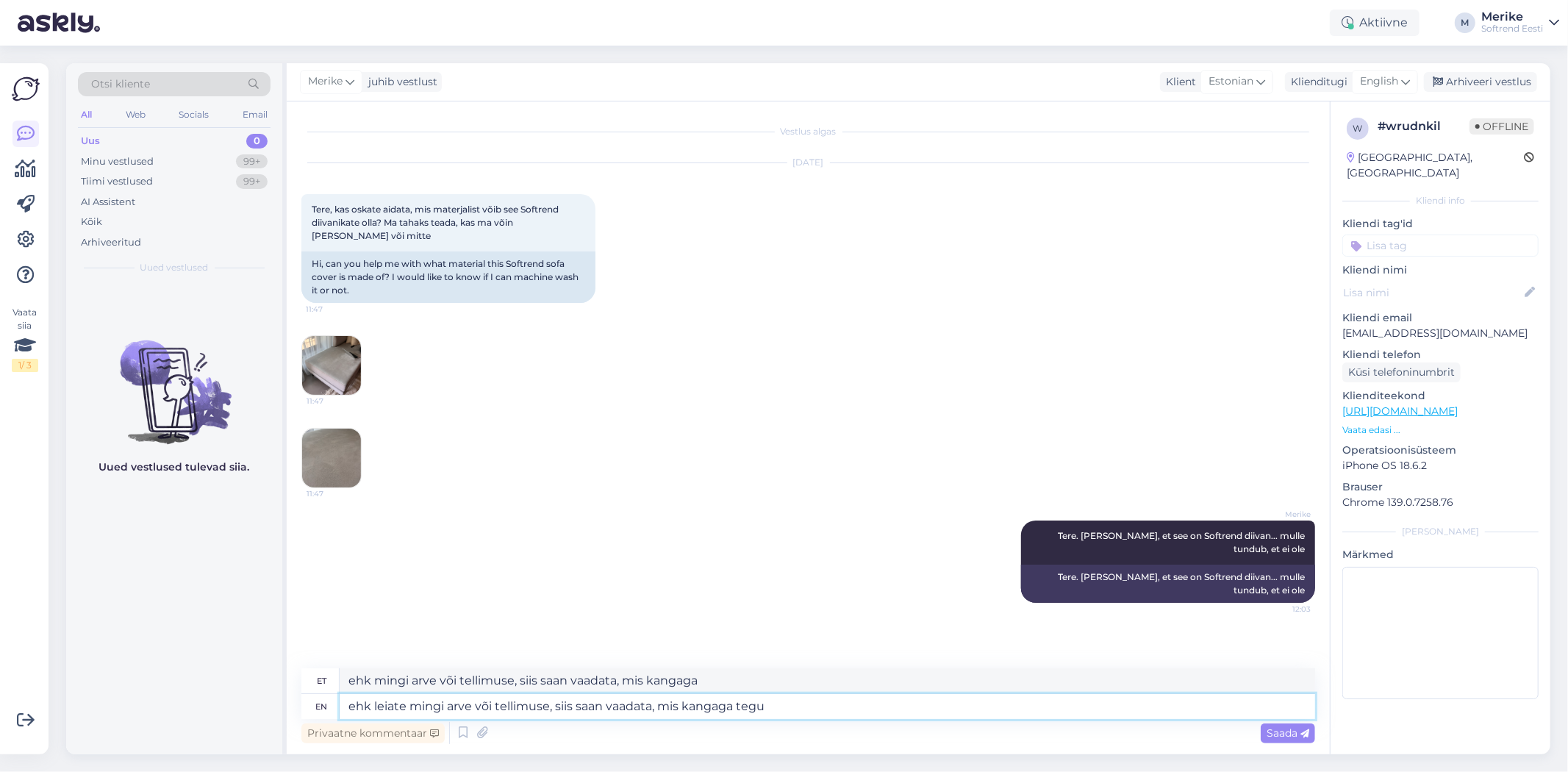
type textarea "ehk mingi arve või tellimuse, siis saan vaadata, mis kangaga tegu"
type textarea "ehk leiate mingi arve või tellimuse, siis saan vaadata, mis kangaga tegu"
click at [1278, 735] on span "Saada" at bounding box center [1288, 732] width 43 height 13
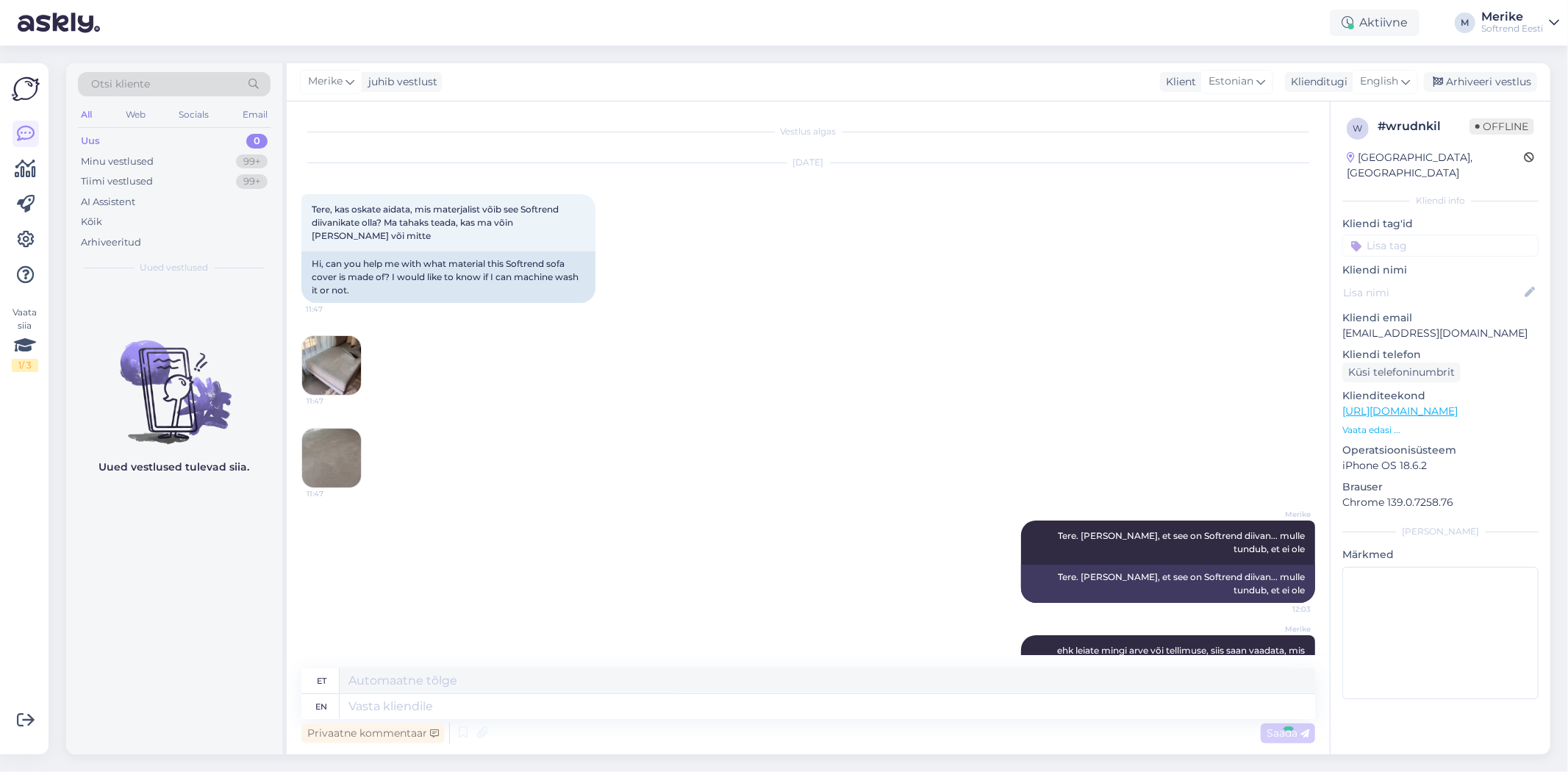
scroll to position [78, 0]
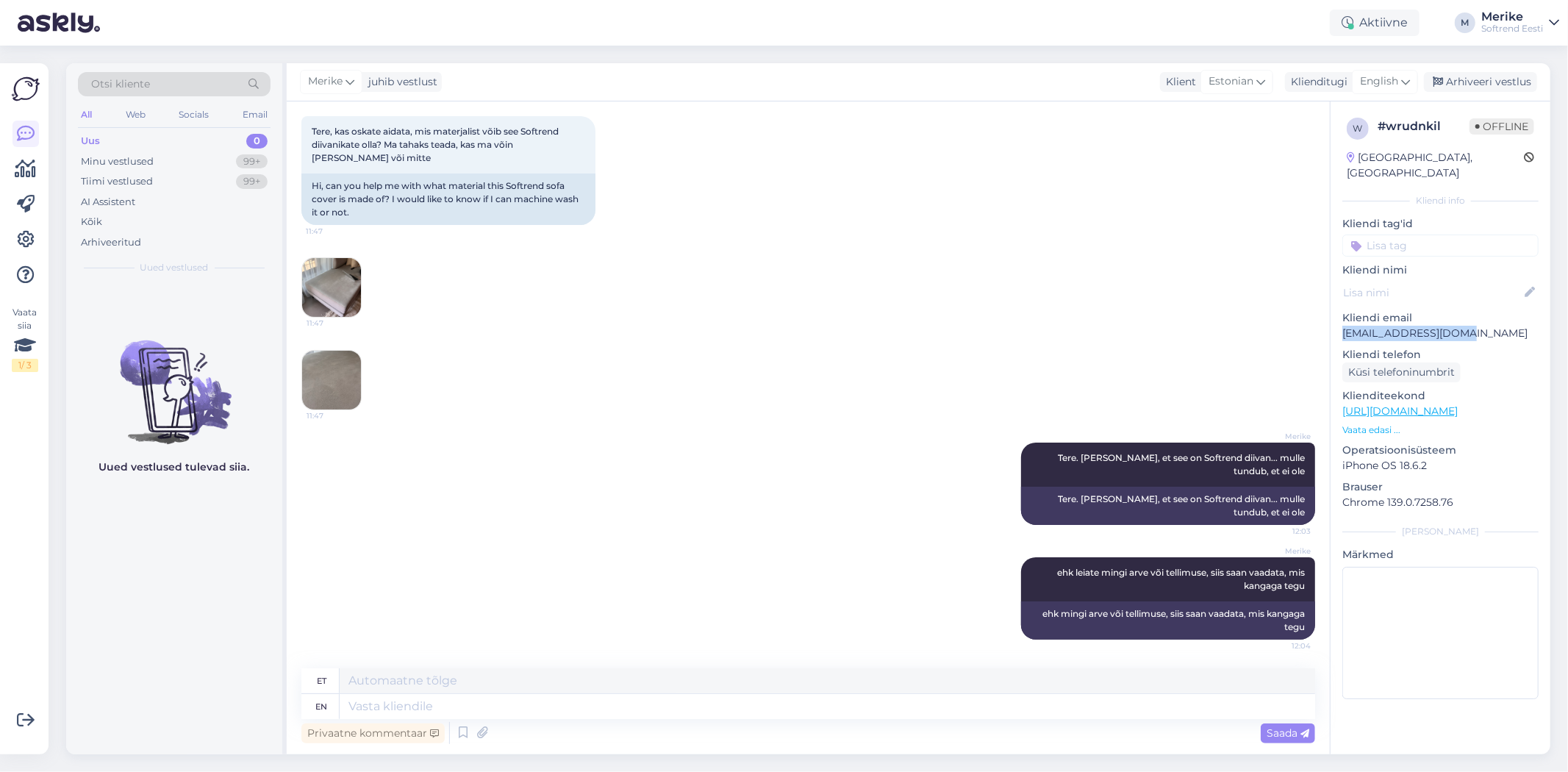
drag, startPoint x: 1472, startPoint y: 318, endPoint x: 1346, endPoint y: 320, distance: 126.0
click at [1346, 326] on p "[EMAIL_ADDRESS][DOMAIN_NAME]" at bounding box center [1441, 333] width 196 height 15
copy p "[EMAIL_ADDRESS][DOMAIN_NAME]"
